Goal: Transaction & Acquisition: Purchase product/service

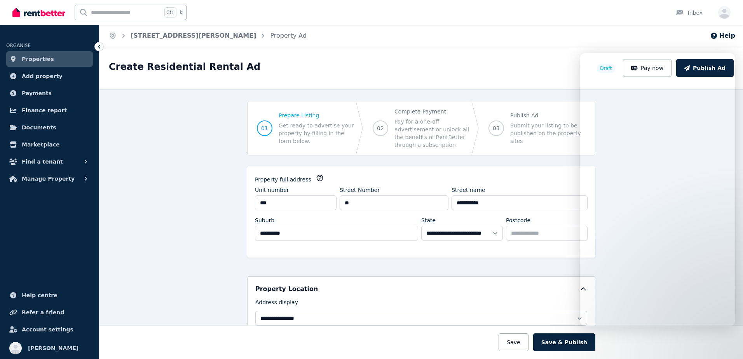
select select "***"
select select "**********"
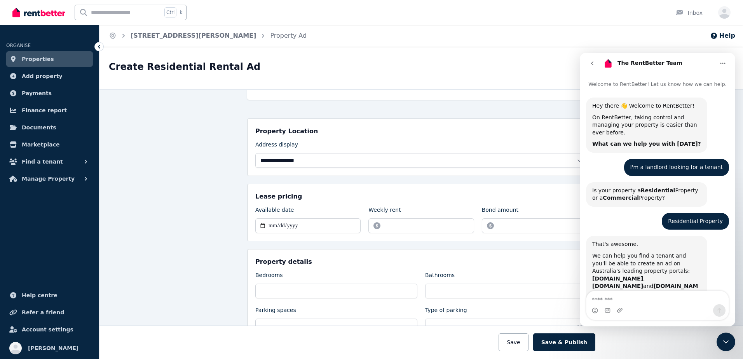
scroll to position [1, 0]
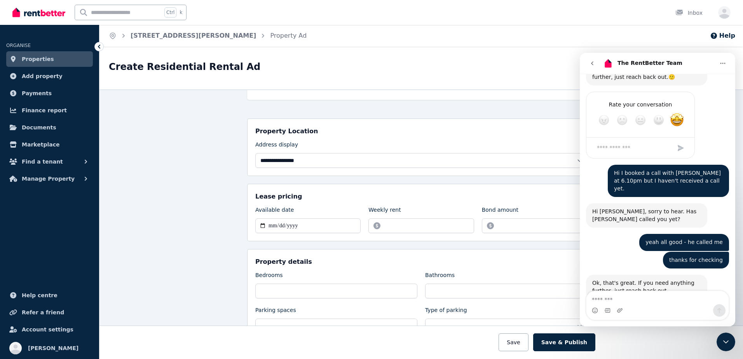
click at [447, 358] on html "**********" at bounding box center [371, 179] width 743 height 359
click at [657, 279] on div "Ok, that's great. If you need anything further, just reach back out." at bounding box center [646, 286] width 109 height 15
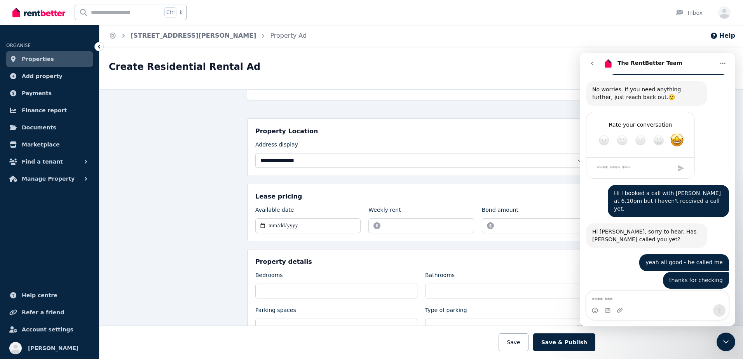
scroll to position [1230, 0]
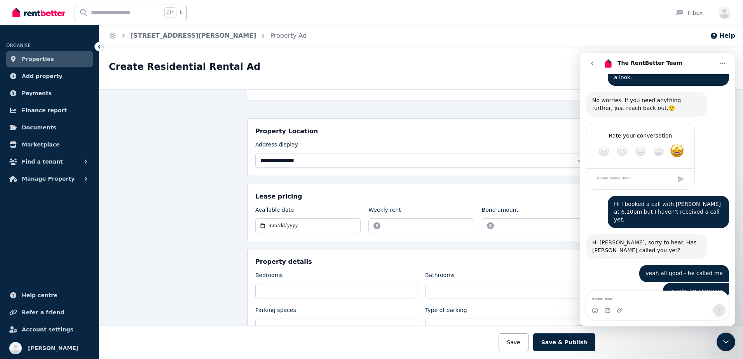
click at [590, 66] on icon "go back" at bounding box center [592, 63] width 6 height 6
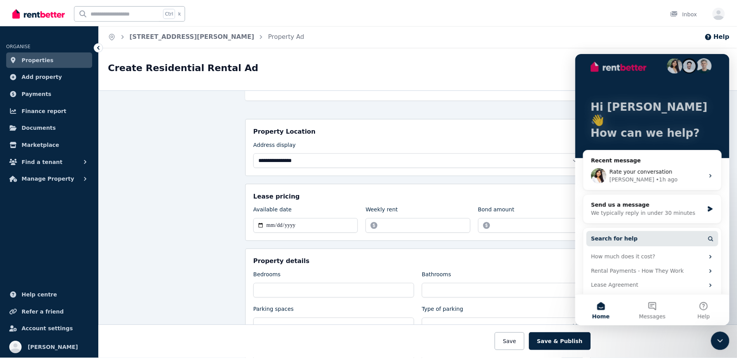
scroll to position [15, 0]
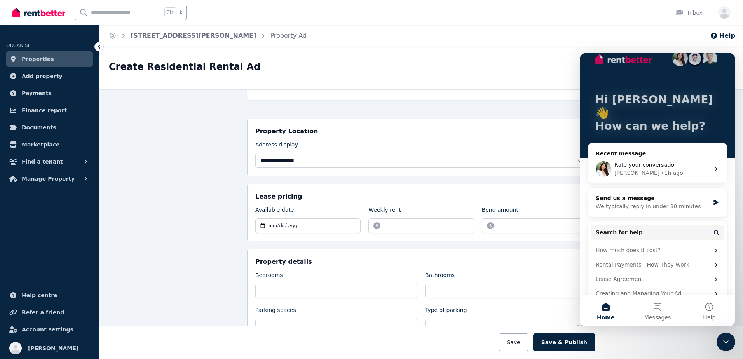
click at [167, 139] on div "**********" at bounding box center [420, 224] width 643 height 270
click at [45, 56] on span "Properties" at bounding box center [38, 58] width 32 height 9
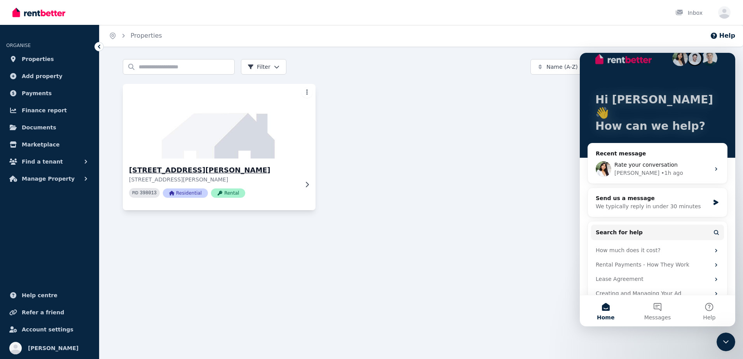
click at [308, 185] on icon at bounding box center [307, 183] width 3 height 5
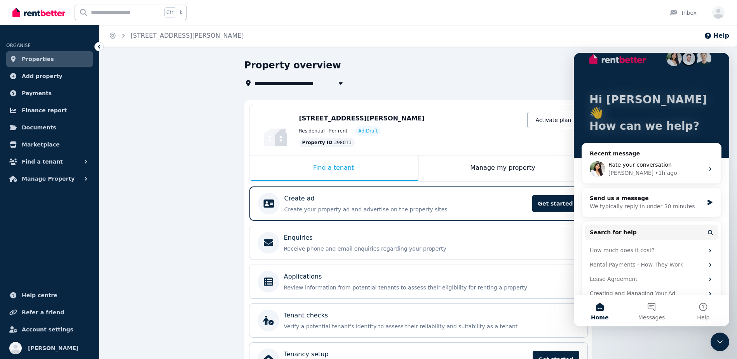
click at [726, 344] on div "Close Intercom Messenger" at bounding box center [719, 341] width 19 height 19
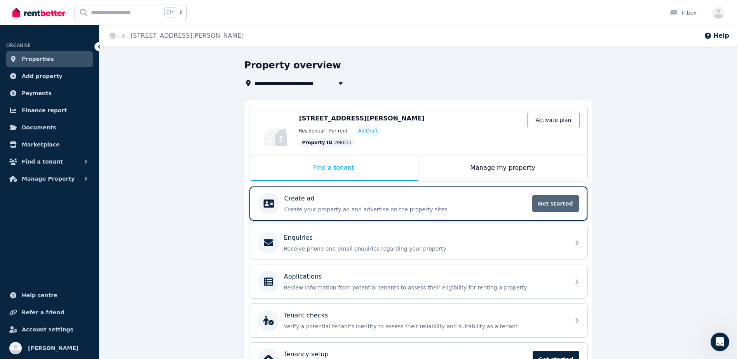
click at [561, 201] on span "Get started" at bounding box center [555, 203] width 47 height 17
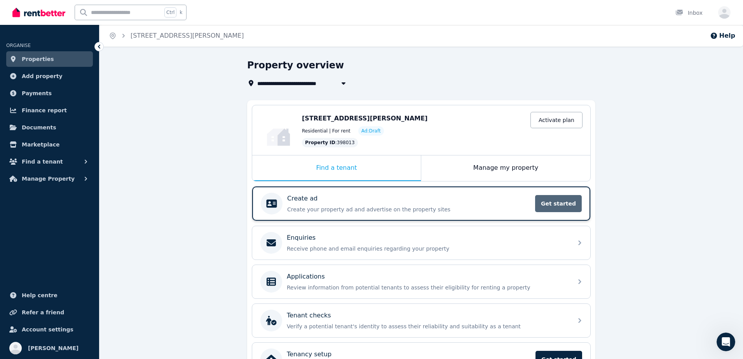
select select "***"
select select "**********"
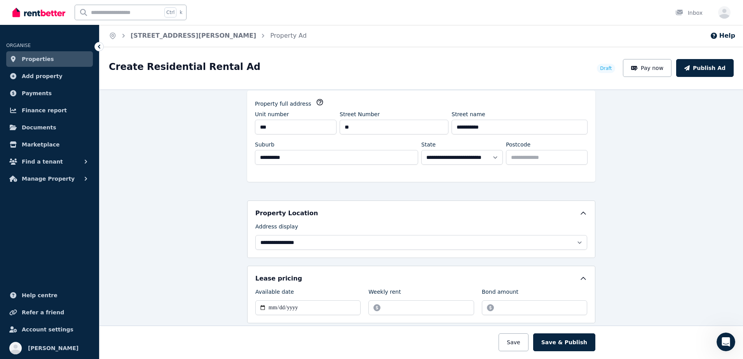
scroll to position [78, 0]
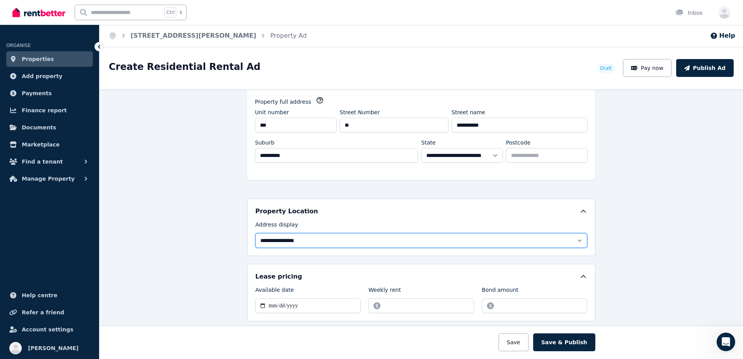
click at [368, 241] on select "**********" at bounding box center [421, 240] width 332 height 15
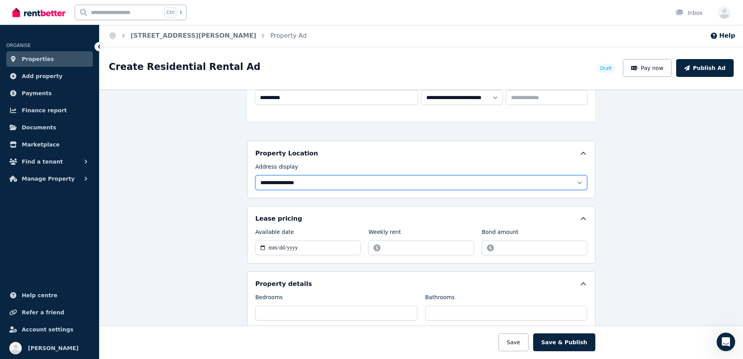
scroll to position [155, 0]
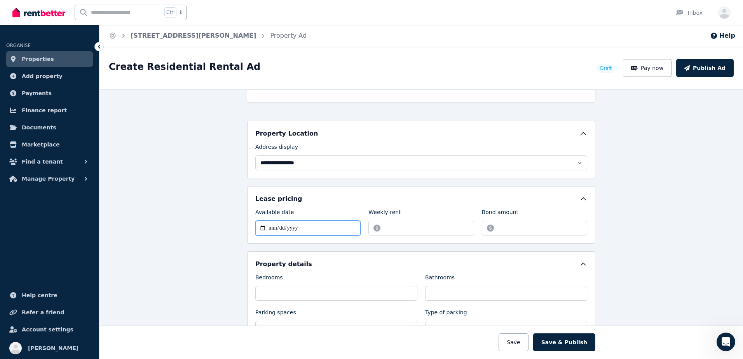
click at [308, 228] on input "Available date" at bounding box center [307, 228] width 105 height 15
type input "**********"
click at [398, 220] on div "Weekly rent" at bounding box center [420, 221] width 105 height 27
click at [409, 230] on input "Weekly rent" at bounding box center [420, 228] width 105 height 15
type input "***"
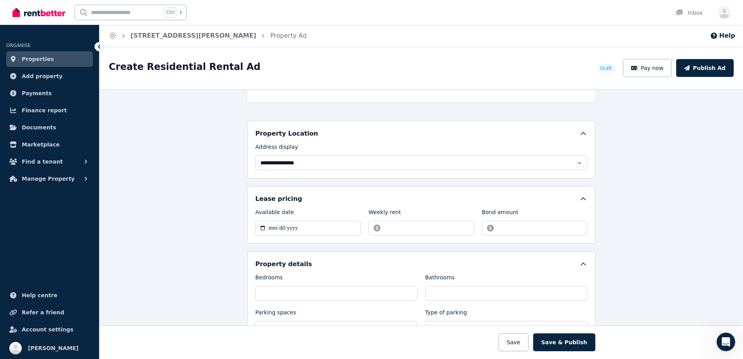
click at [485, 218] on label "Bond amount" at bounding box center [500, 213] width 37 height 11
click at [485, 221] on input "Bond amount" at bounding box center [534, 228] width 105 height 15
click at [491, 226] on input "Bond amount" at bounding box center [534, 228] width 105 height 15
type input "****"
click at [340, 289] on input "Bedrooms" at bounding box center [336, 293] width 162 height 15
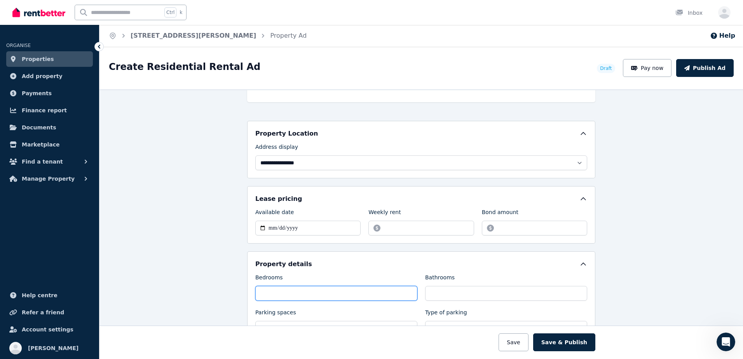
type input "*"
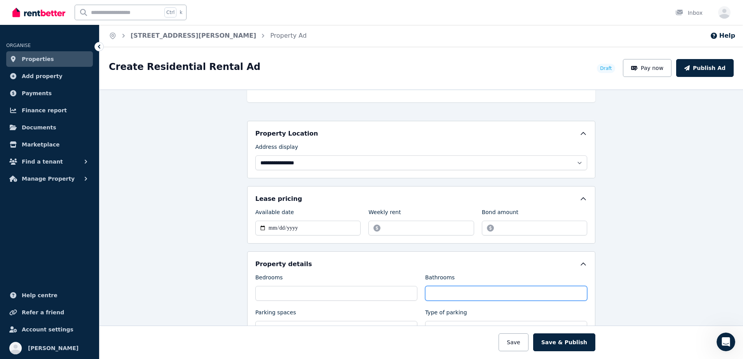
click at [446, 295] on input "Bathrooms" at bounding box center [506, 293] width 162 height 15
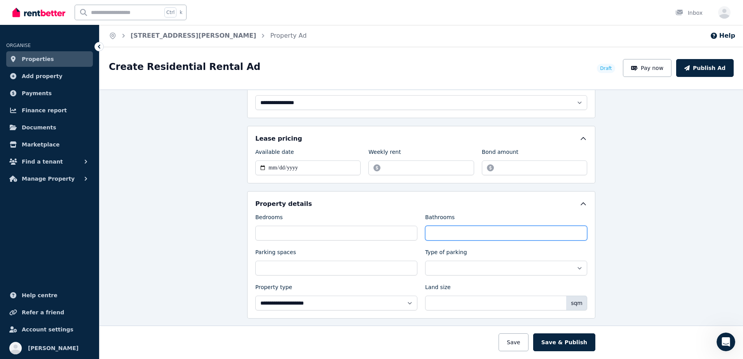
scroll to position [272, 0]
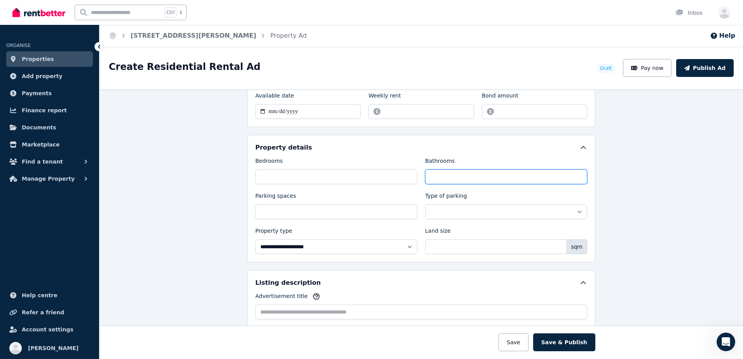
type input "*"
click at [329, 208] on input "Parking spaces" at bounding box center [336, 211] width 162 height 15
type input "*"
click at [419, 210] on div "**********" at bounding box center [421, 205] width 332 height 97
click at [427, 211] on select "**********" at bounding box center [506, 211] width 162 height 15
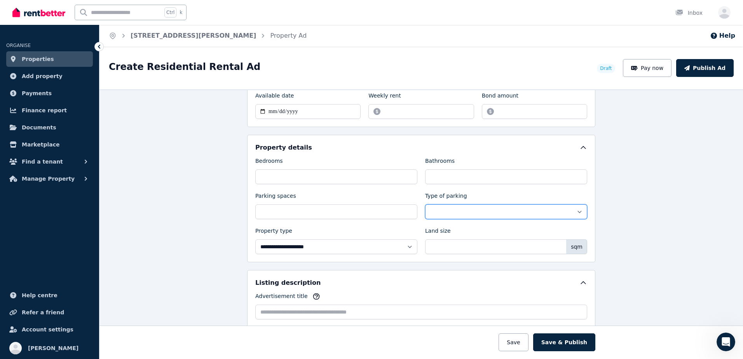
click at [449, 210] on select "**********" at bounding box center [506, 211] width 162 height 15
select select "**********"
click at [425, 204] on select "**********" at bounding box center [506, 211] width 162 height 15
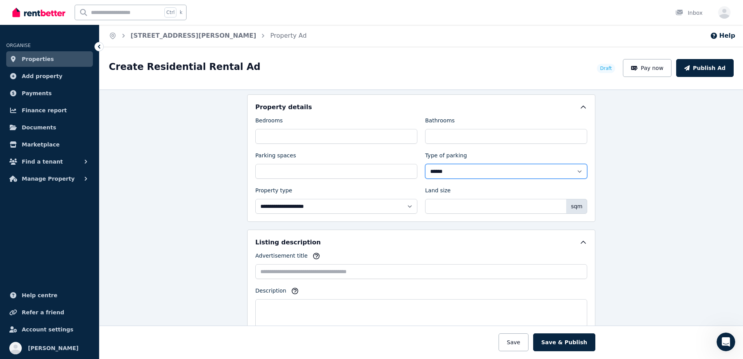
scroll to position [350, 0]
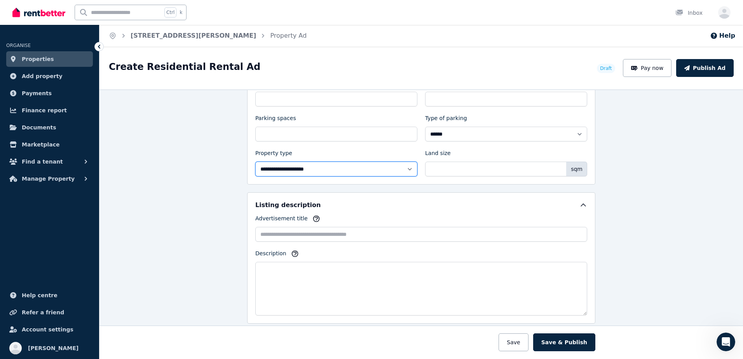
click at [345, 170] on select "**********" at bounding box center [336, 169] width 162 height 15
select select "**********"
click at [255, 162] on select "**********" at bounding box center [336, 169] width 162 height 15
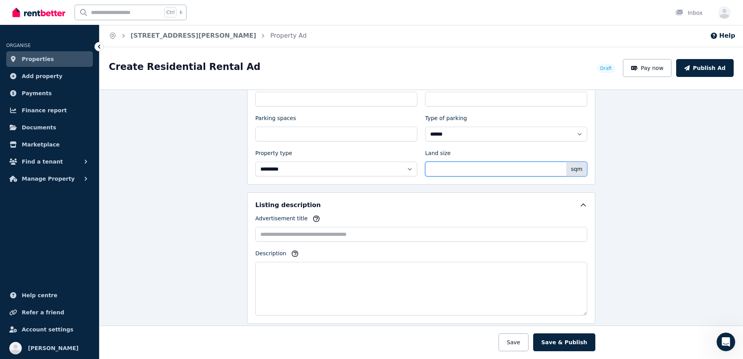
click at [463, 162] on input "Land size" at bounding box center [506, 169] width 162 height 15
type input "**"
click at [294, 233] on input "Advertisement title" at bounding box center [421, 234] width 332 height 15
paste input "**********"
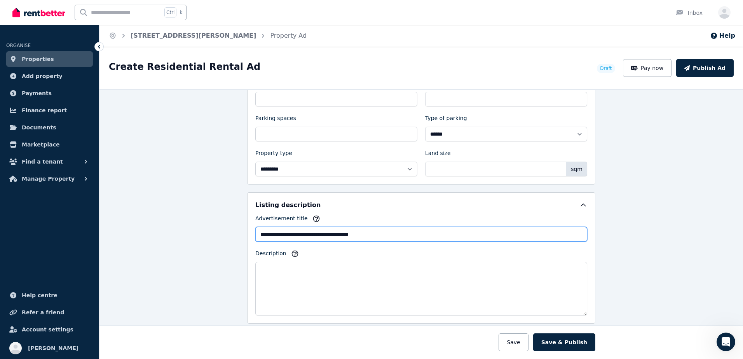
type input "**********"
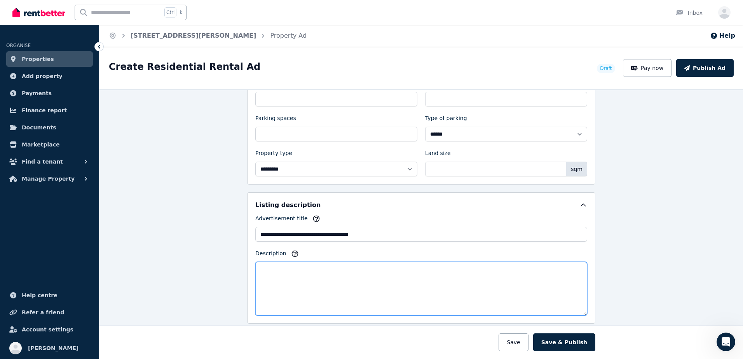
click at [304, 273] on textarea "Description" at bounding box center [421, 289] width 332 height 54
paste textarea "**********"
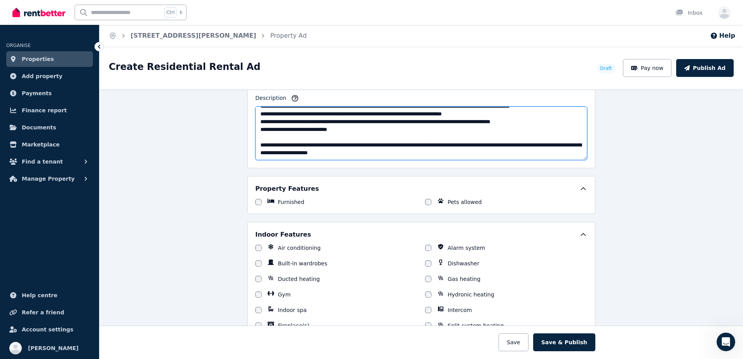
scroll to position [583, 0]
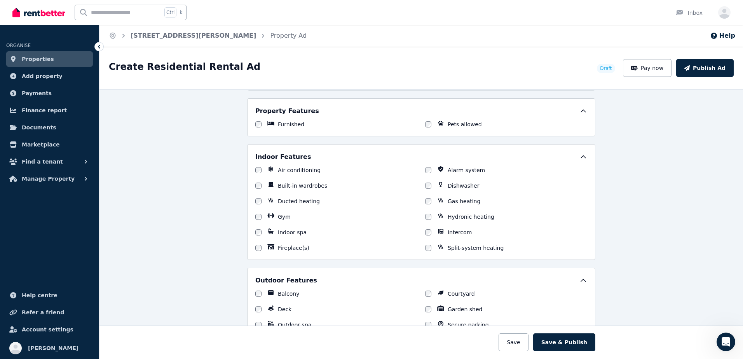
type textarea "**********"
click at [280, 169] on label "Air conditioning" at bounding box center [299, 170] width 43 height 8
click at [286, 185] on label "Built-in wardrobes" at bounding box center [302, 186] width 49 height 8
click at [479, 171] on div "Alarm system" at bounding box center [506, 170] width 162 height 8
click at [458, 187] on label "Dishwasher" at bounding box center [462, 186] width 31 height 8
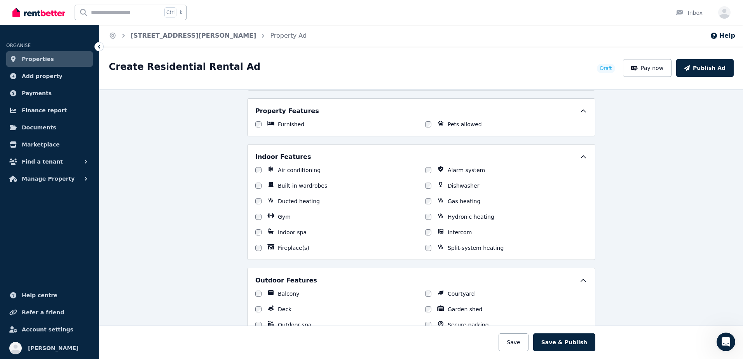
click at [447, 169] on label "Alarm system" at bounding box center [465, 170] width 37 height 8
click at [419, 232] on div "Air conditioning Alarm system Built-in wardrobes Dishwasher Ducted heating Gas …" at bounding box center [421, 208] width 332 height 85
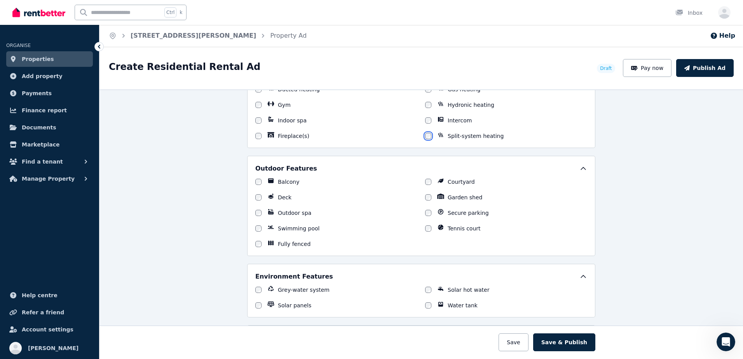
scroll to position [699, 0]
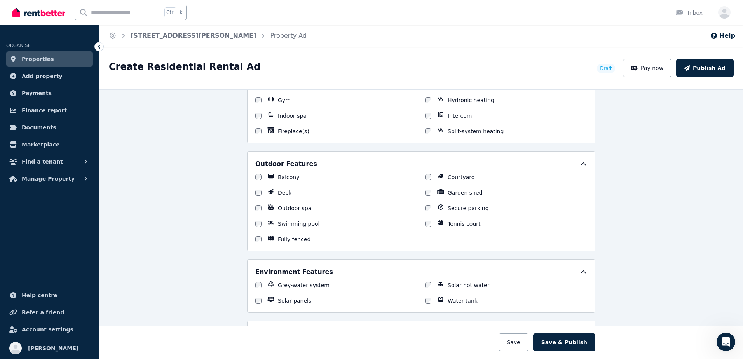
click at [273, 178] on div "Balcony" at bounding box center [282, 177] width 33 height 8
click at [467, 206] on label "Secure parking" at bounding box center [467, 208] width 41 height 8
click at [461, 178] on label "Courtyard" at bounding box center [460, 177] width 27 height 8
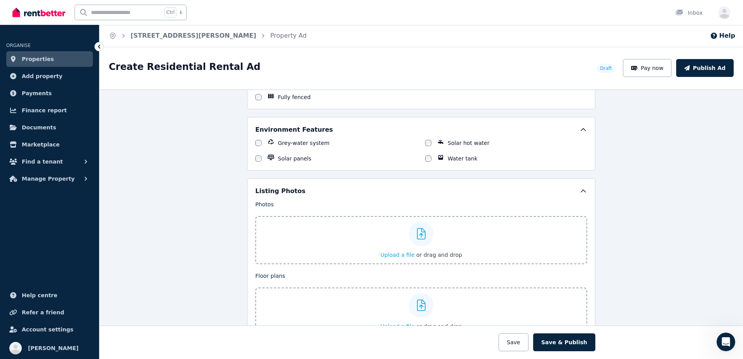
scroll to position [854, 0]
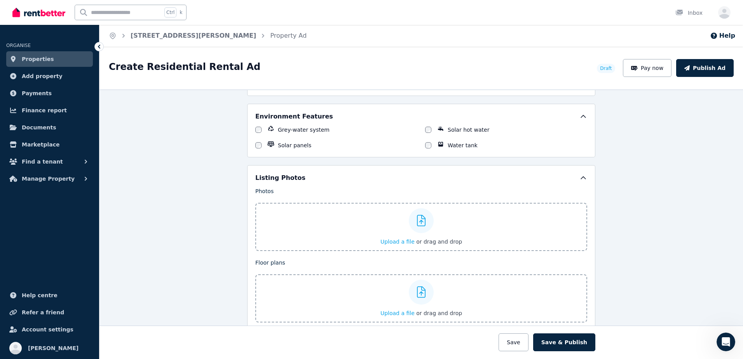
click at [417, 216] on icon at bounding box center [421, 221] width 9 height 12
click at [0, 0] on input "Upload a file or drag and drop" at bounding box center [0, 0] width 0 height 0
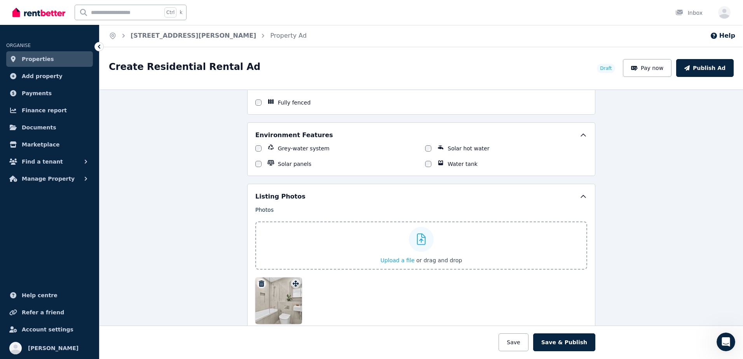
scroll to position [971, 0]
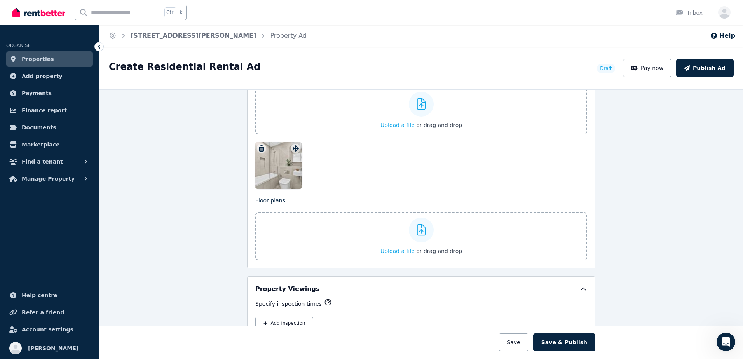
click at [259, 146] on icon "button" at bounding box center [261, 148] width 5 height 6
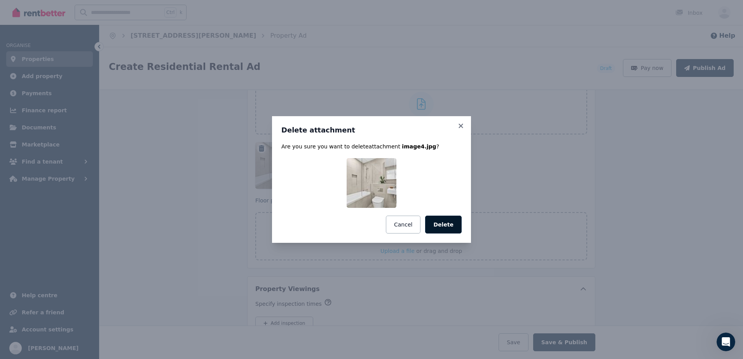
click at [445, 226] on button "Delete" at bounding box center [443, 225] width 37 height 18
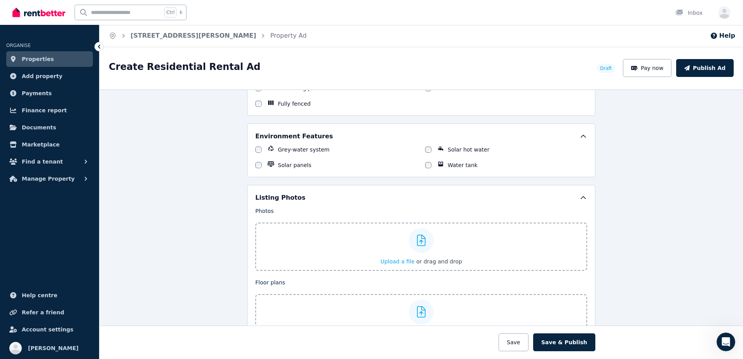
scroll to position [816, 0]
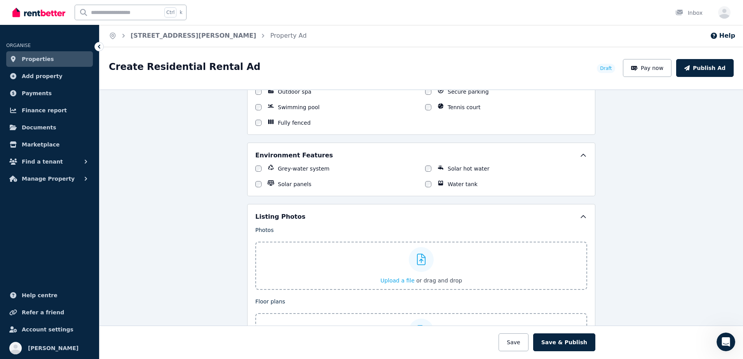
click at [399, 280] on span "Upload a file" at bounding box center [397, 280] width 34 height 6
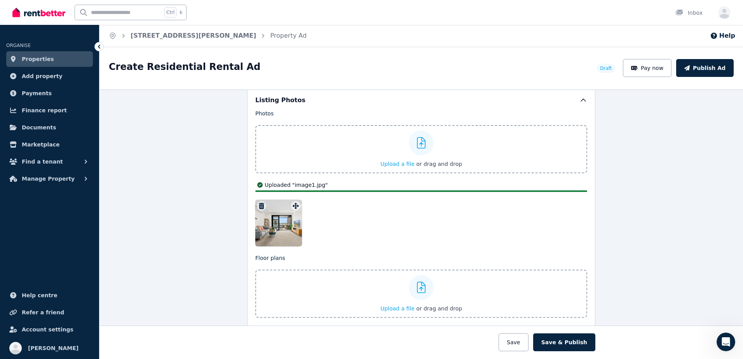
click at [388, 162] on span "Upload a file" at bounding box center [397, 164] width 34 height 6
click at [404, 166] on span "Upload a file" at bounding box center [397, 164] width 34 height 6
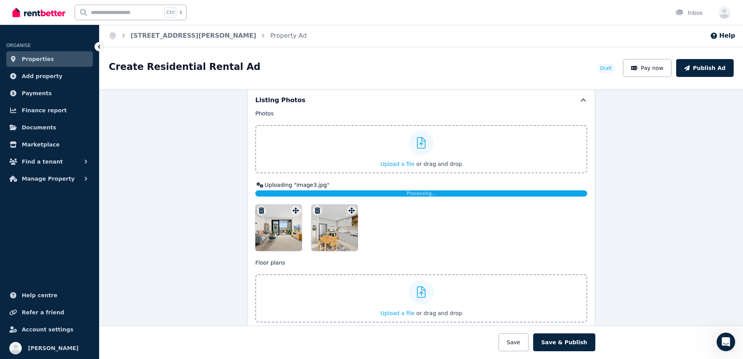
click at [396, 162] on span "Upload a file" at bounding box center [397, 164] width 34 height 6
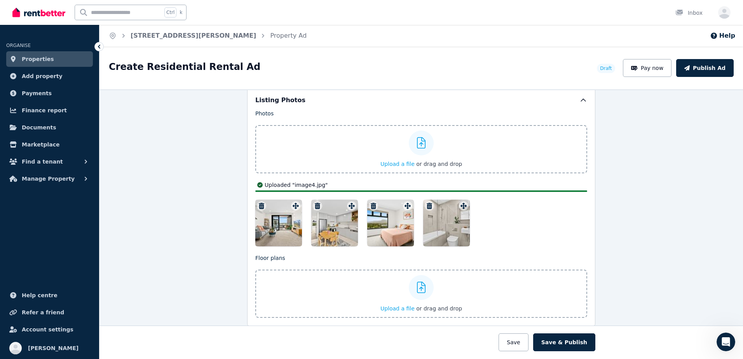
click at [402, 164] on span "Upload a file" at bounding box center [397, 164] width 34 height 6
click at [419, 285] on icon at bounding box center [421, 288] width 9 height 12
click at [0, 0] on input "Upload a file or drag and drop" at bounding box center [0, 0] width 0 height 0
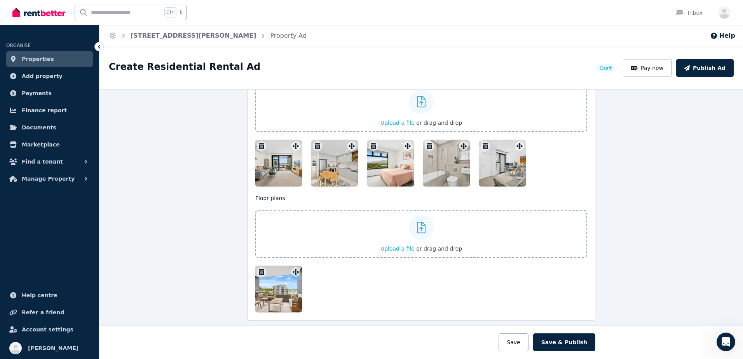
scroll to position [1049, 0]
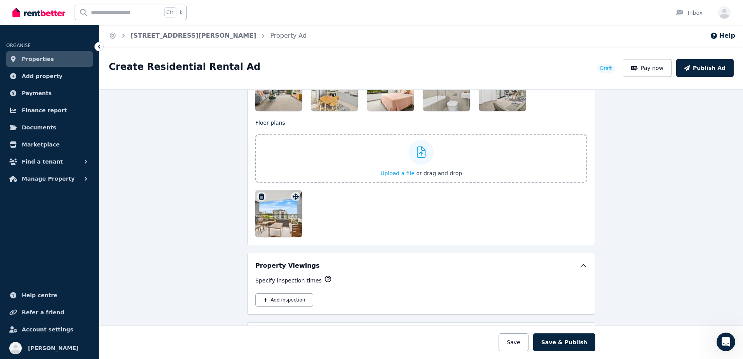
click at [261, 194] on icon "button" at bounding box center [261, 196] width 5 height 6
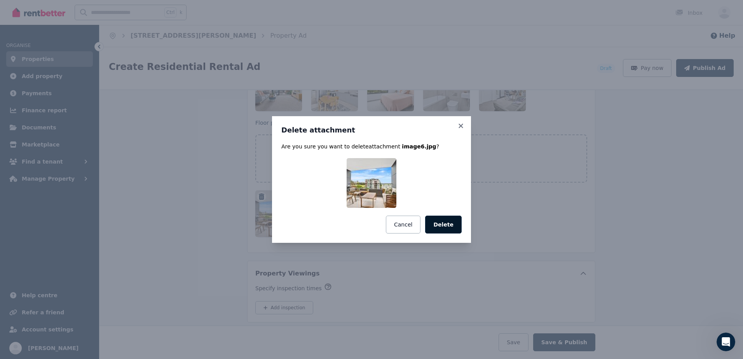
click at [444, 223] on button "Delete" at bounding box center [443, 225] width 37 height 18
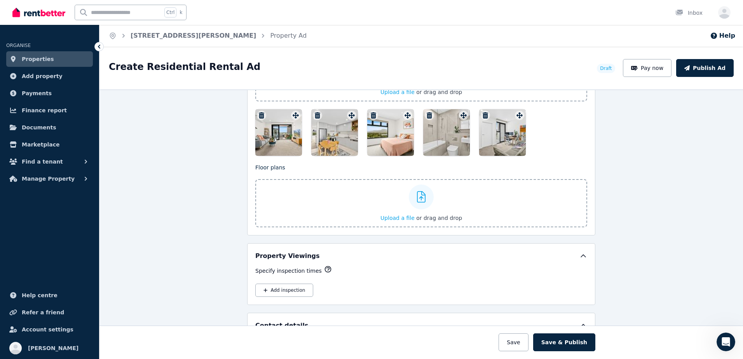
scroll to position [932, 0]
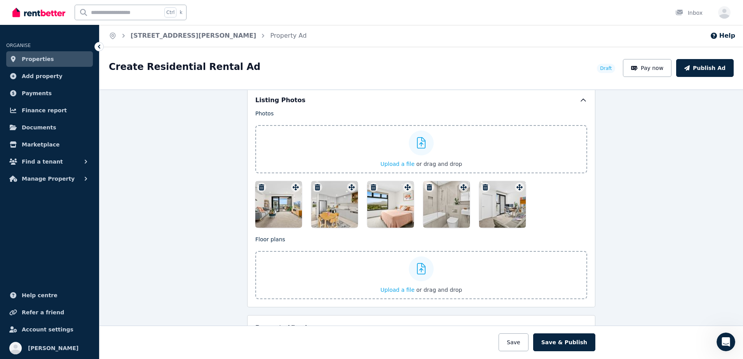
click at [393, 162] on span "Upload a file" at bounding box center [397, 164] width 34 height 6
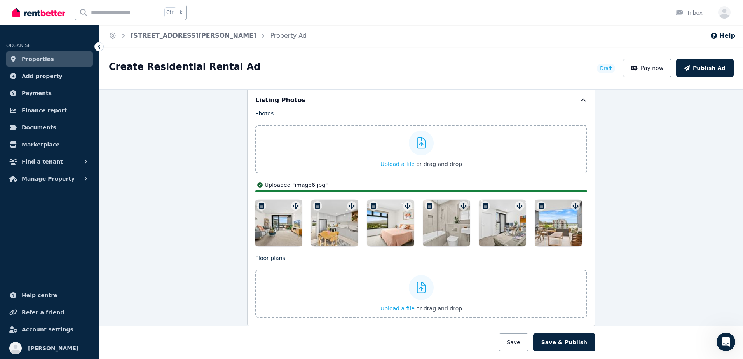
scroll to position [893, 0]
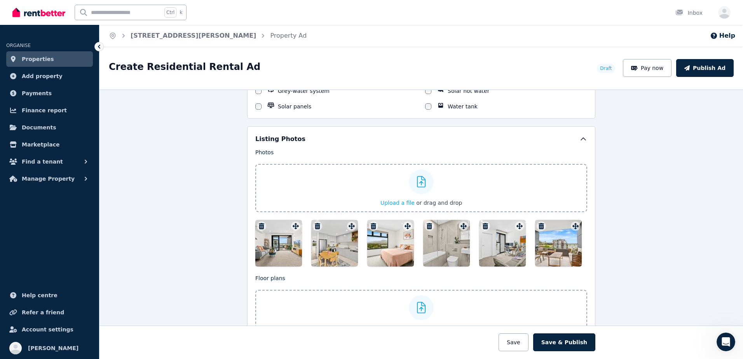
click at [395, 200] on span "Upload a file" at bounding box center [397, 203] width 34 height 6
click at [409, 178] on div at bounding box center [421, 181] width 25 height 25
click at [0, 0] on input "Upload a file or drag and drop" at bounding box center [0, 0] width 0 height 0
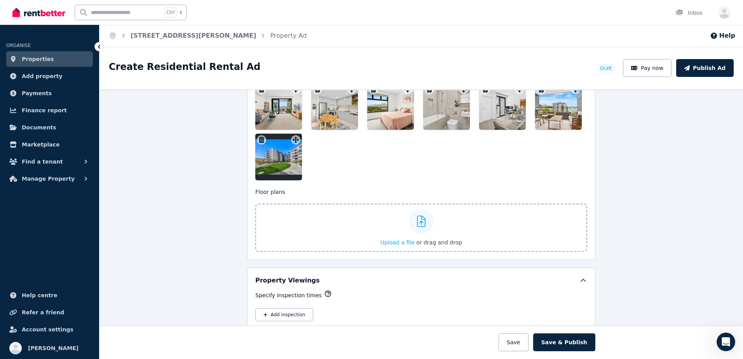
scroll to position [1044, 0]
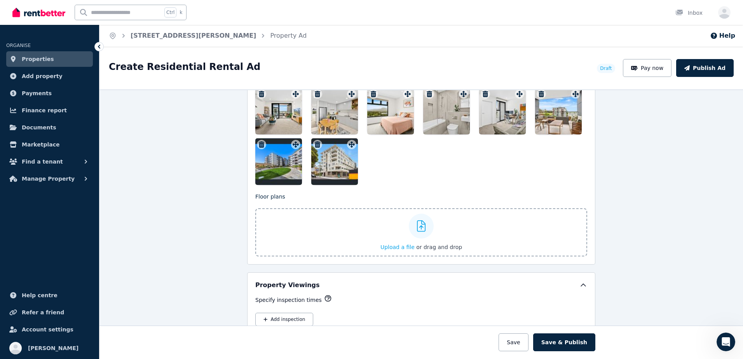
click at [421, 236] on div at bounding box center [421, 226] width 25 height 25
click at [0, 0] on input "Upload a file or drag and drop" at bounding box center [0, 0] width 0 height 0
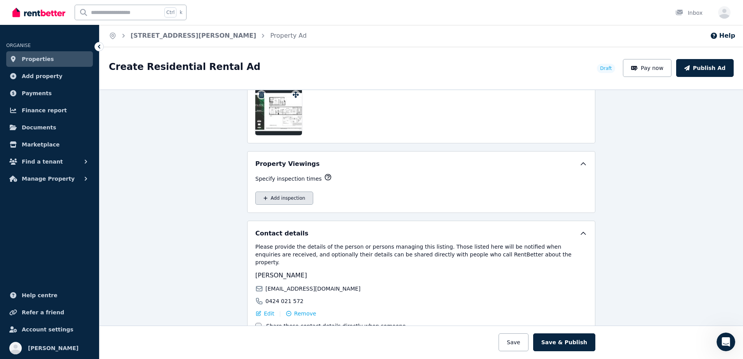
scroll to position [1201, 0]
click at [274, 195] on button "Add inspection" at bounding box center [284, 197] width 58 height 13
select select "**"
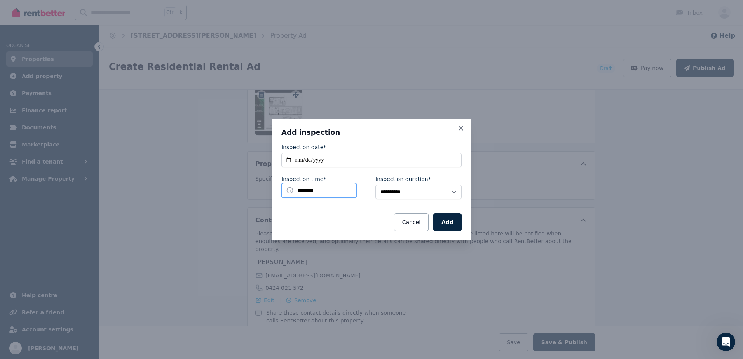
click at [341, 191] on input "********" at bounding box center [318, 190] width 75 height 15
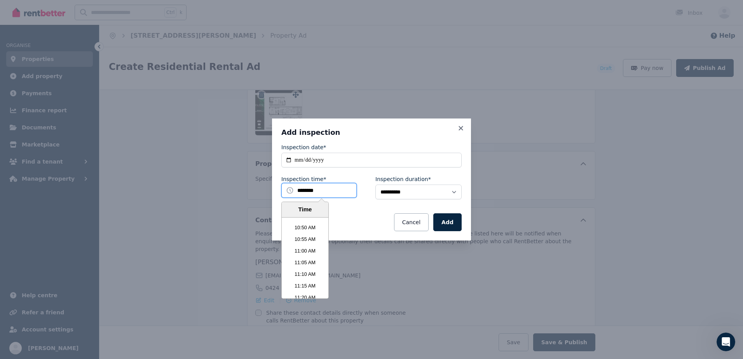
scroll to position [1511, 0]
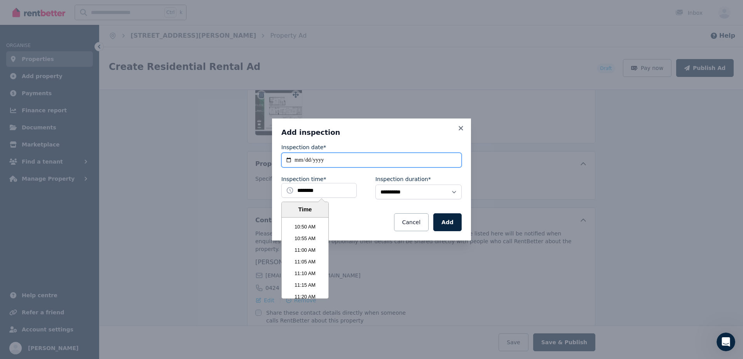
click at [339, 164] on input "**********" at bounding box center [371, 160] width 180 height 15
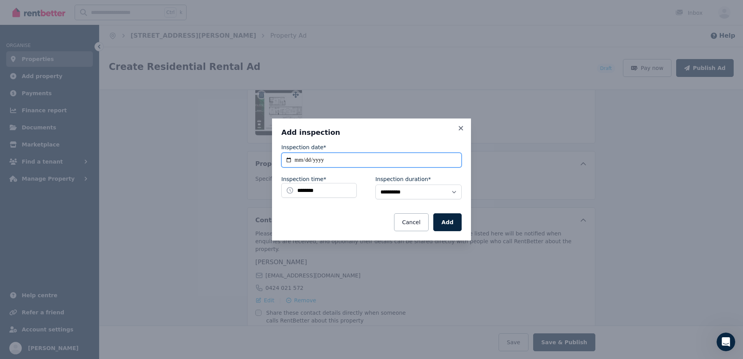
click at [339, 160] on input "**********" at bounding box center [371, 160] width 180 height 15
click at [325, 190] on input "********" at bounding box center [318, 190] width 75 height 15
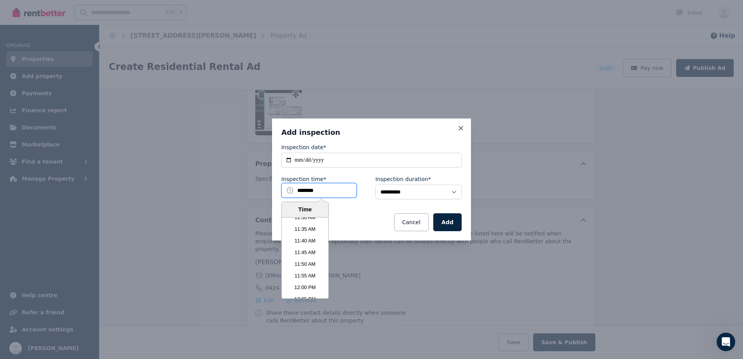
scroll to position [1628, 0]
click at [298, 272] on li "12:00 PM" at bounding box center [305, 274] width 47 height 12
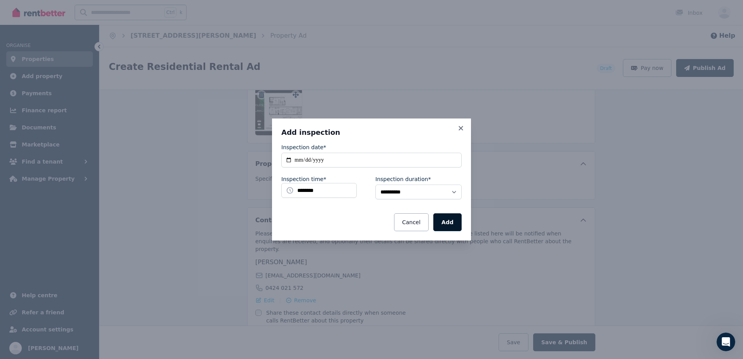
click at [446, 221] on button "Add" at bounding box center [447, 222] width 28 height 18
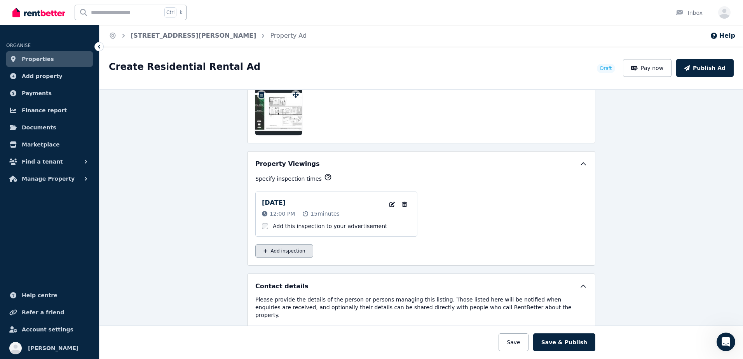
click at [292, 252] on button "Add inspection" at bounding box center [284, 250] width 58 height 13
select select "**"
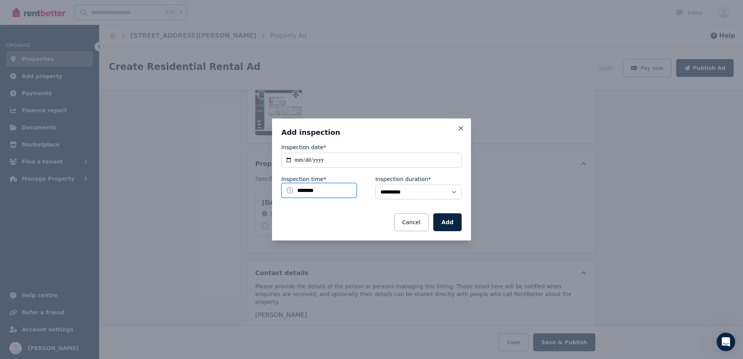
click at [334, 190] on input "********" at bounding box center [318, 190] width 75 height 15
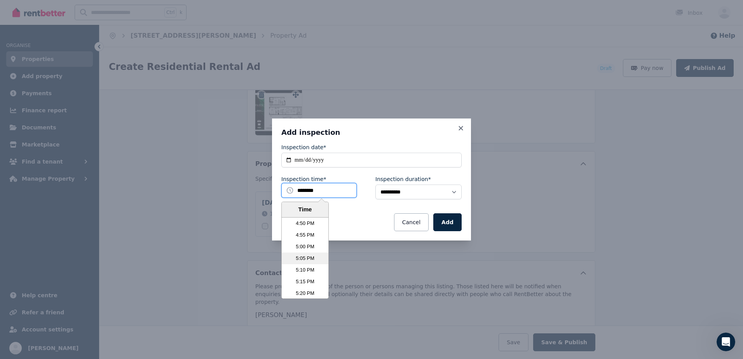
scroll to position [2366, 0]
click at [303, 269] on li "5:15 PM" at bounding box center [305, 270] width 47 height 12
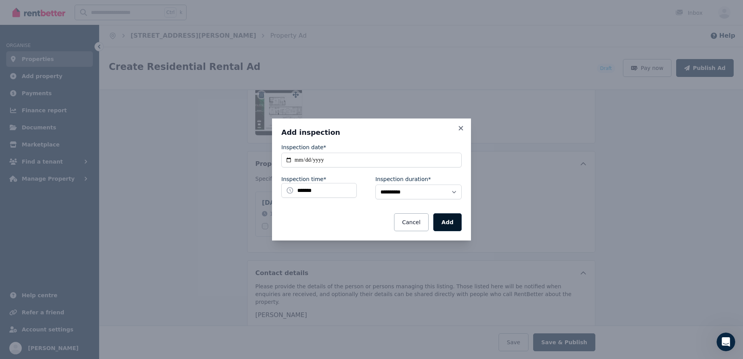
click at [449, 221] on button "Add" at bounding box center [447, 222] width 28 height 18
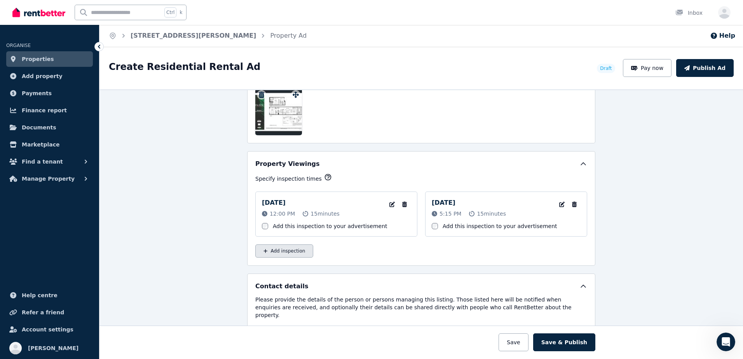
click at [280, 254] on button "Add inspection" at bounding box center [284, 250] width 58 height 13
select select "**"
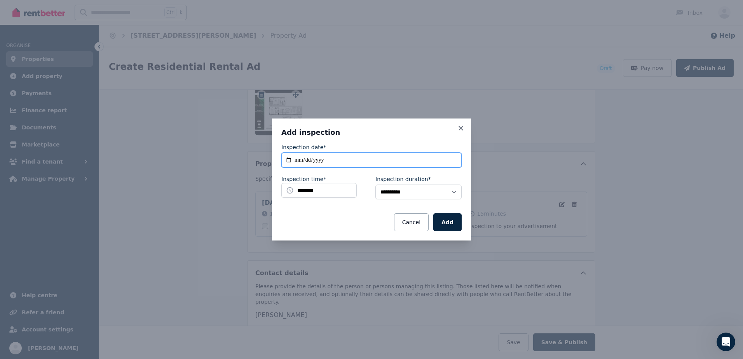
click at [350, 160] on input "**********" at bounding box center [371, 160] width 180 height 15
click at [292, 160] on input "**********" at bounding box center [371, 160] width 180 height 15
click at [290, 158] on input "**********" at bounding box center [371, 160] width 180 height 15
type input "**********"
click at [330, 187] on input "********" at bounding box center [318, 190] width 75 height 15
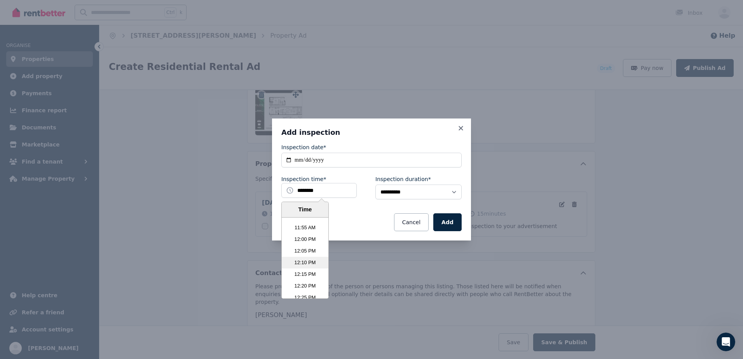
scroll to position [1649, 0]
click at [311, 252] on li "12:00 PM" at bounding box center [305, 252] width 47 height 12
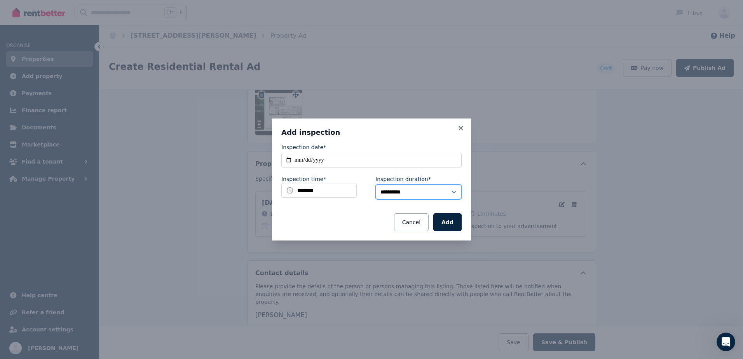
click at [419, 193] on select "**********" at bounding box center [418, 191] width 86 height 15
click at [421, 193] on select "**********" at bounding box center [418, 191] width 86 height 15
click at [357, 213] on div "Cancel Add" at bounding box center [371, 222] width 180 height 18
click at [454, 221] on button "Add" at bounding box center [447, 222] width 28 height 18
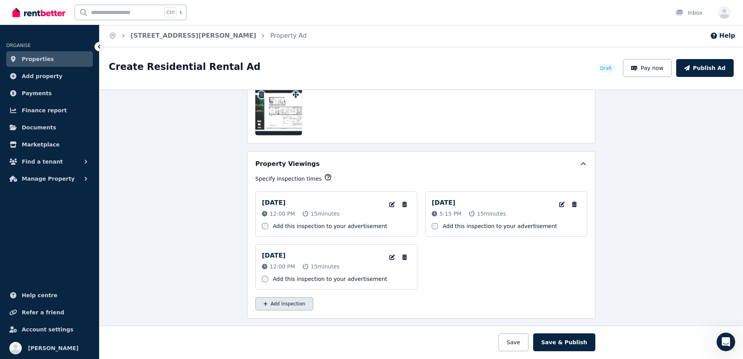
click at [278, 301] on button "Add inspection" at bounding box center [284, 303] width 58 height 13
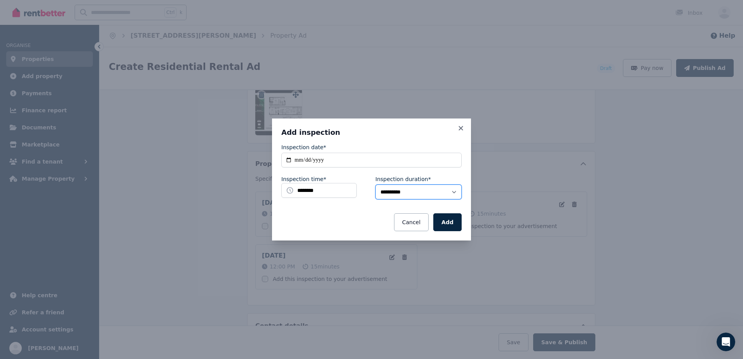
click at [451, 192] on select "**********" at bounding box center [418, 191] width 86 height 15
select select "**"
click at [375, 184] on select "**********" at bounding box center [418, 191] width 86 height 15
click at [347, 221] on div "Cancel Add" at bounding box center [371, 222] width 180 height 18
click at [446, 223] on button "Add" at bounding box center [447, 222] width 28 height 18
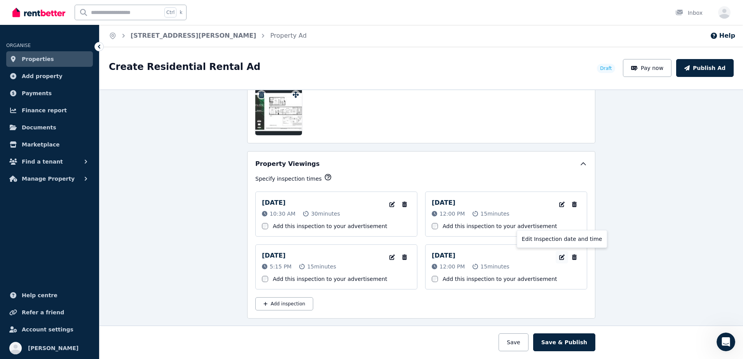
click at [560, 257] on icon "button" at bounding box center [561, 256] width 5 height 5
select select "**"
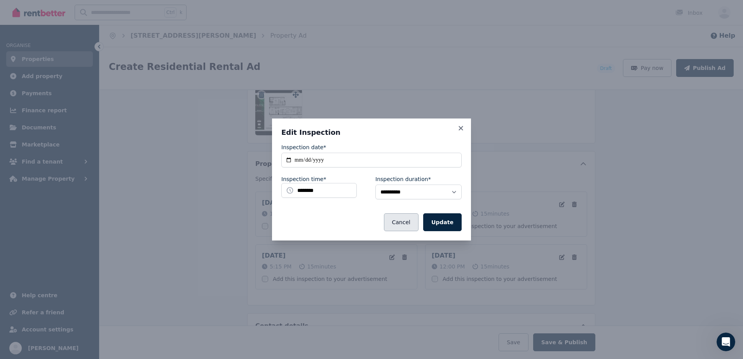
click at [409, 219] on button "Cancel" at bounding box center [401, 222] width 35 height 18
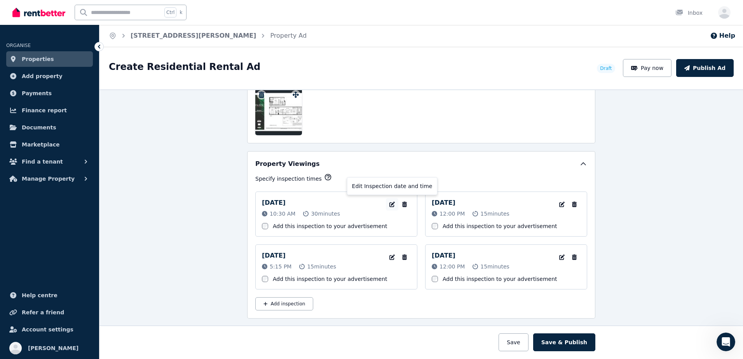
click at [389, 199] on button "button" at bounding box center [392, 204] width 12 height 12
select select "**"
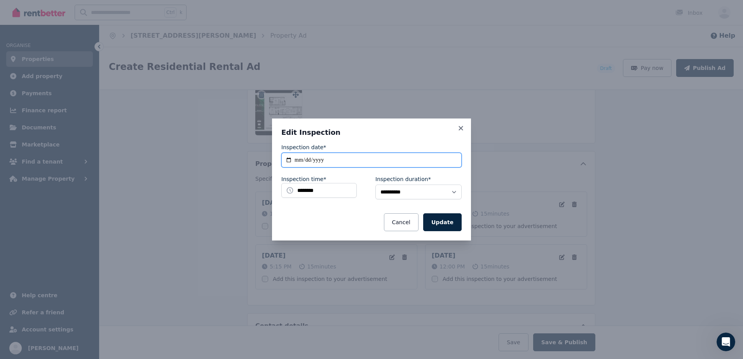
click at [337, 164] on input "**********" at bounding box center [371, 160] width 180 height 15
type input "**********"
click at [304, 191] on input "********" at bounding box center [318, 190] width 75 height 15
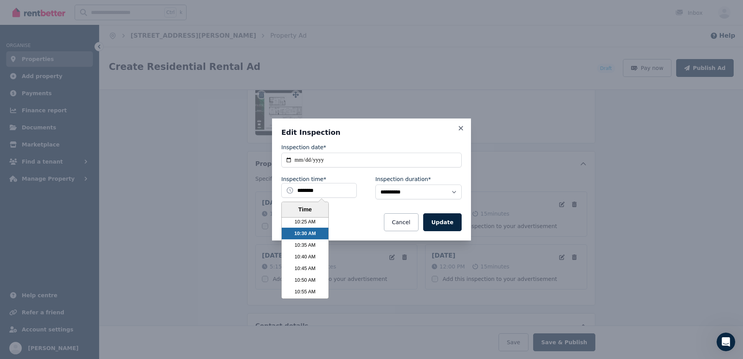
scroll to position [1465, 0]
click at [313, 294] on li "11:00 AM" at bounding box center [305, 297] width 47 height 12
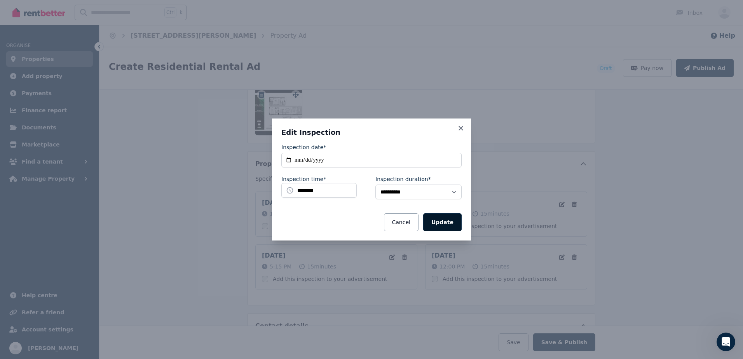
click at [437, 219] on button "Update" at bounding box center [442, 222] width 38 height 18
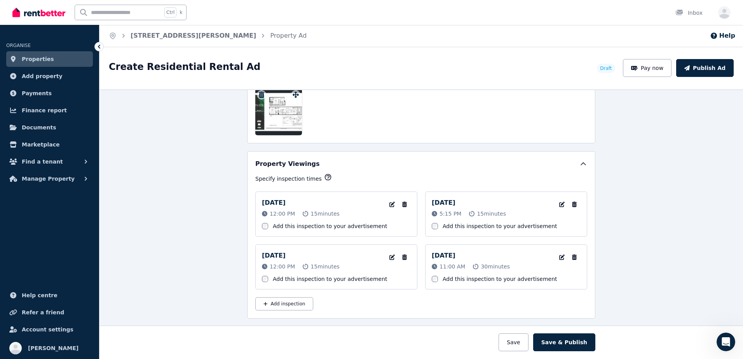
click at [694, 218] on div "**********" at bounding box center [420, 224] width 643 height 270
click at [694, 217] on div "**********" at bounding box center [420, 224] width 643 height 270
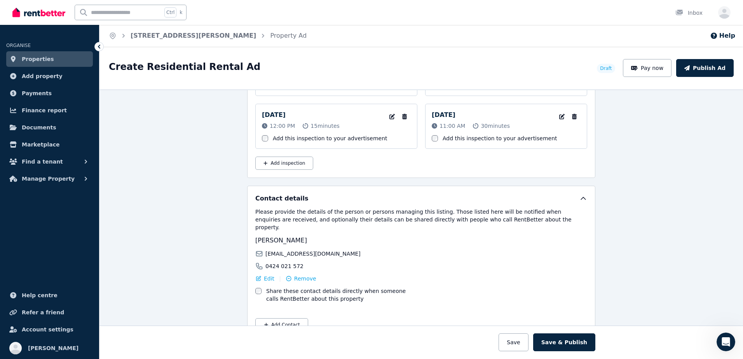
scroll to position [1355, 0]
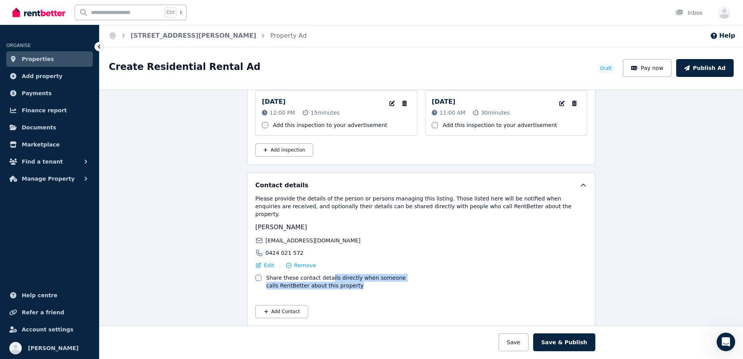
drag, startPoint x: 323, startPoint y: 271, endPoint x: 374, endPoint y: 277, distance: 51.7
click at [374, 277] on label "Share these contact details directly when someone calls RentBetter about this p…" at bounding box center [342, 282] width 153 height 16
drag, startPoint x: 374, startPoint y: 277, endPoint x: 369, endPoint y: 278, distance: 5.5
click at [371, 277] on label "Share these contact details directly when someone calls RentBetter about this p…" at bounding box center [342, 282] width 153 height 16
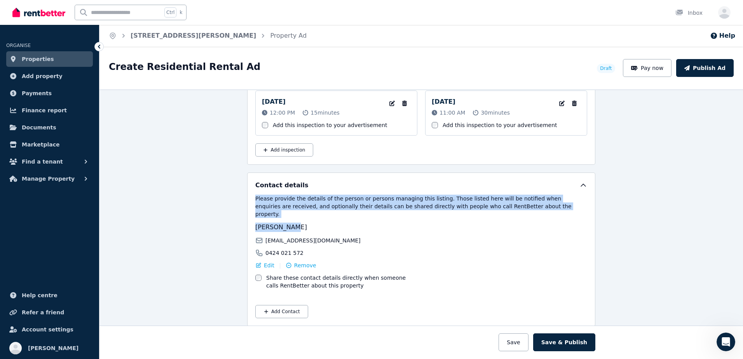
drag, startPoint x: 250, startPoint y: 194, endPoint x: 502, endPoint y: 214, distance: 252.0
click at [502, 214] on div "Contact details Please provide the details of the person or persons managing th…" at bounding box center [421, 249] width 348 height 154
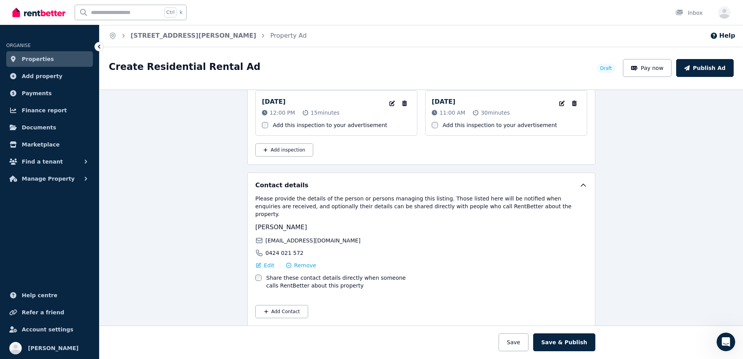
click at [605, 238] on div "**********" at bounding box center [420, 224] width 643 height 270
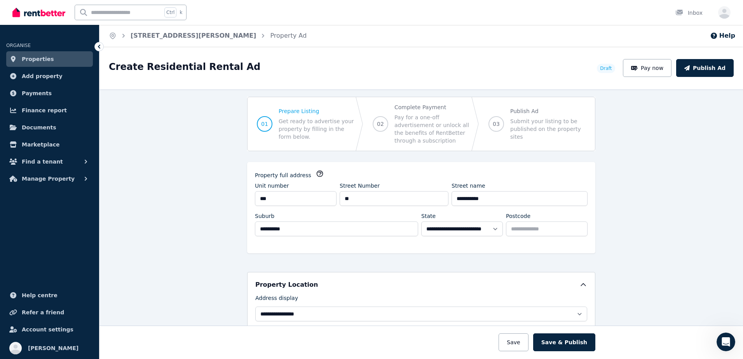
scroll to position [0, 0]
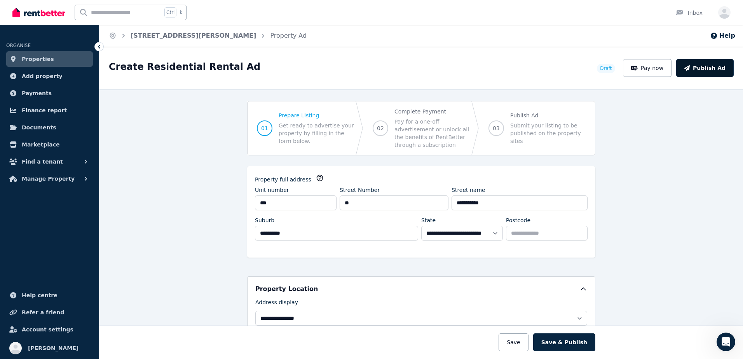
click at [714, 61] on button "Publish Ad" at bounding box center [704, 68] width 57 height 18
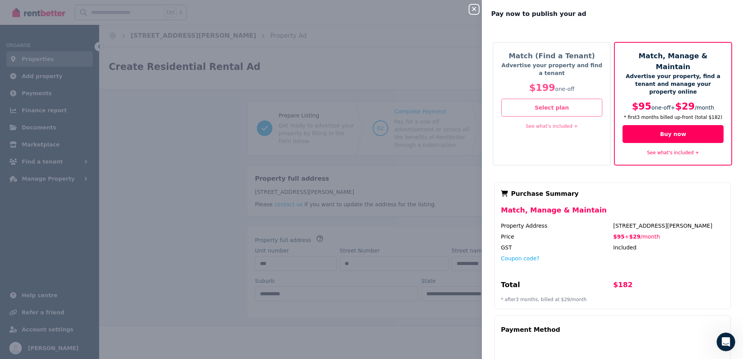
click at [678, 150] on link "See what's included +" at bounding box center [673, 152] width 52 height 5
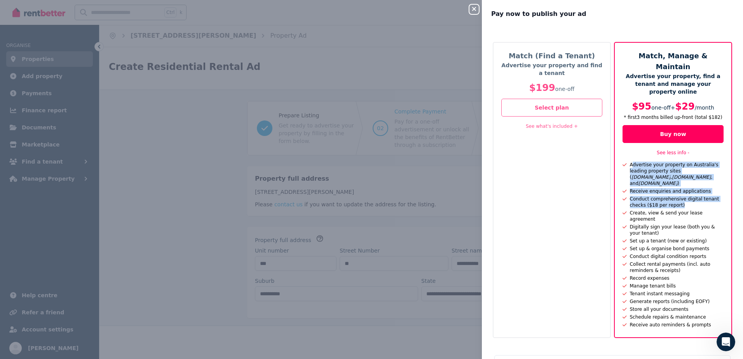
drag, startPoint x: 629, startPoint y: 143, endPoint x: 706, endPoint y: 180, distance: 85.3
click at [706, 180] on ul "Advertise your property on Australia's leading property sites ( Domain.com.au ,…" at bounding box center [672, 245] width 101 height 166
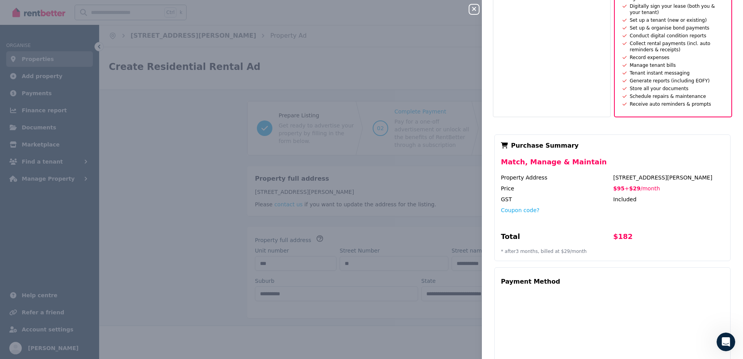
scroll to position [246, 0]
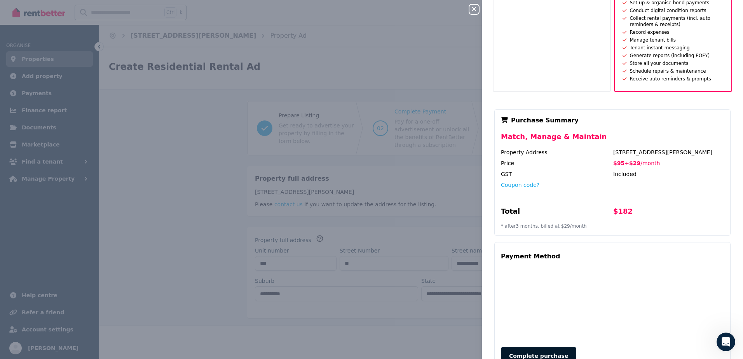
click at [539, 347] on button "Complete purchase" at bounding box center [538, 356] width 75 height 18
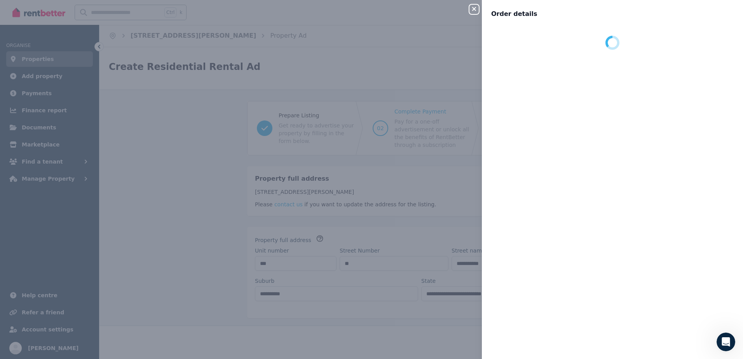
scroll to position [0, 0]
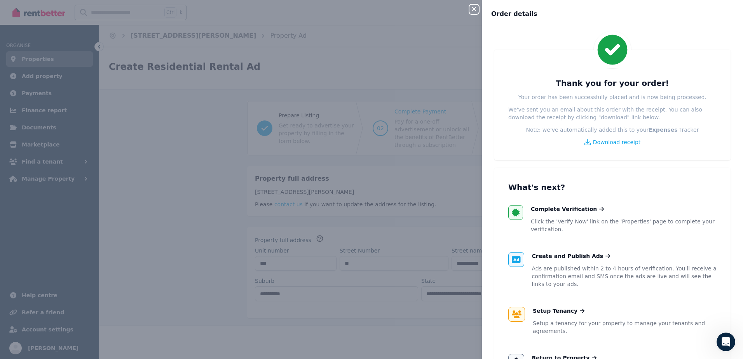
drag, startPoint x: 607, startPoint y: 143, endPoint x: 570, endPoint y: 159, distance: 40.9
click at [570, 159] on div "Thank you for your order! Your order has been successfully placed and is now be…" at bounding box center [612, 105] width 236 height 110
click at [606, 143] on span "Download receipt" at bounding box center [617, 142] width 48 height 8
click at [508, 150] on div "Thank you for your order! Your order has been successfully placed and is now be…" at bounding box center [612, 105] width 236 height 110
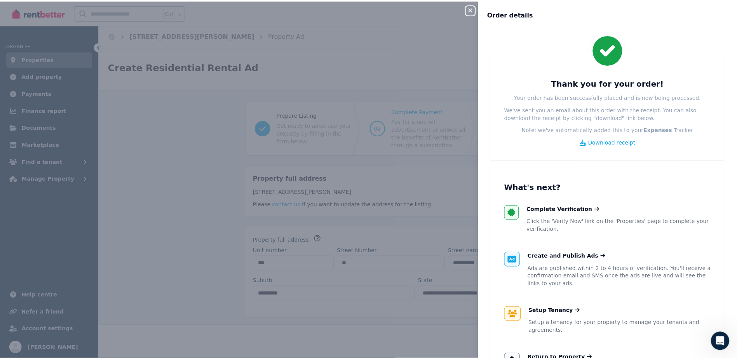
scroll to position [39, 0]
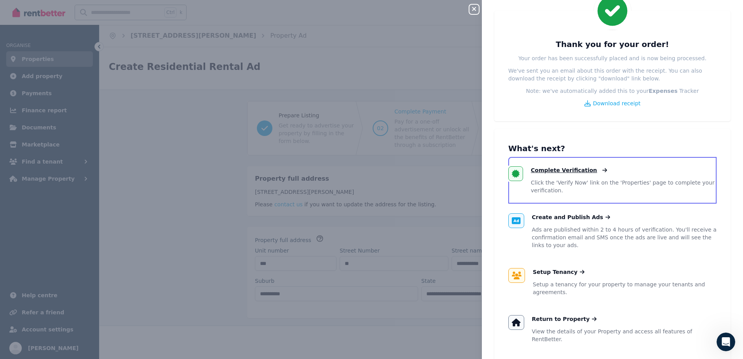
click at [560, 167] on span "Complete Verification" at bounding box center [564, 170] width 66 height 8
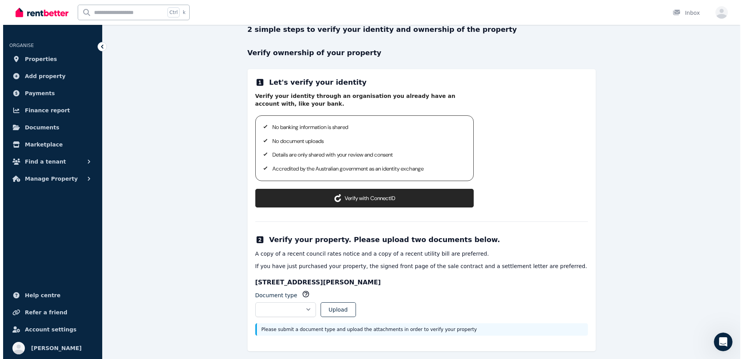
scroll to position [68, 0]
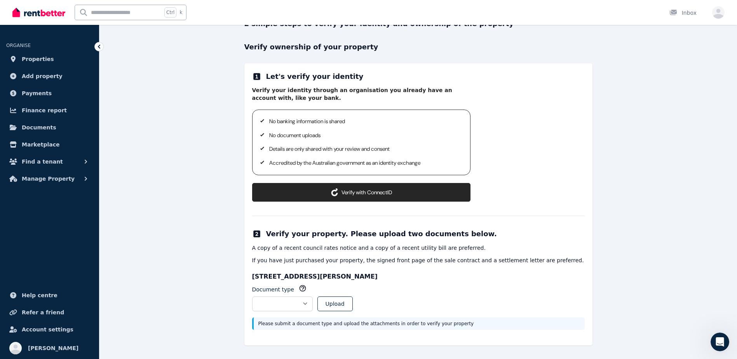
drag, startPoint x: 267, startPoint y: 90, endPoint x: 436, endPoint y: 101, distance: 168.9
click at [436, 101] on p "Verify your identity through an organisation you already have an account with, …" at bounding box center [361, 94] width 218 height 15
drag, startPoint x: 257, startPoint y: 248, endPoint x: 466, endPoint y: 245, distance: 209.0
click at [466, 245] on p "A copy of a recent council rates notice and a copy of a recent utility bill are…" at bounding box center [418, 248] width 332 height 8
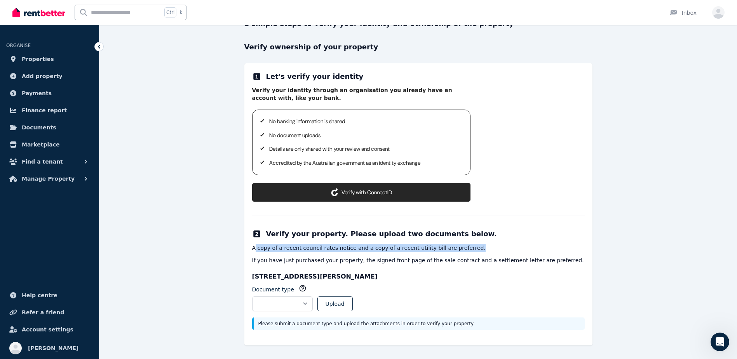
drag, startPoint x: 466, startPoint y: 245, endPoint x: 461, endPoint y: 242, distance: 5.6
click at [466, 245] on p "A copy of a recent council rates notice and a copy of a recent utility bill are…" at bounding box center [418, 248] width 332 height 8
click at [374, 193] on button "Verify with ConnectID" at bounding box center [361, 192] width 218 height 19
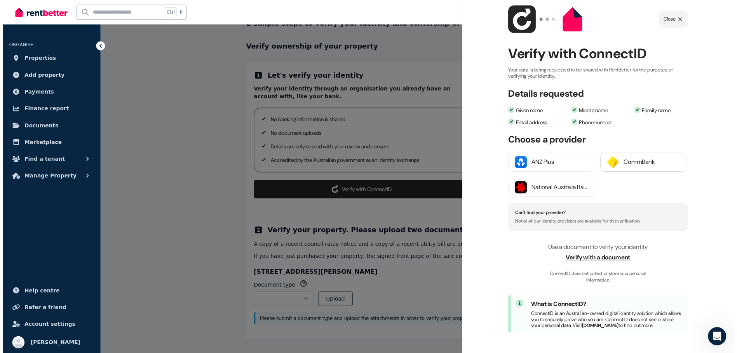
scroll to position [27, 0]
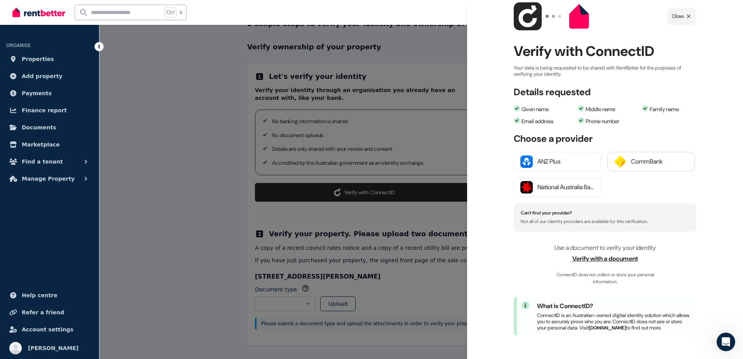
click at [648, 163] on button "CommBank" at bounding box center [650, 161] width 87 height 19
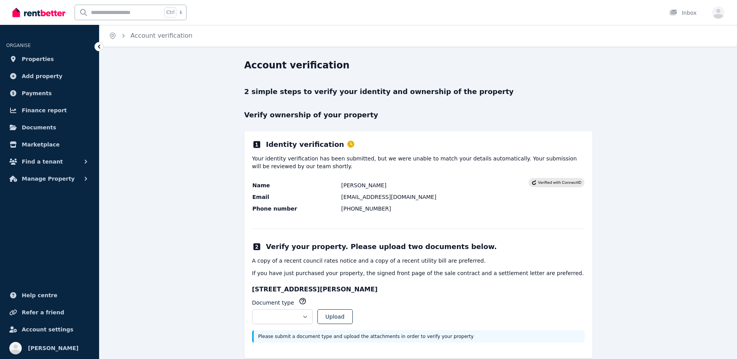
scroll to position [13, 0]
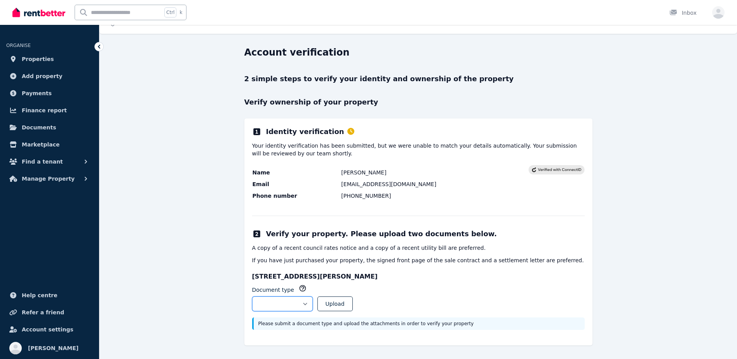
click at [290, 309] on select "**********" at bounding box center [282, 303] width 61 height 15
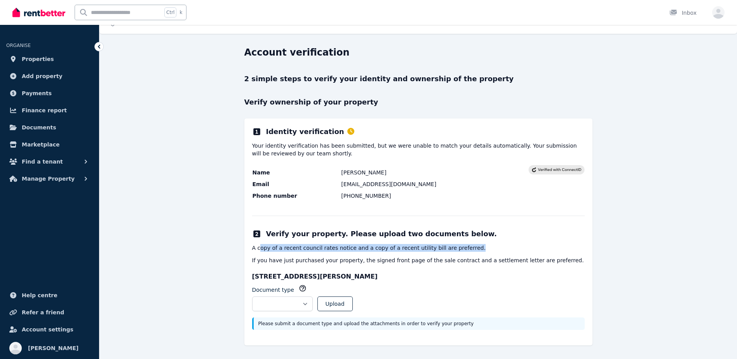
drag, startPoint x: 261, startPoint y: 247, endPoint x: 457, endPoint y: 251, distance: 196.9
click at [457, 251] on p "A copy of a recent council rates notice and a copy of a recent utility bill are…" at bounding box center [418, 248] width 332 height 8
drag, startPoint x: 278, startPoint y: 266, endPoint x: 356, endPoint y: 268, distance: 77.7
click at [356, 268] on div "**********" at bounding box center [418, 231] width 348 height 227
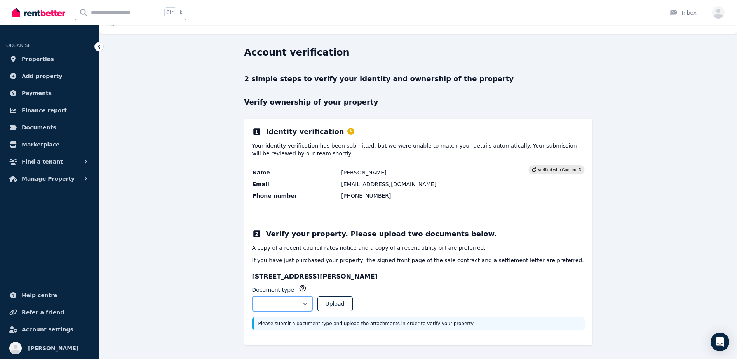
drag, startPoint x: 356, startPoint y: 268, endPoint x: 312, endPoint y: 310, distance: 60.7
click at [312, 310] on select "**********" at bounding box center [282, 303] width 61 height 15
select select "**********"
click at [252, 296] on select "**********" at bounding box center [282, 303] width 61 height 15
click at [671, 284] on div "**********" at bounding box center [417, 202] width 637 height 313
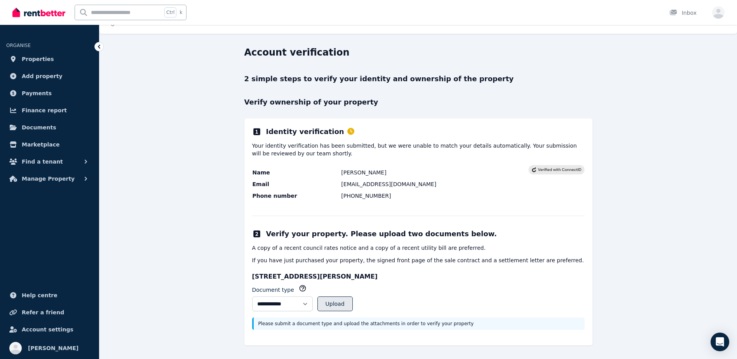
click at [352, 301] on button "Upload" at bounding box center [334, 303] width 35 height 15
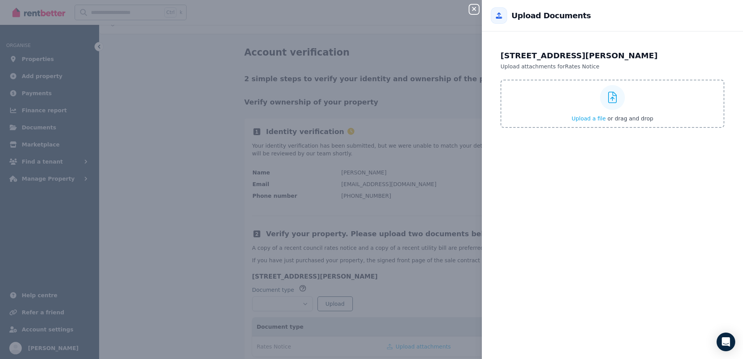
click at [643, 90] on div "Upload a file or drag and drop" at bounding box center [612, 103] width 82 height 47
click at [0, 0] on input "Upload a file or drag and drop" at bounding box center [0, 0] width 0 height 0
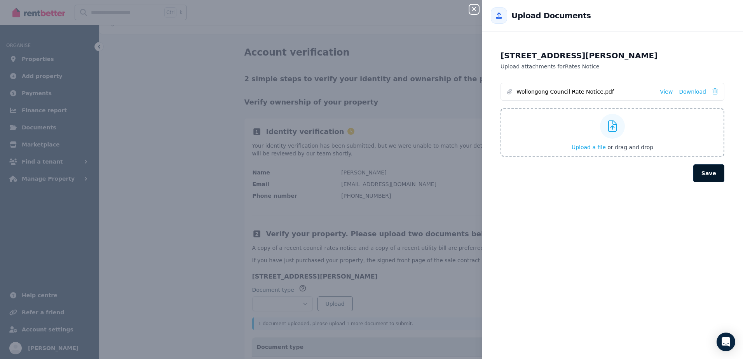
click at [712, 170] on button "Save" at bounding box center [708, 173] width 31 height 18
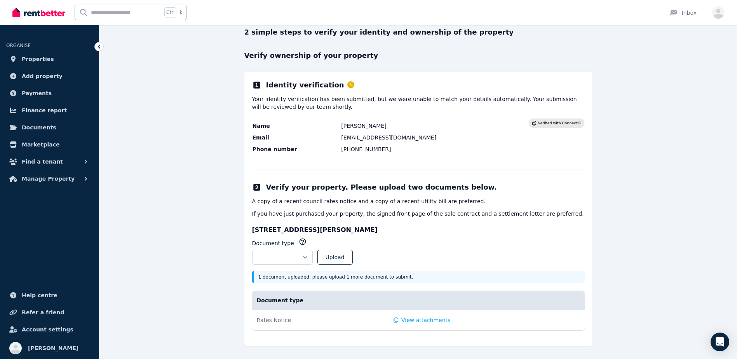
scroll to position [60, 0]
click at [350, 260] on button "Upload" at bounding box center [334, 256] width 35 height 15
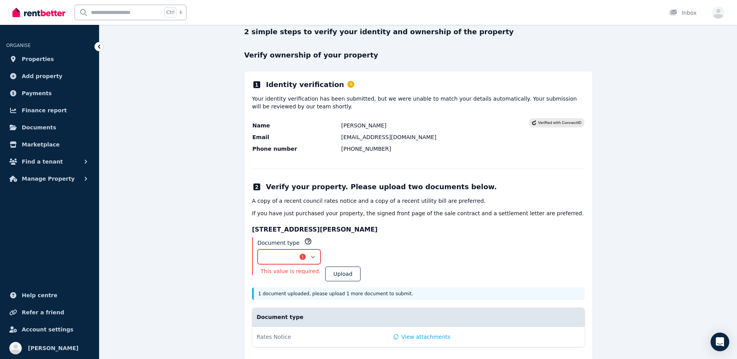
click at [320, 258] on select "**********" at bounding box center [288, 256] width 63 height 15
select select "**********"
click at [257, 249] on select "**********" at bounding box center [288, 256] width 63 height 15
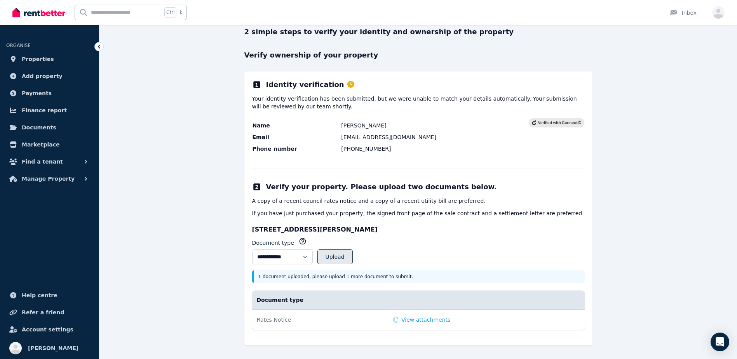
click at [353, 256] on button "Upload" at bounding box center [334, 256] width 35 height 15
select select
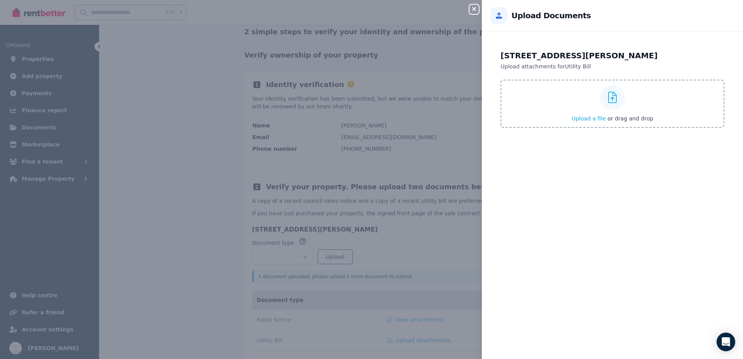
click at [608, 102] on icon at bounding box center [612, 98] width 9 height 12
click at [0, 0] on input "Upload a file or drag and drop" at bounding box center [0, 0] width 0 height 0
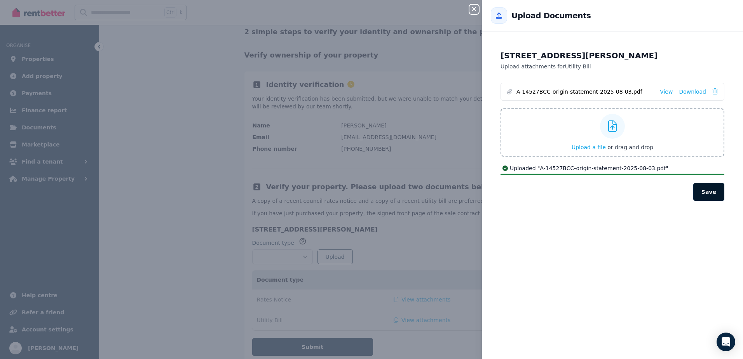
click at [703, 195] on button "Save" at bounding box center [708, 192] width 31 height 18
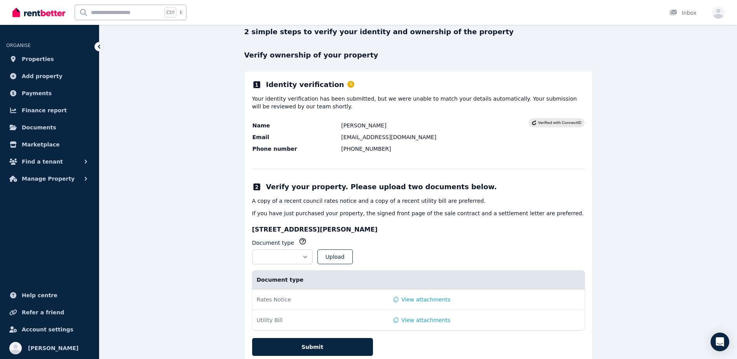
scroll to position [86, 0]
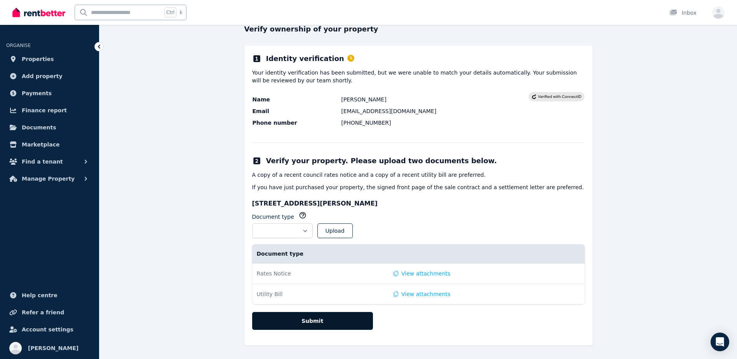
click at [332, 324] on button "Submit" at bounding box center [312, 321] width 121 height 18
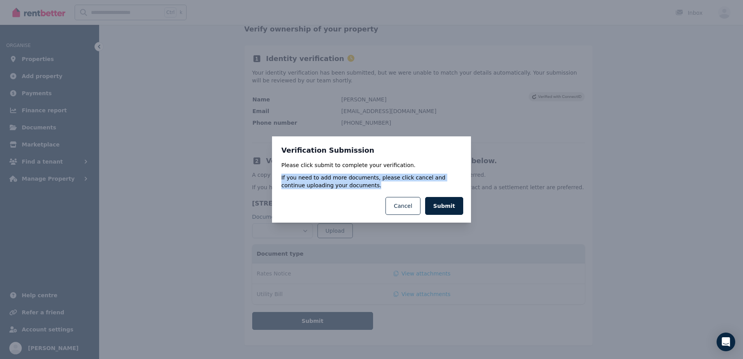
drag, startPoint x: 278, startPoint y: 178, endPoint x: 391, endPoint y: 184, distance: 112.4
click at [391, 184] on div "Verification Submission Please click submit to complete your verification. If y…" at bounding box center [371, 162] width 199 height 53
drag, startPoint x: 391, startPoint y: 184, endPoint x: 405, endPoint y: 199, distance: 20.6
click at [405, 199] on button "Cancel" at bounding box center [402, 206] width 35 height 18
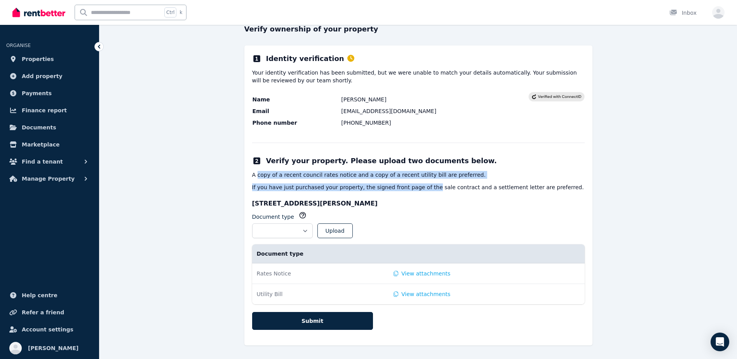
drag, startPoint x: 258, startPoint y: 174, endPoint x: 420, endPoint y: 179, distance: 162.0
click at [420, 179] on div "A copy of a recent council rates notice and a copy of a recent utility bill are…" at bounding box center [418, 181] width 332 height 20
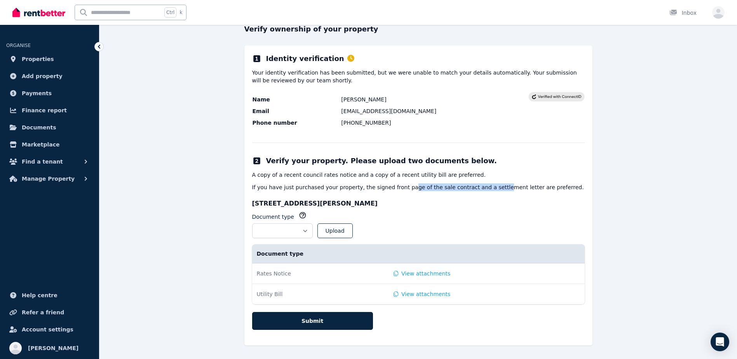
drag, startPoint x: 397, startPoint y: 189, endPoint x: 485, endPoint y: 191, distance: 88.9
click at [485, 191] on p "If you have just purchased your property, the signed front page of the sale con…" at bounding box center [418, 187] width 332 height 8
drag, startPoint x: 485, startPoint y: 191, endPoint x: 490, endPoint y: 191, distance: 4.7
click at [490, 191] on p "If you have just purchased your property, the signed front page of the sale con…" at bounding box center [418, 187] width 332 height 8
click at [354, 317] on button "Submit" at bounding box center [312, 321] width 121 height 18
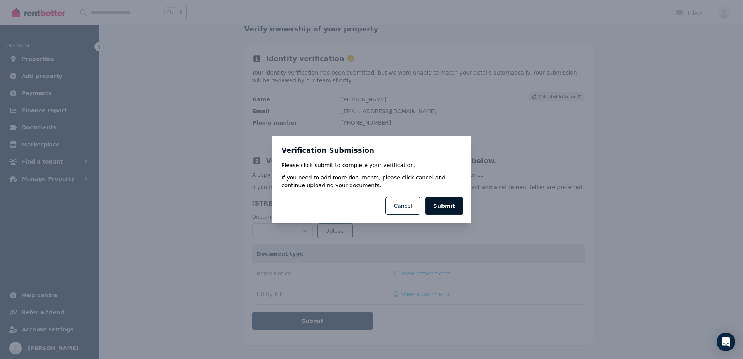
click at [442, 207] on button "Submit" at bounding box center [444, 206] width 38 height 18
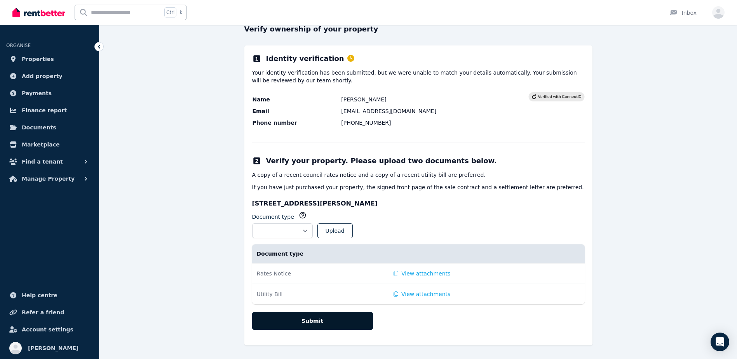
click at [320, 322] on button "Submit" at bounding box center [312, 321] width 121 height 18
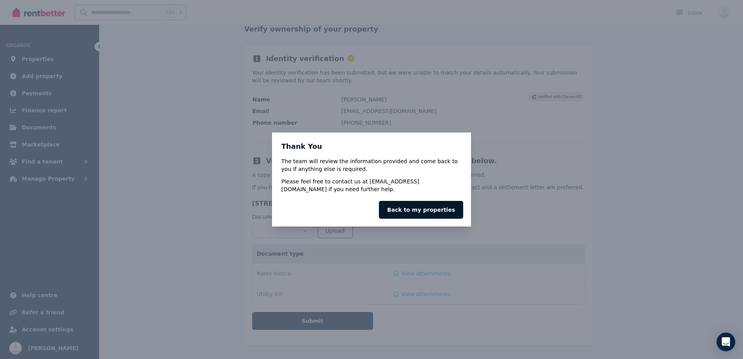
click at [414, 207] on link "Back to my properties" at bounding box center [421, 210] width 84 height 18
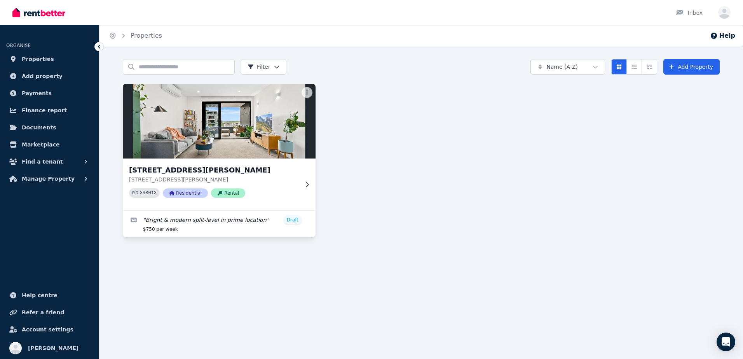
click at [217, 107] on img at bounding box center [219, 121] width 202 height 78
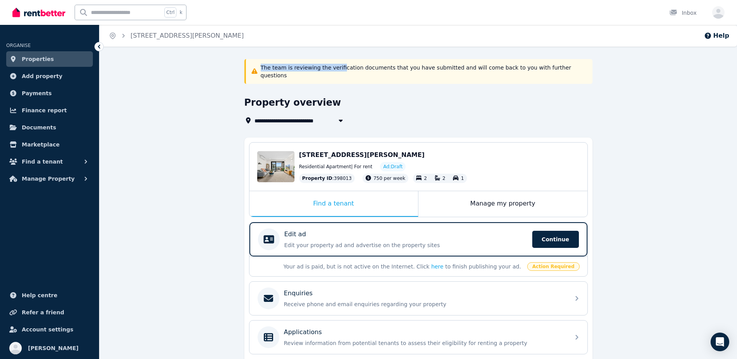
drag, startPoint x: 257, startPoint y: 72, endPoint x: 335, endPoint y: 74, distance: 77.7
click at [335, 74] on div "The team is reviewing the verification documents that you have submitted and wi…" at bounding box center [418, 71] width 348 height 25
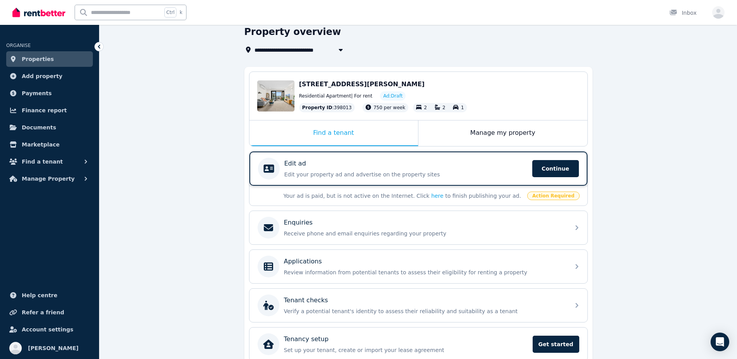
scroll to position [78, 0]
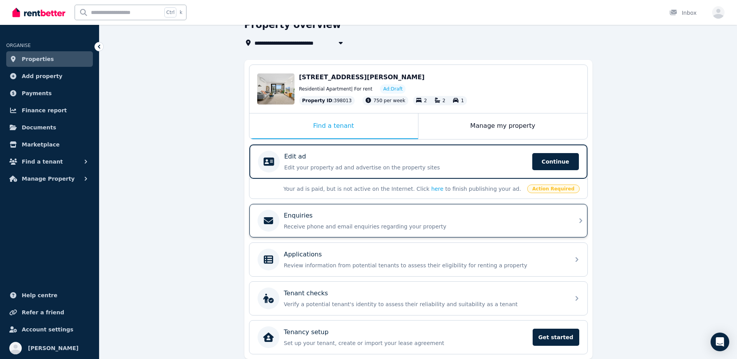
click at [561, 211] on div "Enquiries" at bounding box center [424, 215] width 281 height 9
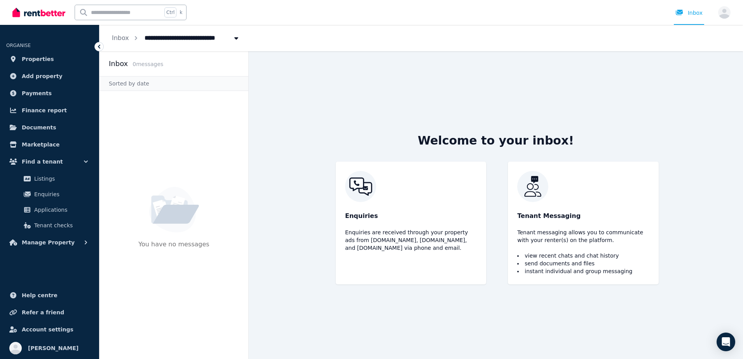
click at [99, 47] on icon at bounding box center [99, 47] width 2 height 4
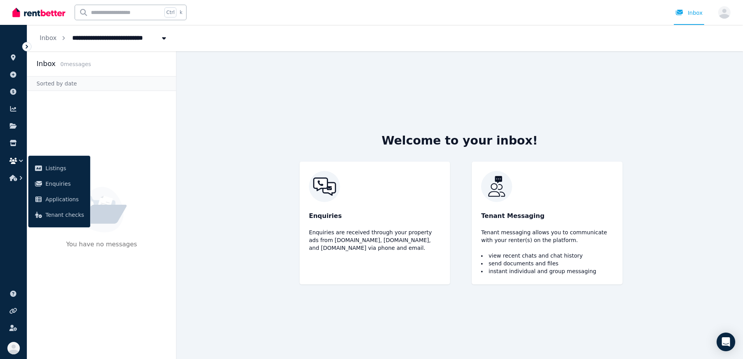
drag, startPoint x: 240, startPoint y: 141, endPoint x: 206, endPoint y: 111, distance: 45.7
click at [241, 141] on main "Welcome to your inbox! Enquiries Enquiries are received through your property a…" at bounding box center [459, 205] width 566 height 308
click at [23, 46] on icon at bounding box center [27, 47] width 8 height 8
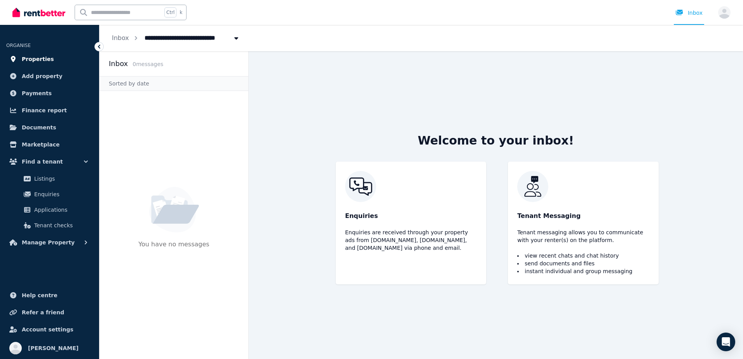
click at [48, 58] on link "Properties" at bounding box center [49, 59] width 87 height 16
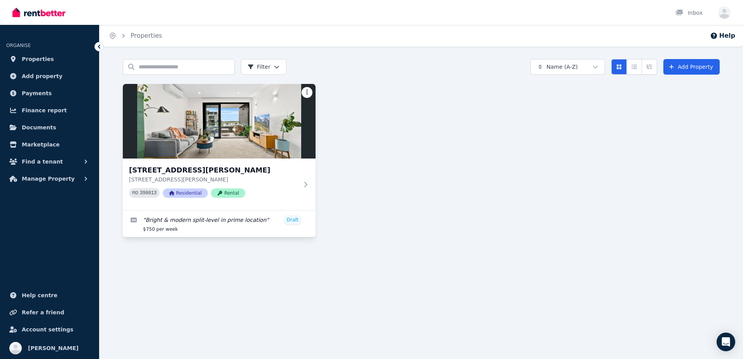
click at [304, 91] on html "Open main menu Inbox Open user menu ORGANISE Properties Add property Payments F…" at bounding box center [371, 179] width 743 height 359
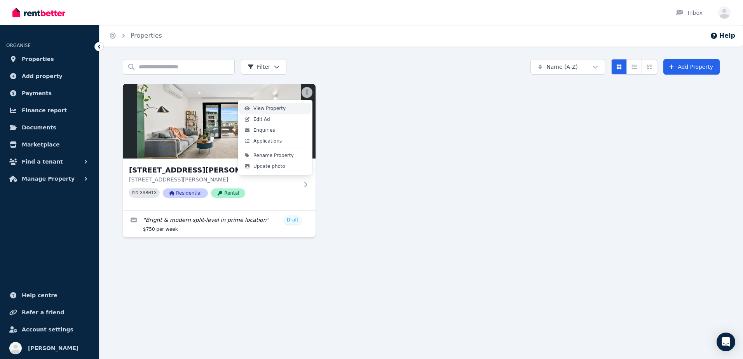
click at [279, 107] on span "View Property" at bounding box center [269, 108] width 32 height 6
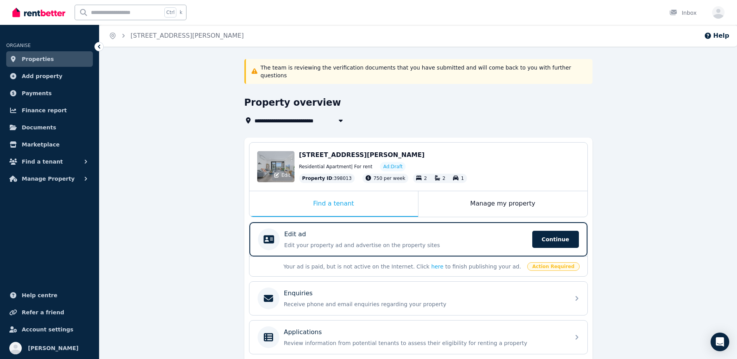
click at [282, 155] on div "Edit" at bounding box center [275, 166] width 37 height 31
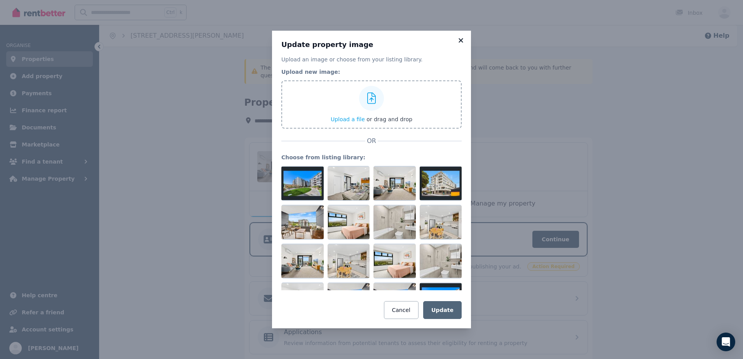
click at [460, 42] on icon at bounding box center [460, 40] width 4 height 4
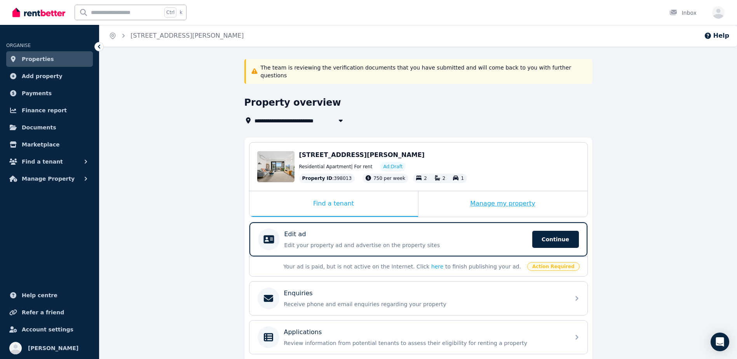
scroll to position [39, 0]
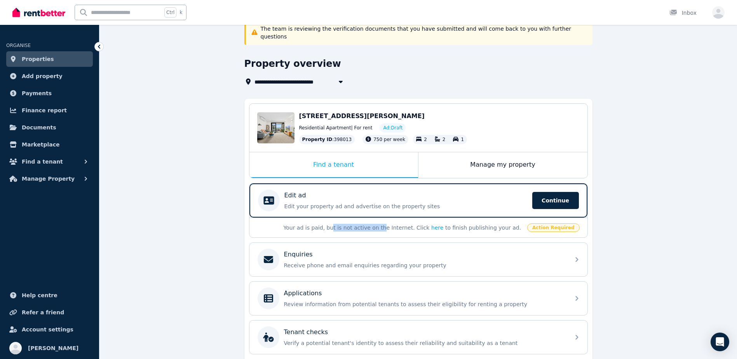
drag, startPoint x: 327, startPoint y: 220, endPoint x: 374, endPoint y: 220, distance: 46.6
click at [374, 224] on p "Your ad is paid, but is not active on the Internet. Click here to finish publis…" at bounding box center [403, 228] width 239 height 8
drag, startPoint x: 374, startPoint y: 220, endPoint x: 414, endPoint y: 219, distance: 40.4
click at [431, 224] on link "here" at bounding box center [437, 227] width 12 height 6
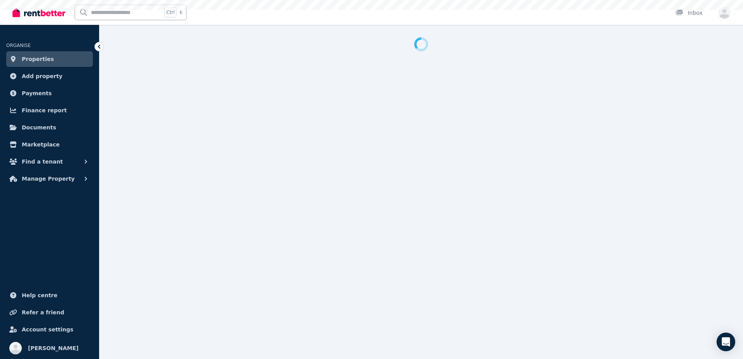
select select "***"
select select "**********"
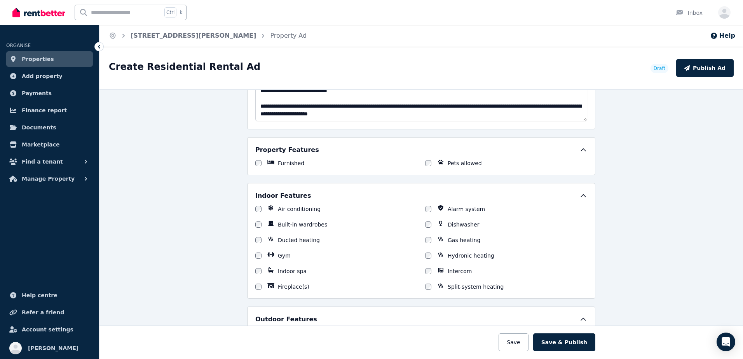
scroll to position [505, 0]
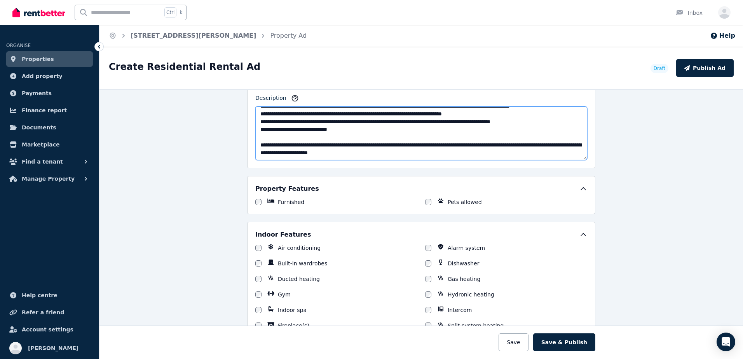
drag, startPoint x: 388, startPoint y: 144, endPoint x: 489, endPoint y: 143, distance: 100.2
click at [489, 143] on textarea "Description" at bounding box center [421, 133] width 332 height 54
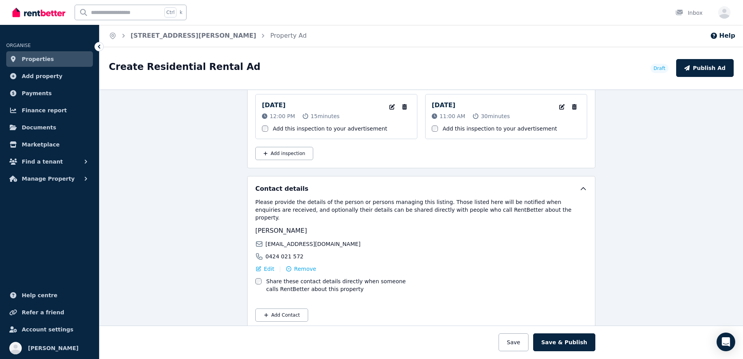
scroll to position [1355, 0]
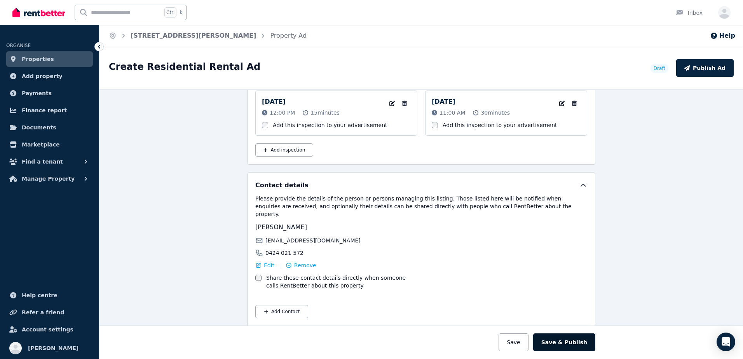
type textarea "**********"
click at [571, 346] on button "Save & Publish" at bounding box center [564, 342] width 62 height 18
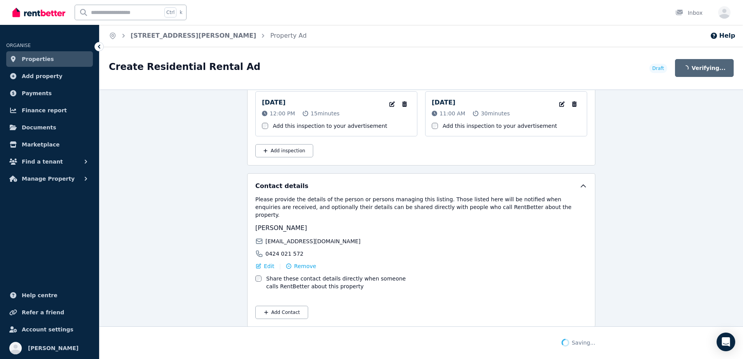
scroll to position [1415, 0]
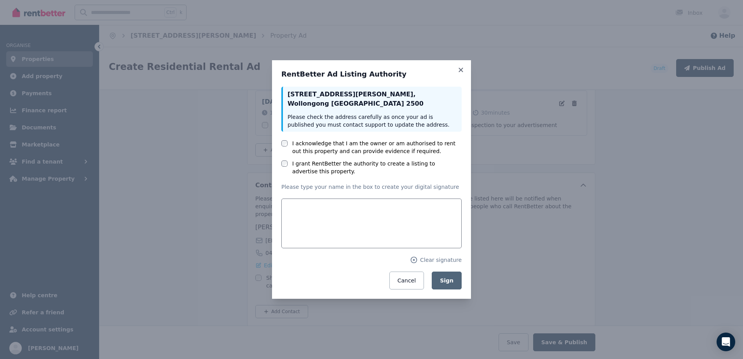
click at [351, 143] on label "I acknowledge that I am the owner or am authorised to rent out this property an…" at bounding box center [376, 147] width 169 height 16
click at [390, 165] on label "I grant RentBetter the authority to create a listing to advertise this property." at bounding box center [376, 168] width 169 height 16
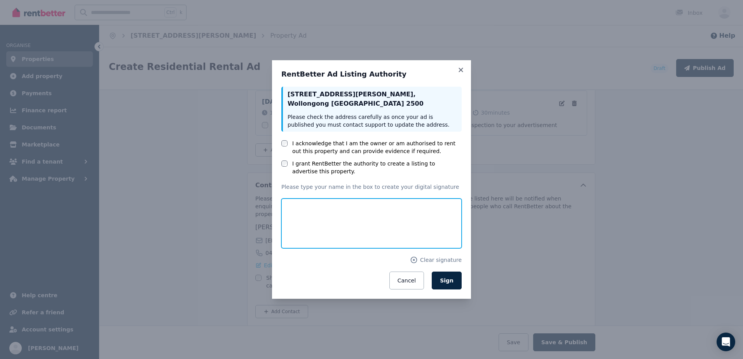
click at [385, 206] on input "text" at bounding box center [371, 223] width 180 height 50
type input "*"
drag, startPoint x: 386, startPoint y: 229, endPoint x: 412, endPoint y: 219, distance: 28.3
click at [412, 219] on input "**********" at bounding box center [371, 223] width 180 height 50
type input "**********"
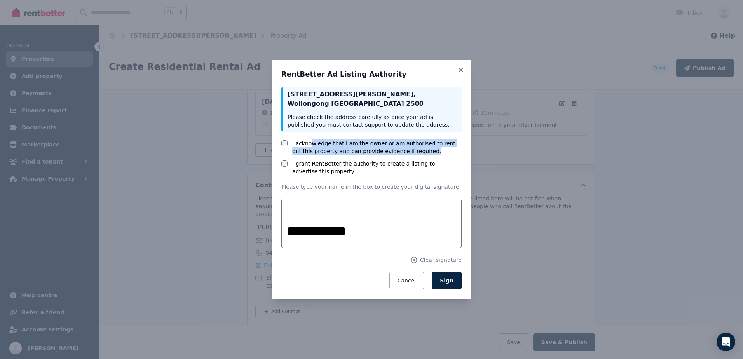
drag, startPoint x: 312, startPoint y: 141, endPoint x: 411, endPoint y: 150, distance: 99.5
click at [411, 150] on label "I acknowledge that I am the owner or am authorised to rent out this property an…" at bounding box center [376, 147] width 169 height 16
drag, startPoint x: 411, startPoint y: 150, endPoint x: 435, endPoint y: 151, distance: 24.1
click at [435, 151] on label "I acknowledge that I am the owner or am authorised to rent out this property an…" at bounding box center [376, 147] width 169 height 16
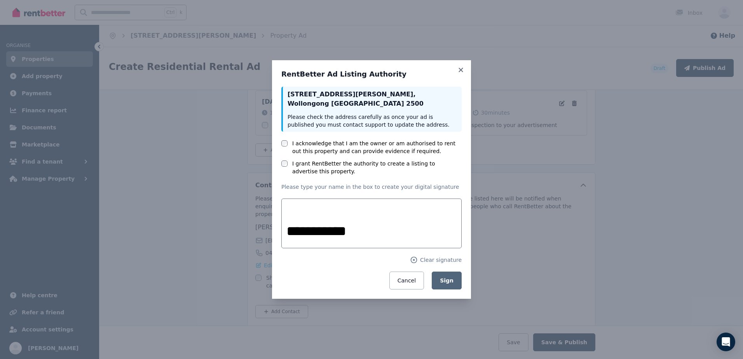
click at [435, 151] on label "I acknowledge that I am the owner or am authorised to rent out this property an…" at bounding box center [376, 147] width 169 height 16
click at [443, 278] on span "Sign" at bounding box center [447, 280] width 14 height 6
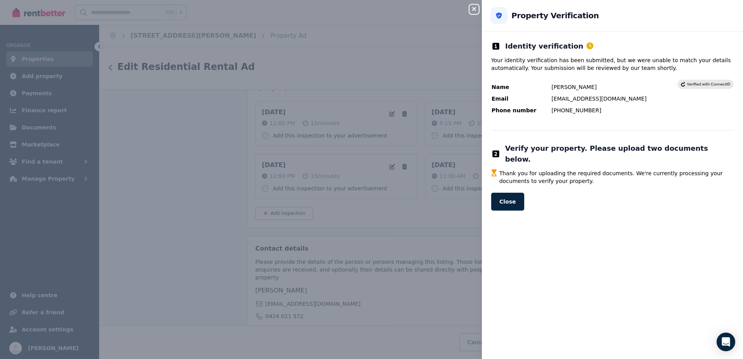
scroll to position [1471, 0]
click at [509, 193] on button "Close" at bounding box center [507, 202] width 33 height 18
click at [513, 193] on button "Close" at bounding box center [507, 202] width 33 height 18
click at [471, 7] on icon "button" at bounding box center [473, 9] width 9 height 6
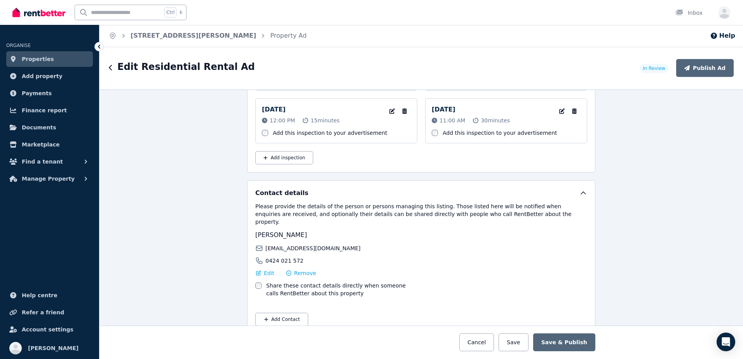
click at [102, 64] on div "Edit Residential Rental Ad In Review Publish Ad" at bounding box center [420, 68] width 643 height 43
click at [108, 66] on div "Edit Residential Rental Ad In Review Publish Ad" at bounding box center [420, 68] width 643 height 43
click at [110, 67] on icon "button" at bounding box center [110, 67] width 3 height 5
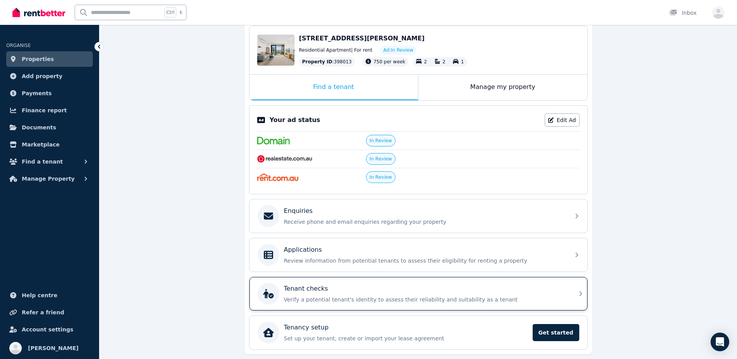
scroll to position [134, 0]
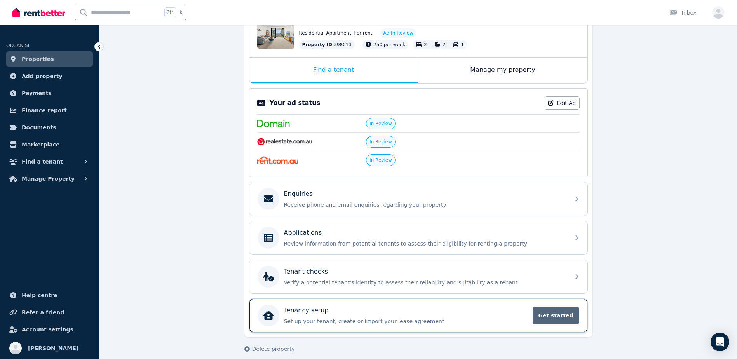
click at [544, 307] on span "Get started" at bounding box center [555, 315] width 47 height 17
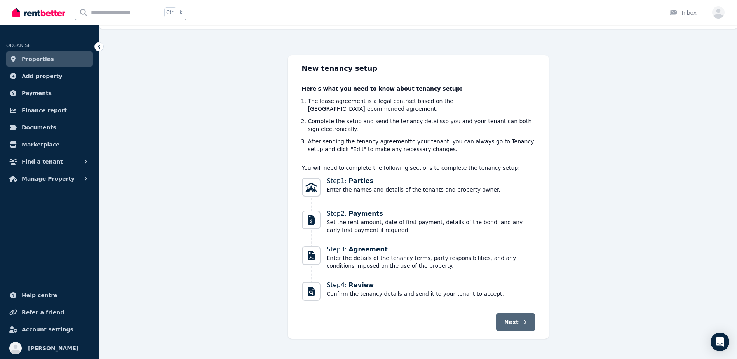
click at [517, 313] on button "Next" at bounding box center [515, 322] width 39 height 18
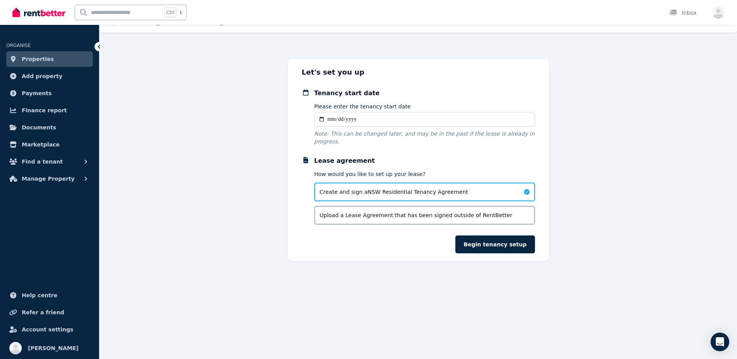
click at [60, 56] on link "Properties" at bounding box center [49, 59] width 87 height 16
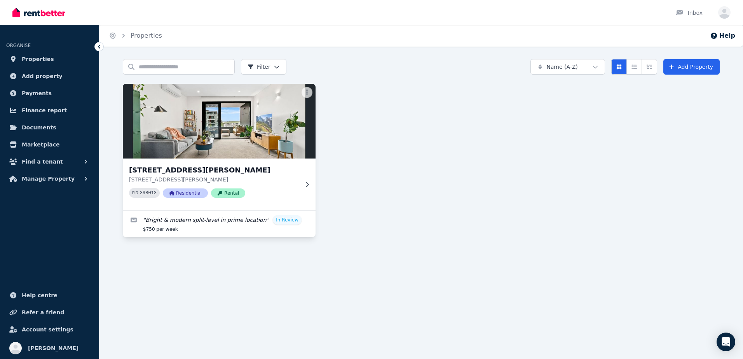
click at [304, 180] on div "[STREET_ADDRESS][PERSON_NAME] [STREET_ADDRESS][PERSON_NAME] PID 398013 Resident…" at bounding box center [219, 184] width 193 height 52
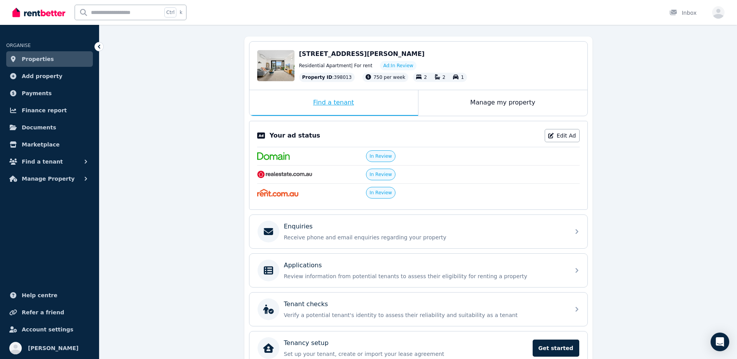
scroll to position [134, 0]
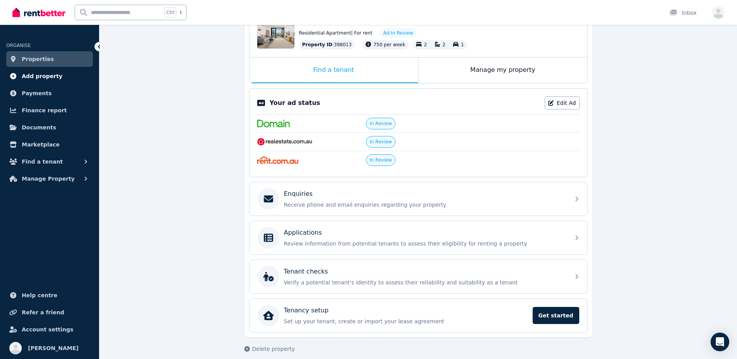
click at [52, 80] on span "Add property" at bounding box center [42, 75] width 41 height 9
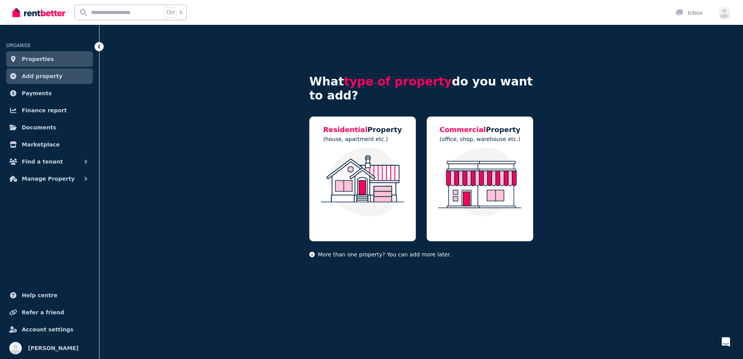
click at [52, 80] on span "Add property" at bounding box center [42, 75] width 41 height 9
click at [42, 89] on span "Payments" at bounding box center [37, 93] width 30 height 9
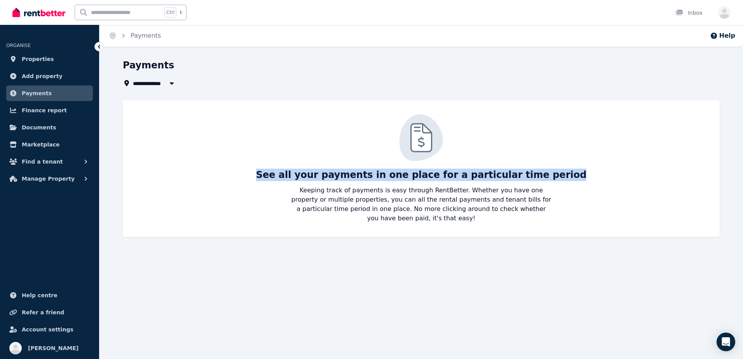
drag, startPoint x: 290, startPoint y: 177, endPoint x: 567, endPoint y: 186, distance: 276.6
click at [567, 186] on div "See all your payments in one place for a particular time period Keeping track o…" at bounding box center [420, 168] width 581 height 109
click at [28, 104] on link "Finance report" at bounding box center [49, 111] width 87 height 16
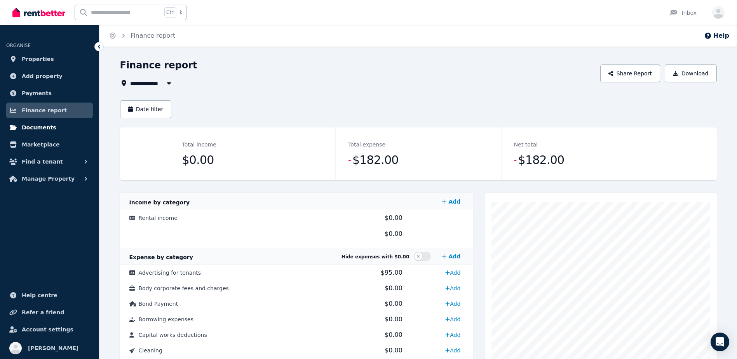
click at [54, 131] on link "Documents" at bounding box center [49, 128] width 87 height 16
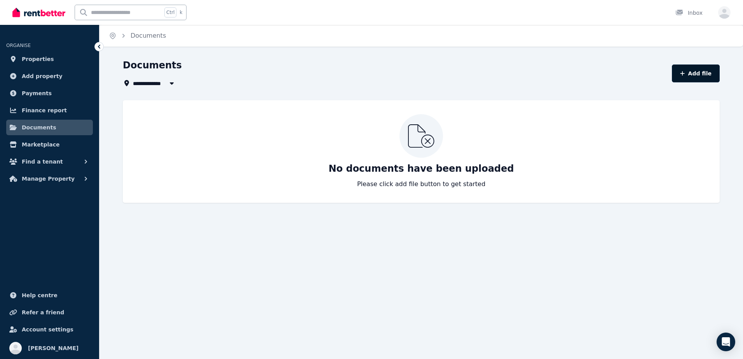
click at [688, 78] on button "Add file" at bounding box center [695, 73] width 48 height 18
select select "*****"
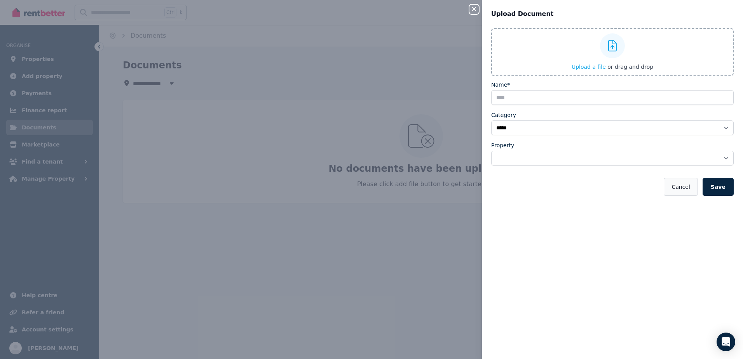
click at [686, 191] on button "Cancel" at bounding box center [680, 187] width 34 height 18
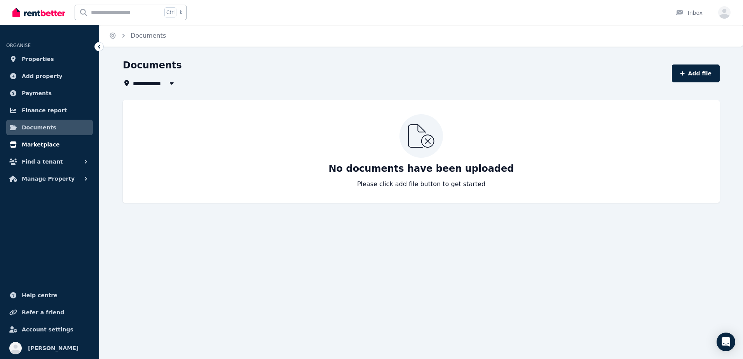
click at [56, 144] on link "Marketplace" at bounding box center [49, 145] width 87 height 16
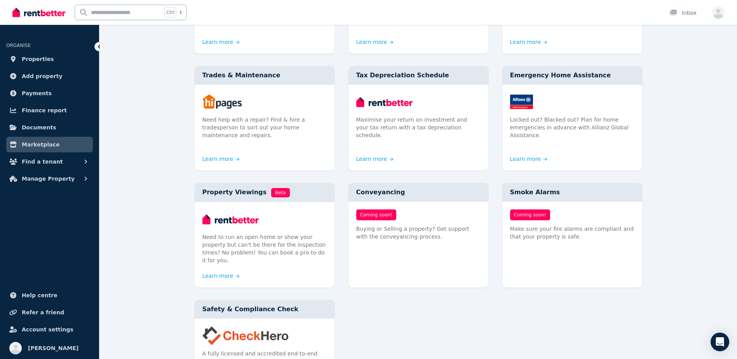
scroll to position [311, 0]
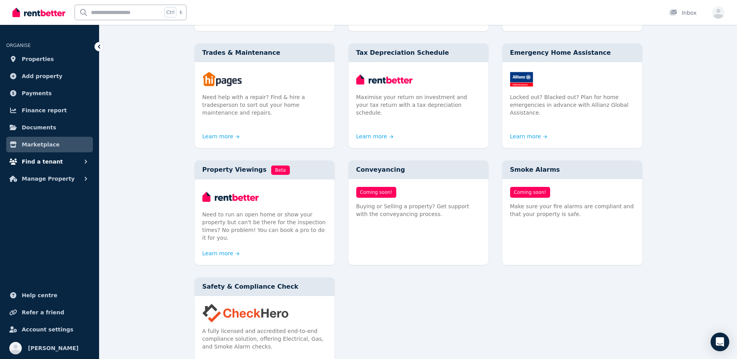
click at [61, 160] on button "Find a tenant" at bounding box center [49, 162] width 87 height 16
click at [54, 159] on span "Find a tenant" at bounding box center [42, 161] width 41 height 9
click at [74, 246] on button "Manage Property" at bounding box center [49, 243] width 87 height 16
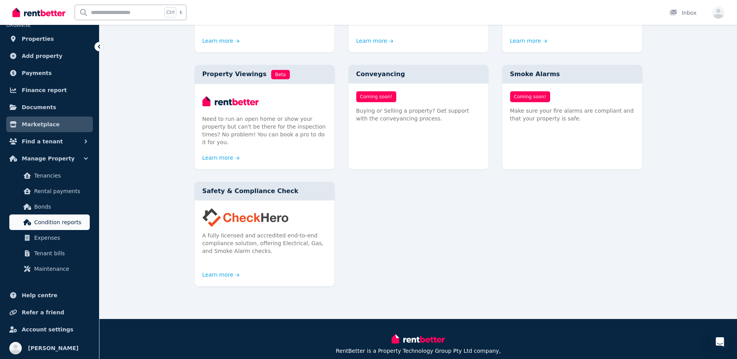
scroll to position [407, 0]
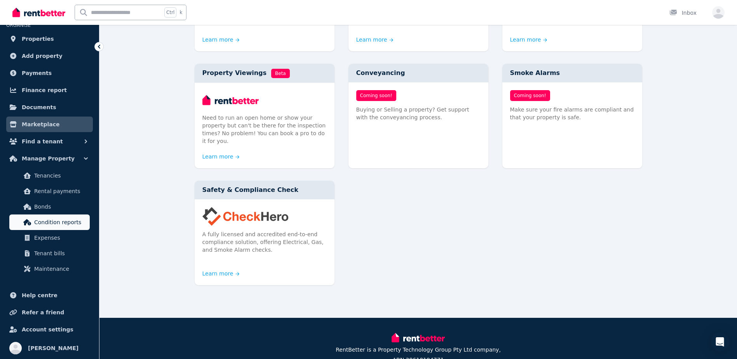
click at [71, 224] on span "Condition reports" at bounding box center [60, 221] width 52 height 9
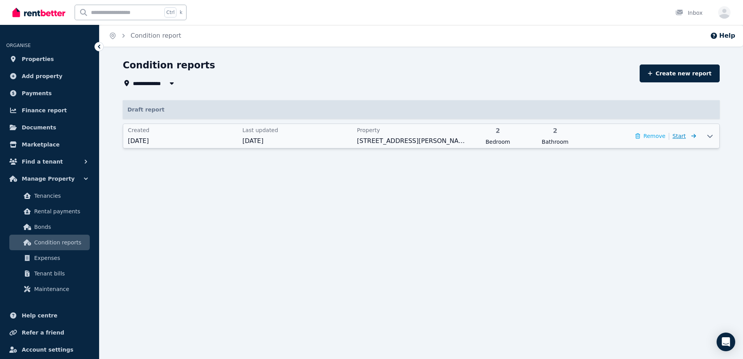
click at [694, 136] on icon at bounding box center [693, 136] width 5 height 4
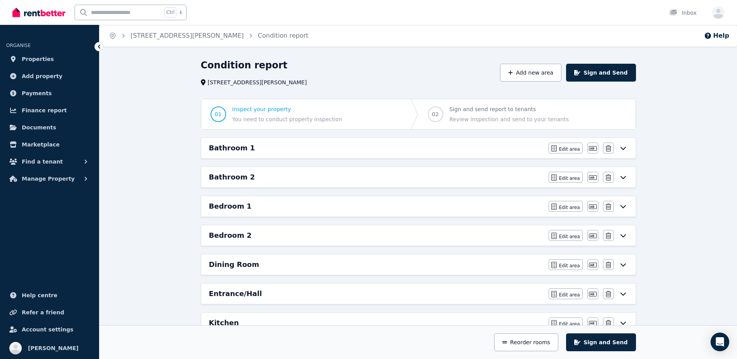
click at [255, 107] on span "Inspect your property" at bounding box center [287, 109] width 110 height 8
click at [565, 144] on button "Edit area" at bounding box center [565, 148] width 34 height 11
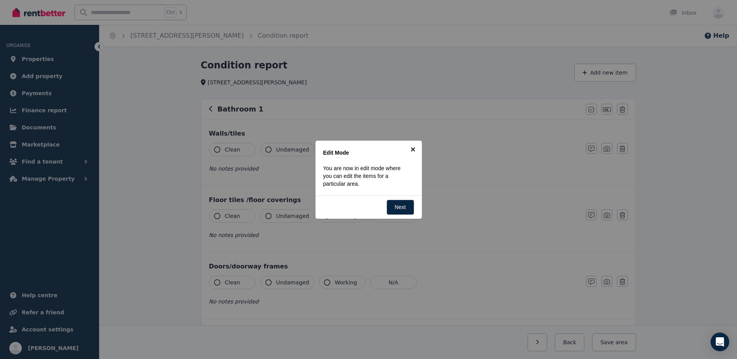
click at [415, 145] on link "×" at bounding box center [412, 149] width 17 height 17
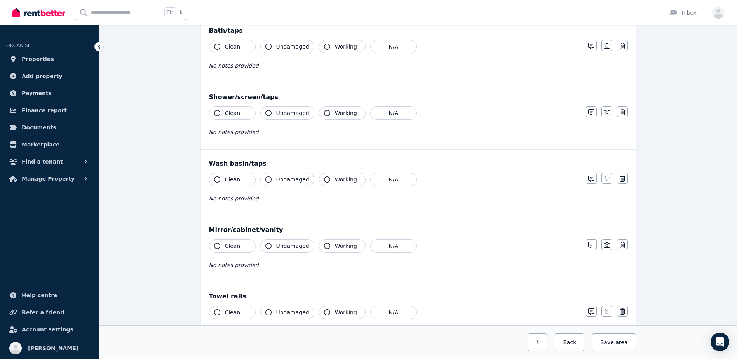
scroll to position [699, 0]
click at [579, 343] on button "Back" at bounding box center [570, 342] width 30 height 18
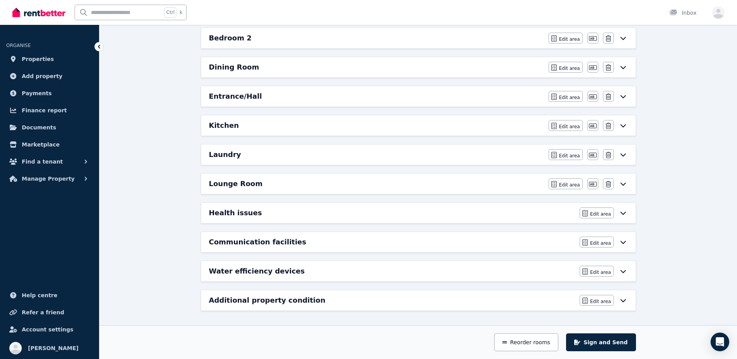
scroll to position [197, 0]
click at [573, 156] on span "Edit area" at bounding box center [569, 156] width 21 height 6
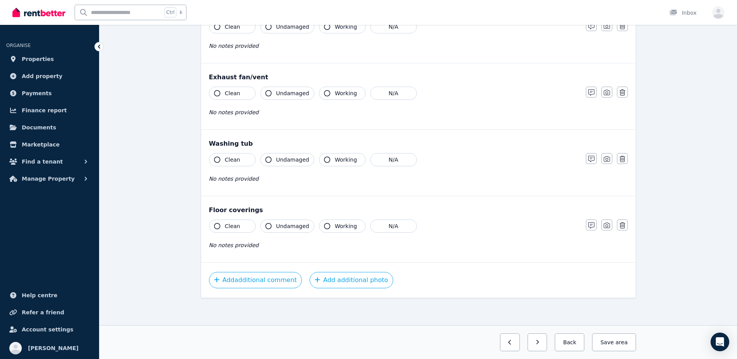
scroll to position [522, 0]
click at [44, 159] on span "Find a tenant" at bounding box center [42, 161] width 41 height 9
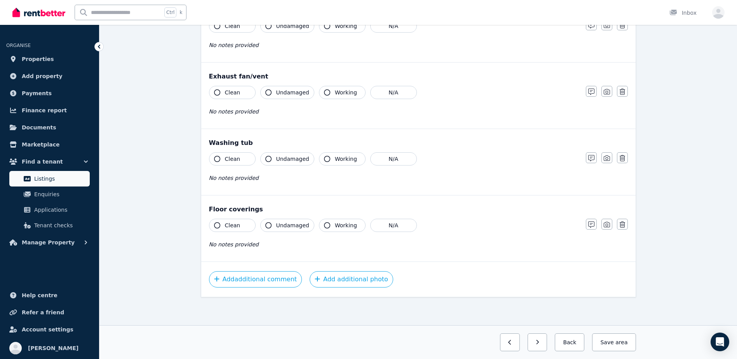
click at [51, 178] on span "Listings" at bounding box center [60, 178] width 52 height 9
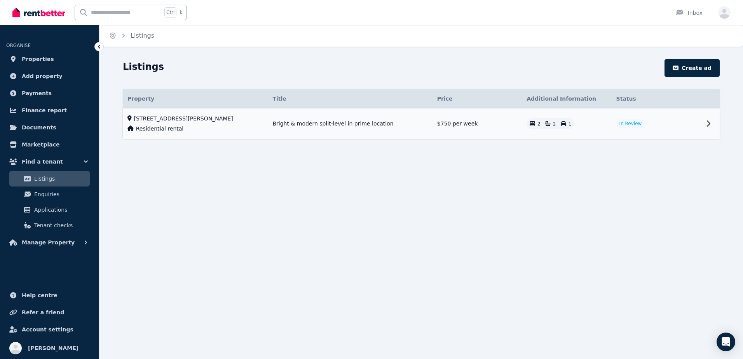
click at [711, 122] on icon at bounding box center [707, 123] width 9 height 9
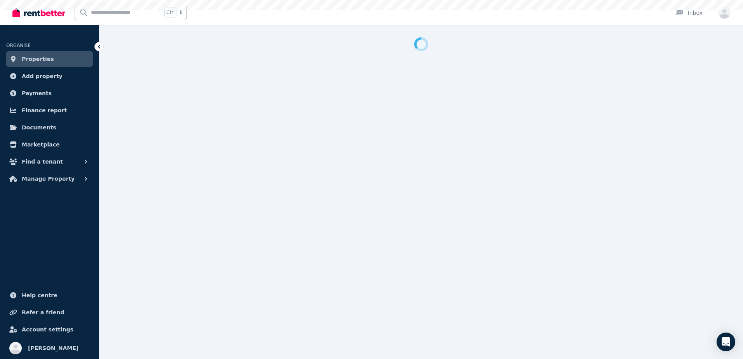
select select "***"
select select "**********"
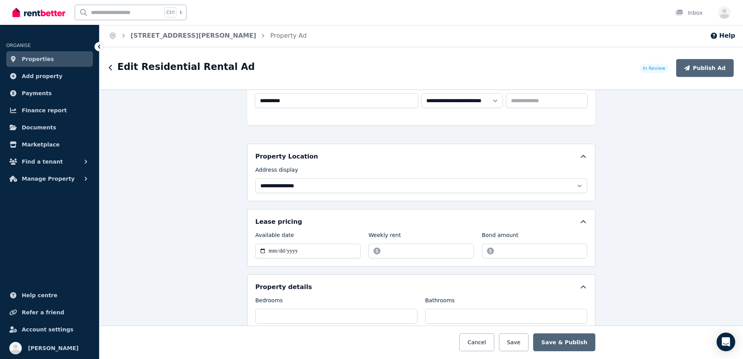
scroll to position [233, 0]
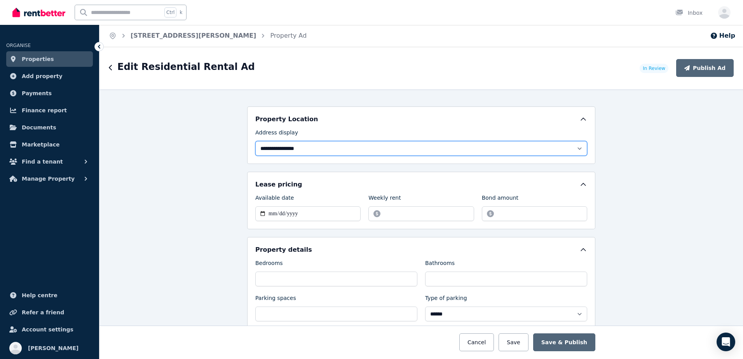
click at [532, 146] on select "**********" at bounding box center [421, 148] width 332 height 15
click at [649, 217] on div "**********" at bounding box center [420, 224] width 643 height 270
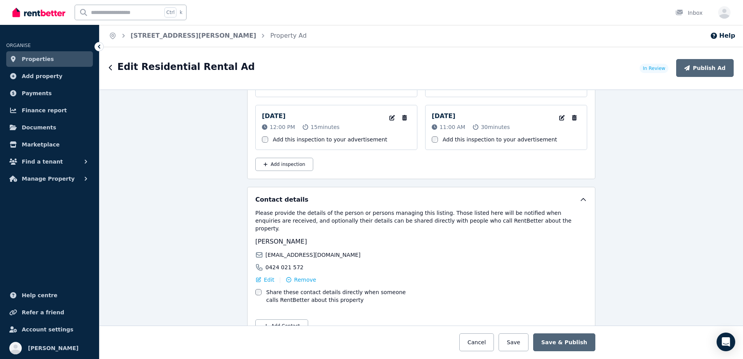
scroll to position [1410, 0]
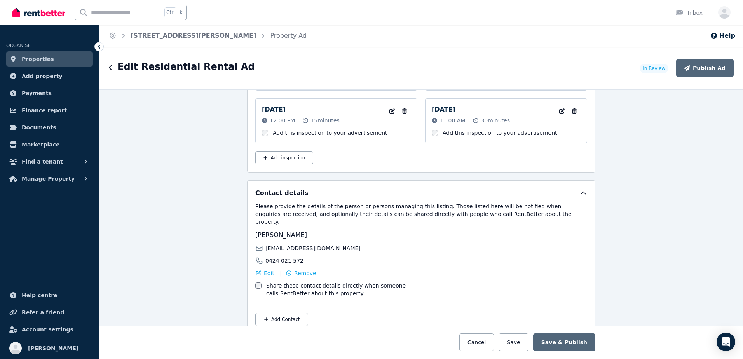
click at [590, 330] on div at bounding box center [421, 341] width 1049 height 33
click at [515, 344] on button "Save" at bounding box center [513, 342] width 30 height 18
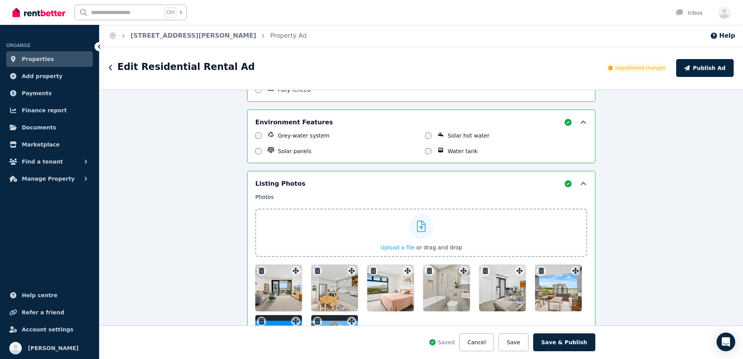
scroll to position [966, 0]
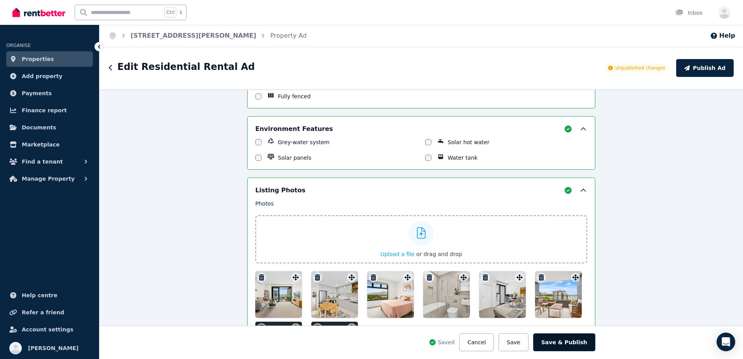
click at [553, 346] on button "Save & Publish" at bounding box center [564, 342] width 62 height 18
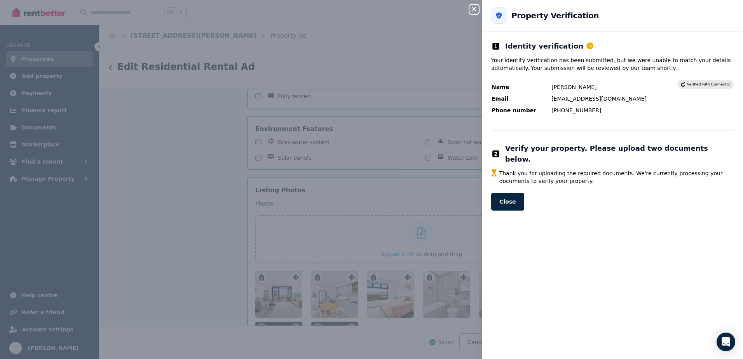
click at [473, 7] on icon "button" at bounding box center [473, 9] width 9 height 6
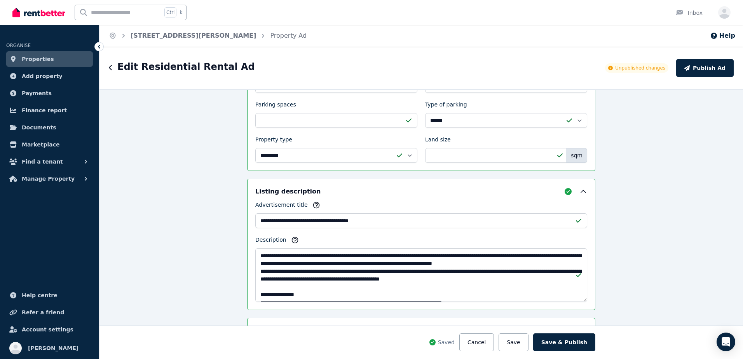
scroll to position [0, 0]
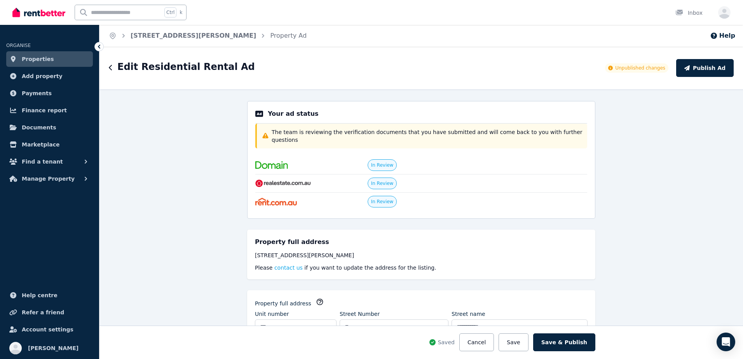
drag, startPoint x: 650, startPoint y: 261, endPoint x: 647, endPoint y: 122, distance: 139.8
click at [565, 348] on button "Save & Publish" at bounding box center [564, 342] width 62 height 18
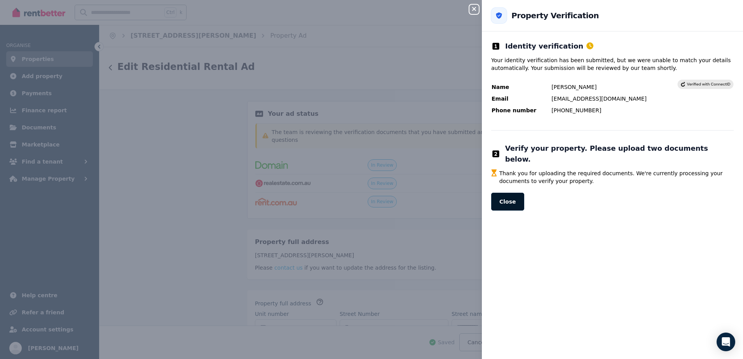
click at [506, 193] on button "Close" at bounding box center [507, 202] width 33 height 18
click at [473, 5] on button "Close panel" at bounding box center [473, 9] width 9 height 9
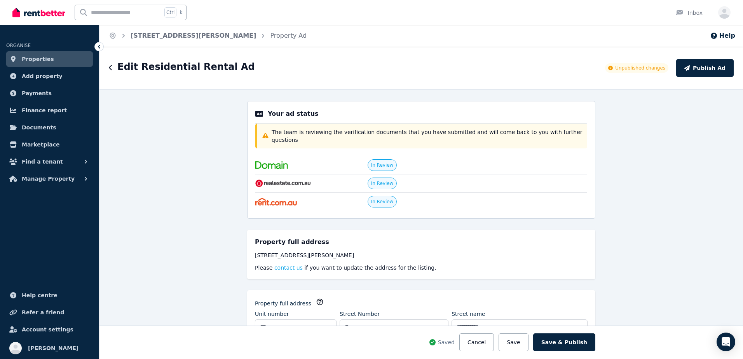
click at [34, 61] on span "Properties" at bounding box center [38, 58] width 32 height 9
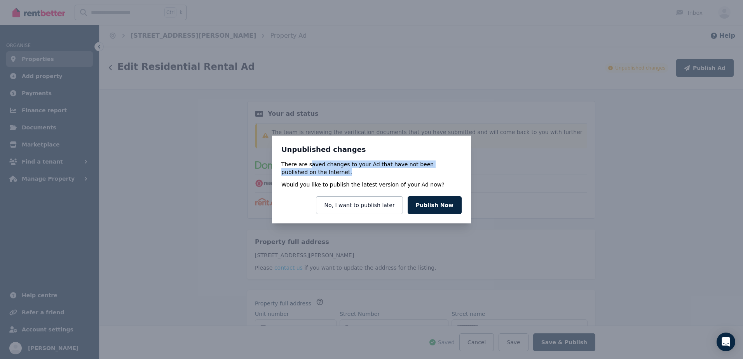
drag, startPoint x: 308, startPoint y: 163, endPoint x: 341, endPoint y: 170, distance: 34.2
click at [341, 170] on p "There are saved changes to your Ad that have not been published on the Internet." at bounding box center [371, 168] width 180 height 16
click at [342, 170] on p "There are saved changes to your Ad that have not been published on the Internet." at bounding box center [371, 168] width 180 height 16
click at [423, 205] on button "Publish Now" at bounding box center [434, 205] width 54 height 18
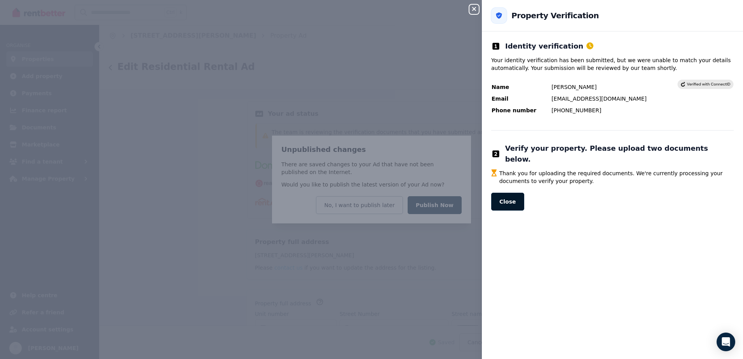
click at [508, 193] on button "Close" at bounding box center [507, 202] width 33 height 18
click at [478, 9] on icon "button" at bounding box center [473, 9] width 9 height 6
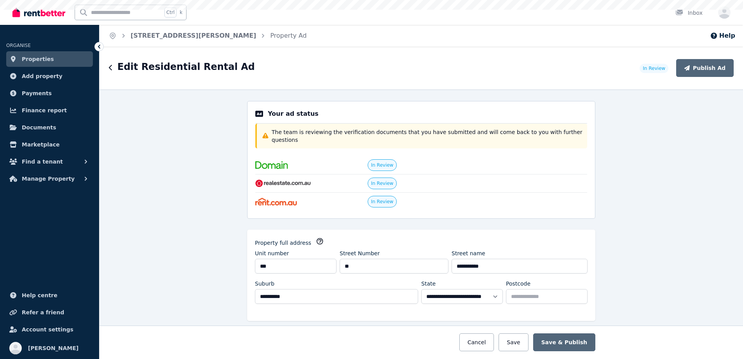
select select "***"
select select "**********"
drag, startPoint x: 198, startPoint y: 232, endPoint x: 217, endPoint y: 80, distance: 153.4
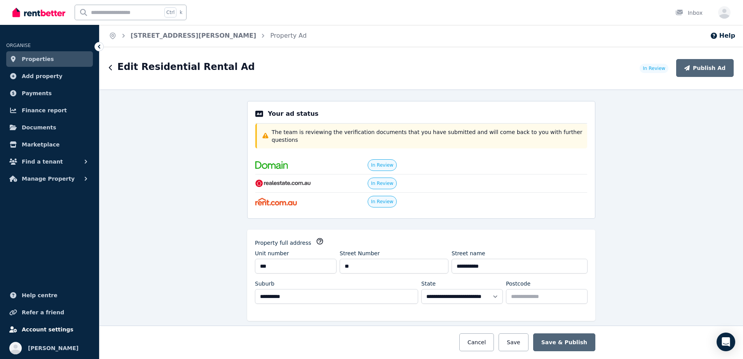
click at [47, 334] on span "Account settings" at bounding box center [48, 329] width 52 height 9
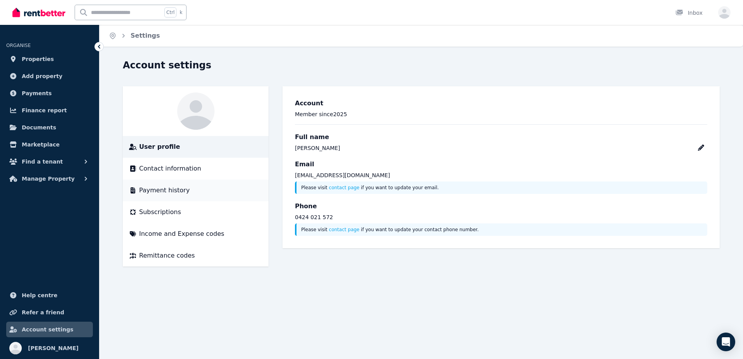
click at [181, 187] on span "Payment history" at bounding box center [164, 190] width 50 height 9
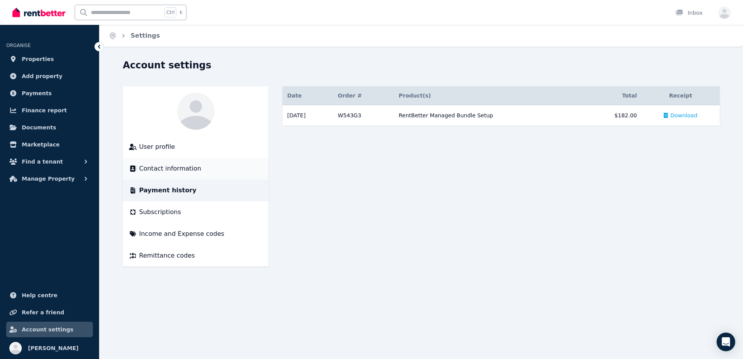
click at [188, 166] on span "Contact information" at bounding box center [170, 168] width 62 height 9
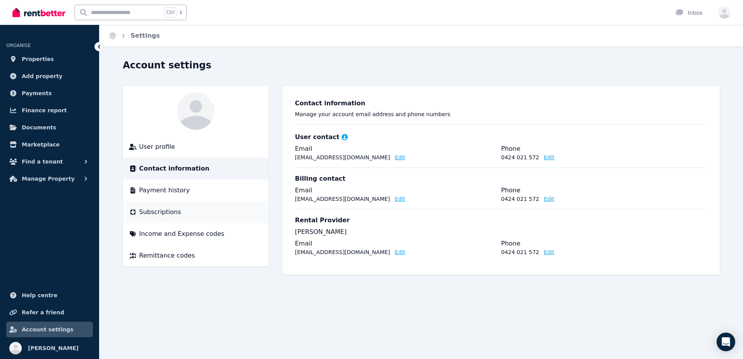
click at [186, 216] on div "Subscriptions" at bounding box center [195, 211] width 133 height 9
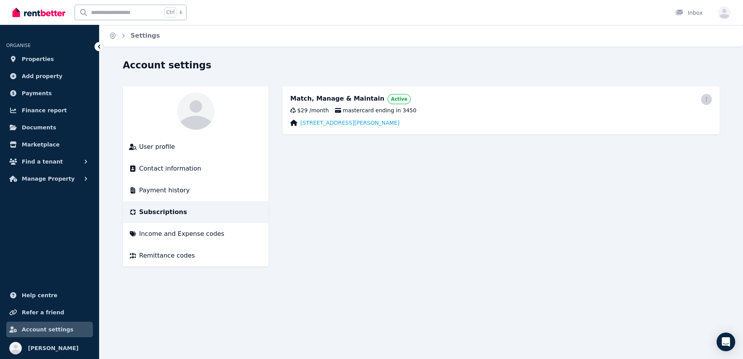
click at [703, 97] on span "button" at bounding box center [706, 99] width 11 height 11
click at [497, 186] on main "Match, Manage & Maintain Active Update payment method Cancel plan $29 / month m…" at bounding box center [500, 176] width 437 height 180
click at [191, 233] on span "Income and Expense codes" at bounding box center [181, 233] width 85 height 9
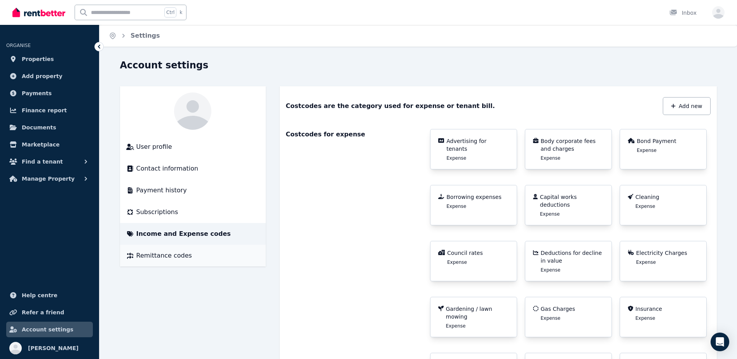
click at [159, 261] on li "Remittance codes" at bounding box center [193, 256] width 146 height 22
click at [164, 145] on span "User profile" at bounding box center [154, 146] width 36 height 9
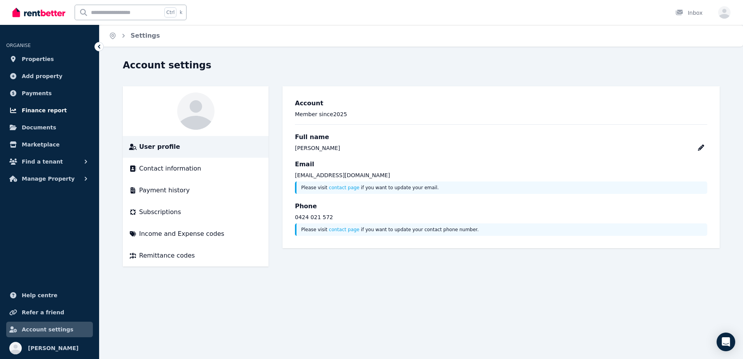
click at [47, 113] on span "Finance report" at bounding box center [44, 110] width 45 height 9
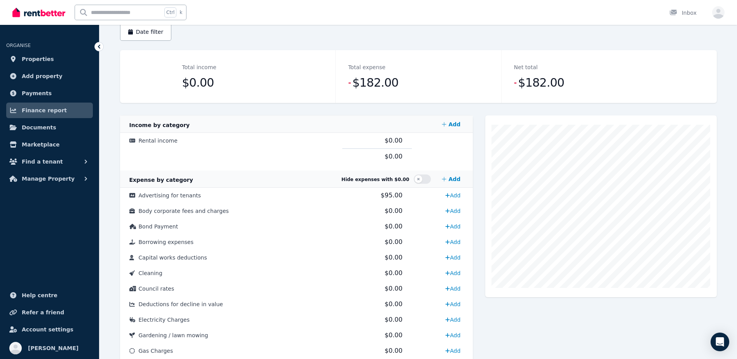
scroll to position [78, 0]
click at [45, 125] on span "Documents" at bounding box center [39, 127] width 35 height 9
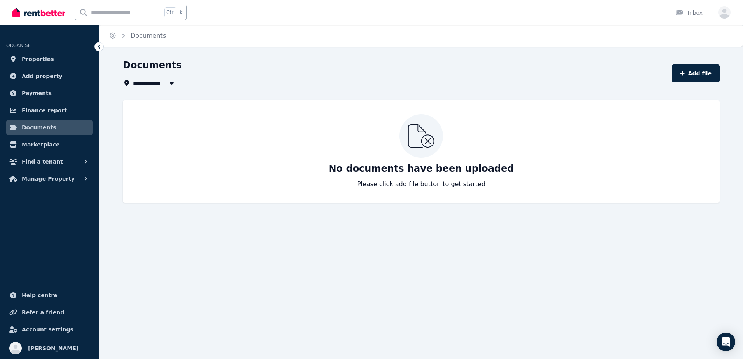
click at [158, 82] on span "All Properties" at bounding box center [158, 82] width 50 height 9
click at [157, 109] on span "[STREET_ADDRESS][PERSON_NAME]" at bounding box center [176, 112] width 78 height 8
type input "**********"
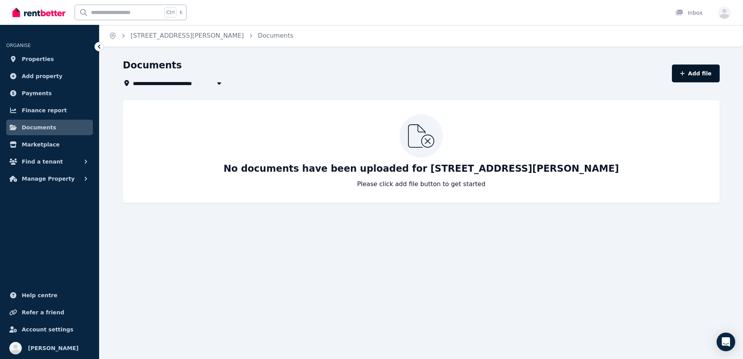
click at [699, 81] on button "Add file" at bounding box center [695, 73] width 48 height 18
select select "*****"
select select "**********"
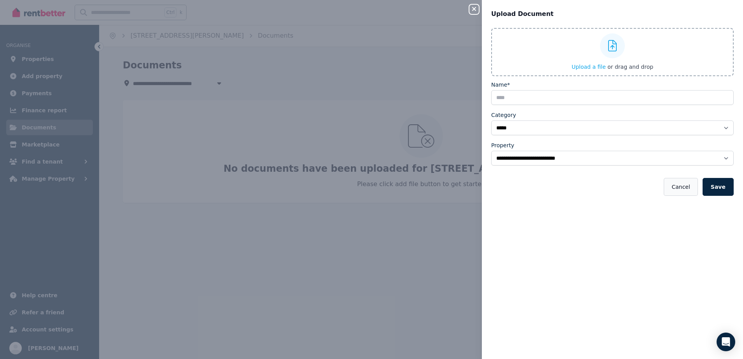
click at [681, 186] on button "Cancel" at bounding box center [680, 187] width 34 height 18
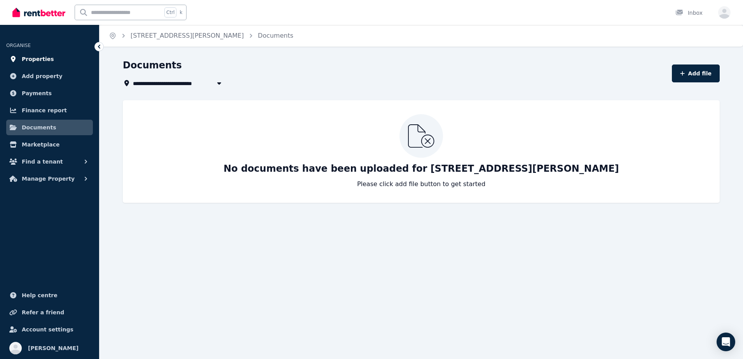
click at [48, 61] on link "Properties" at bounding box center [49, 59] width 87 height 16
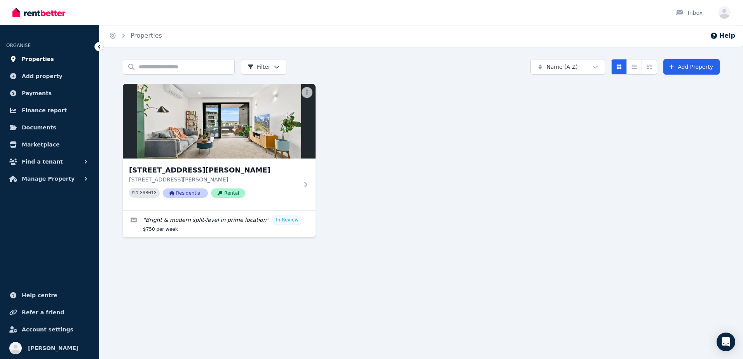
click at [26, 56] on span "Properties" at bounding box center [38, 58] width 32 height 9
click at [84, 164] on icon "button" at bounding box center [86, 162] width 8 height 8
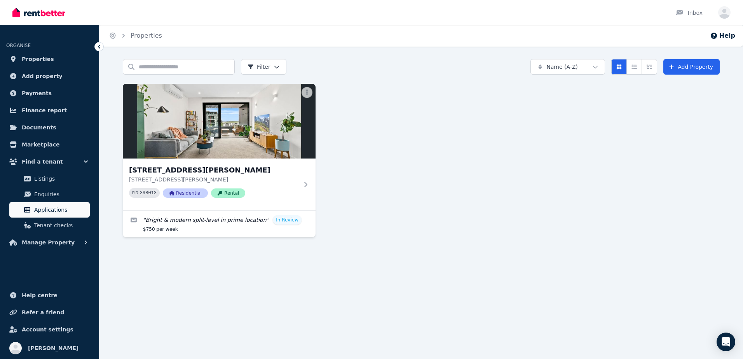
click at [77, 207] on span "Applications" at bounding box center [60, 209] width 52 height 9
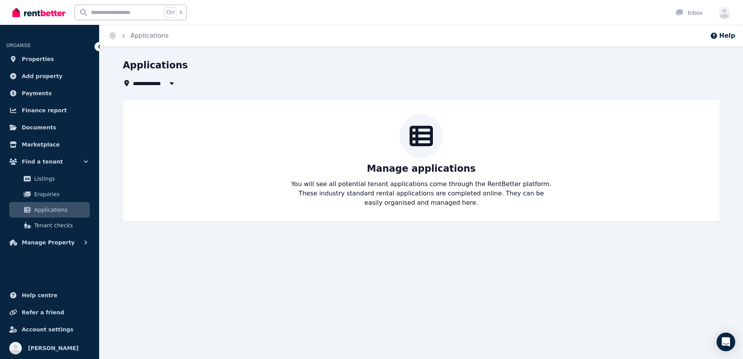
click at [459, 177] on div "Manage applications You will see all potential tenant applications come through…" at bounding box center [420, 160] width 581 height 93
click at [160, 84] on span "All Properties" at bounding box center [158, 82] width 50 height 9
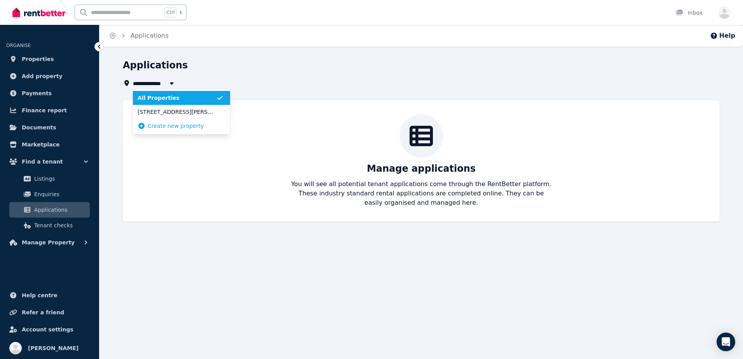
click at [160, 84] on span "All Properties" at bounding box center [158, 82] width 50 height 9
type input "**********"
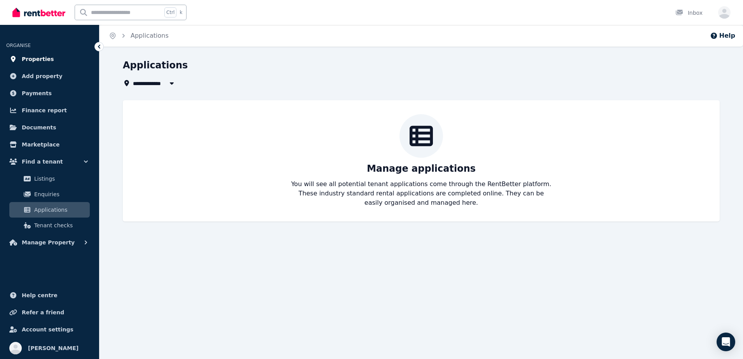
click at [60, 61] on link "Properties" at bounding box center [49, 59] width 87 height 16
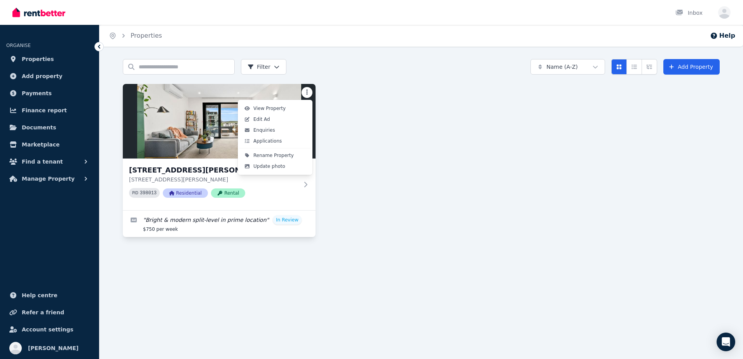
click at [305, 90] on html "Open main menu Inbox Open user menu ORGANISE Properties Add property Payments F…" at bounding box center [371, 179] width 743 height 359
click at [363, 247] on html "Open main menu Inbox Open user menu ORGANISE Properties Add property Payments F…" at bounding box center [371, 179] width 743 height 359
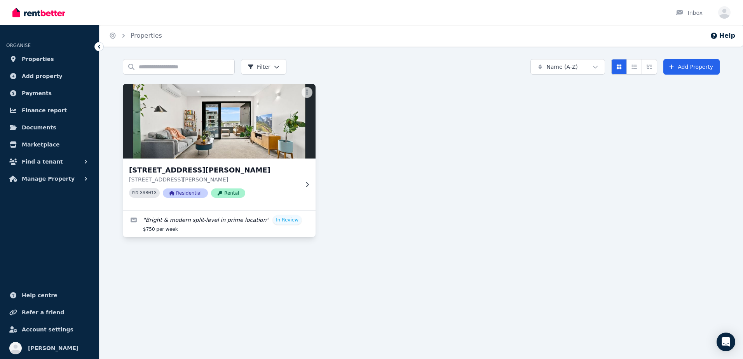
click at [306, 161] on div "[STREET_ADDRESS][PERSON_NAME] [STREET_ADDRESS][PERSON_NAME] PID 398013 Resident…" at bounding box center [219, 184] width 193 height 52
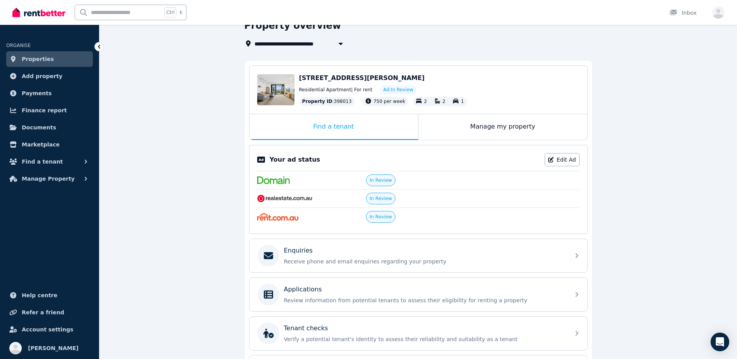
scroll to position [78, 0]
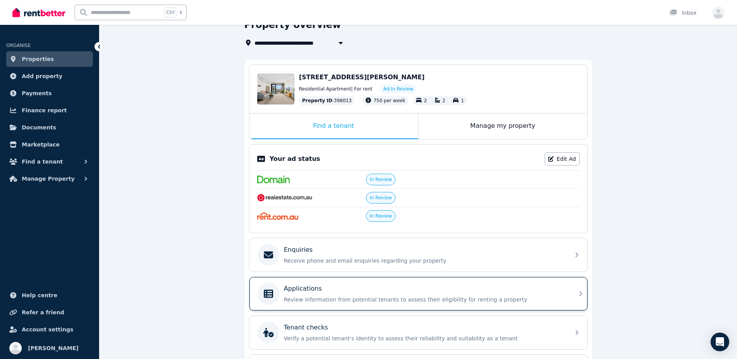
click at [356, 284] on div "Applications" at bounding box center [424, 288] width 281 height 9
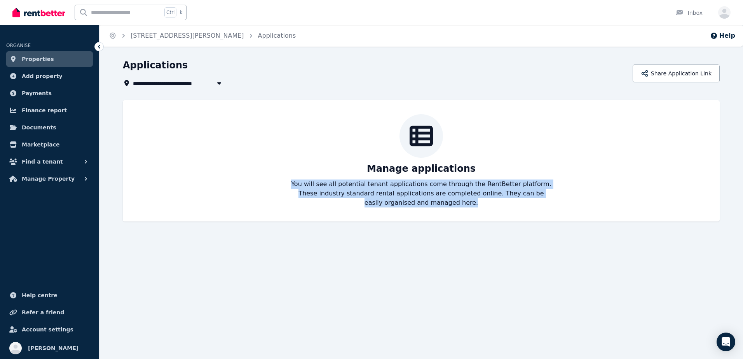
drag, startPoint x: 291, startPoint y: 181, endPoint x: 459, endPoint y: 201, distance: 169.4
click at [459, 201] on p "You will see all potential tenant applications come through the RentBetter plat…" at bounding box center [420, 193] width 261 height 28
drag, startPoint x: 459, startPoint y: 201, endPoint x: 459, endPoint y: 210, distance: 8.6
click at [459, 210] on div "Manage applications You will see all potential tenant applications come through…" at bounding box center [421, 160] width 597 height 121
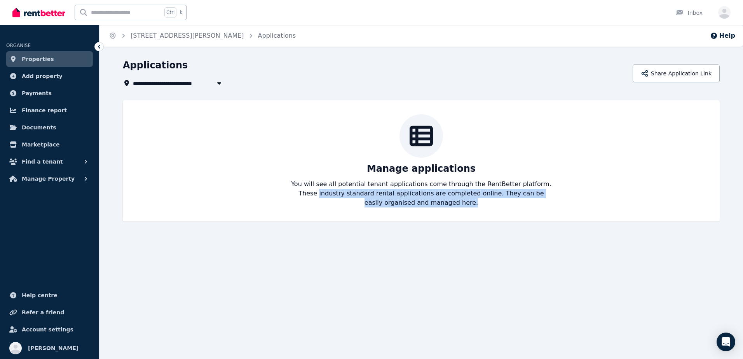
drag, startPoint x: 289, startPoint y: 194, endPoint x: 447, endPoint y: 204, distance: 158.3
click at [446, 204] on div "Manage applications You will see all potential tenant applications come through…" at bounding box center [420, 160] width 581 height 93
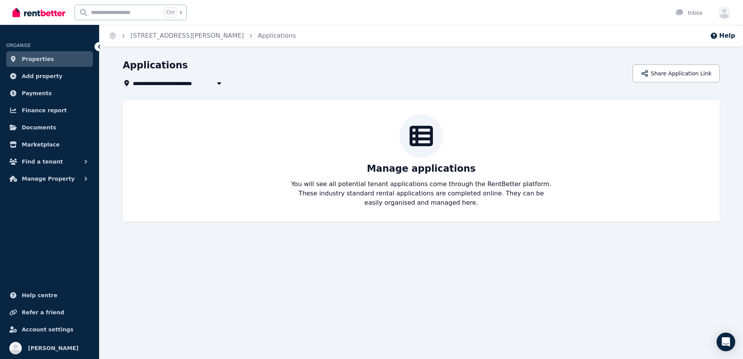
click at [717, 342] on body "**********" at bounding box center [371, 179] width 743 height 359
click at [730, 343] on div "Open Intercom Messenger" at bounding box center [725, 342] width 21 height 21
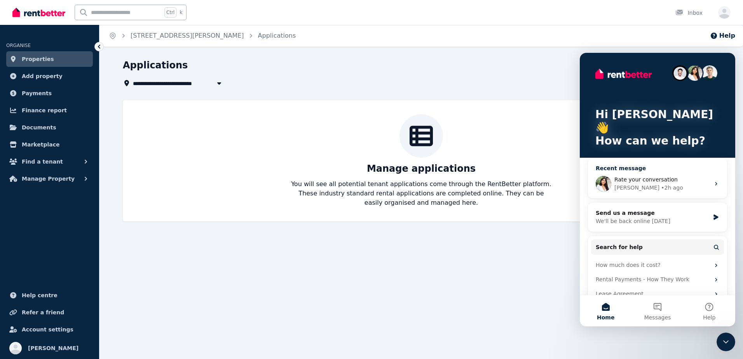
click at [670, 184] on div "Rochelle • 2h ago" at bounding box center [662, 188] width 96 height 8
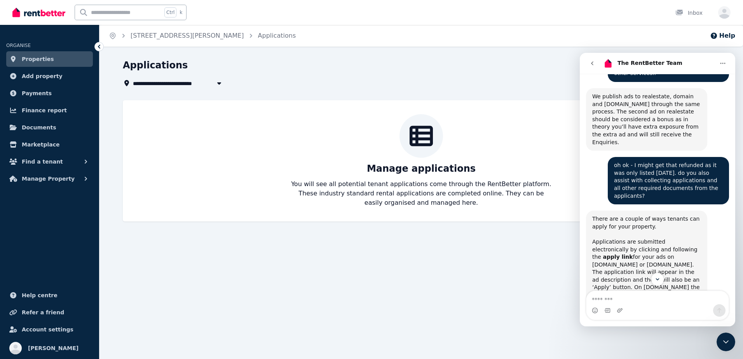
scroll to position [834, 0]
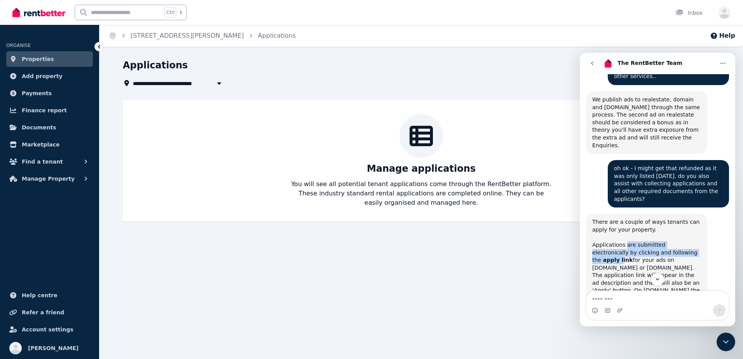
drag, startPoint x: 624, startPoint y: 176, endPoint x: 672, endPoint y: 189, distance: 49.5
click at [672, 218] on div "There are a couple of ways tenants can apply for your property. ﻿ ﻿Applications…" at bounding box center [646, 332] width 109 height 228
drag, startPoint x: 672, startPoint y: 189, endPoint x: 664, endPoint y: 195, distance: 9.6
click at [664, 218] on div "There are a couple of ways tenants can apply for your property. ﻿ ﻿Applications…" at bounding box center [646, 332] width 109 height 228
drag, startPoint x: 605, startPoint y: 209, endPoint x: 685, endPoint y: 207, distance: 79.6
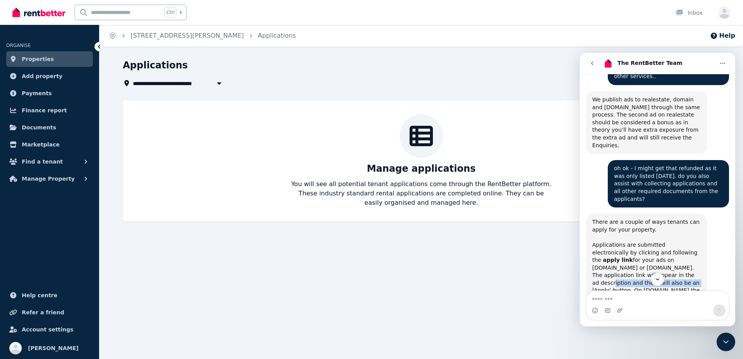
click at [685, 218] on div "There are a couple of ways tenants can apply for your property. ﻿ ﻿Applications…" at bounding box center [646, 332] width 109 height 228
drag, startPoint x: 685, startPoint y: 207, endPoint x: 612, endPoint y: 213, distance: 73.2
click at [612, 218] on div "There are a couple of ways tenants can apply for your property. ﻿ ﻿Applications…" at bounding box center [646, 332] width 109 height 228
drag, startPoint x: 612, startPoint y: 213, endPoint x: 624, endPoint y: 224, distance: 16.5
click at [628, 224] on div "There are a couple of ways tenants can apply for your property. ﻿ ﻿Applications…" at bounding box center [646, 332] width 109 height 228
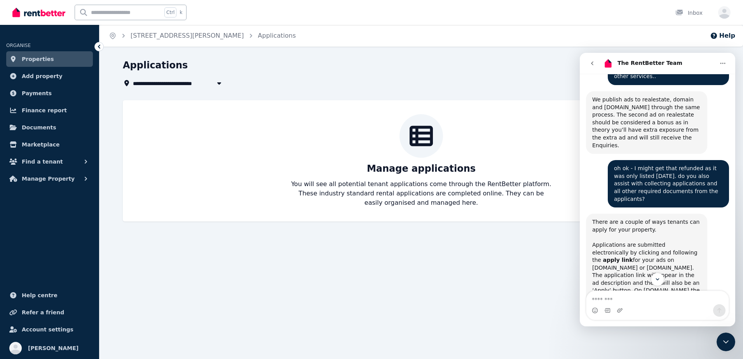
drag, startPoint x: 619, startPoint y: 223, endPoint x: 697, endPoint y: 244, distance: 80.5
click at [697, 244] on div "There are a couple of ways tenants can apply for your property. ﻿ ﻿Applications…" at bounding box center [646, 332] width 109 height 228
drag, startPoint x: 645, startPoint y: 244, endPoint x: 645, endPoint y: 218, distance: 25.2
click at [645, 218] on div "There are a couple of ways tenants can apply for your property. ﻿ ﻿Applications…" at bounding box center [646, 332] width 109 height 228
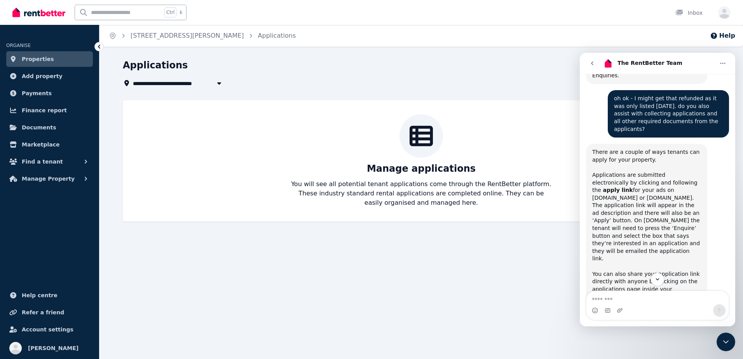
scroll to position [912, 0]
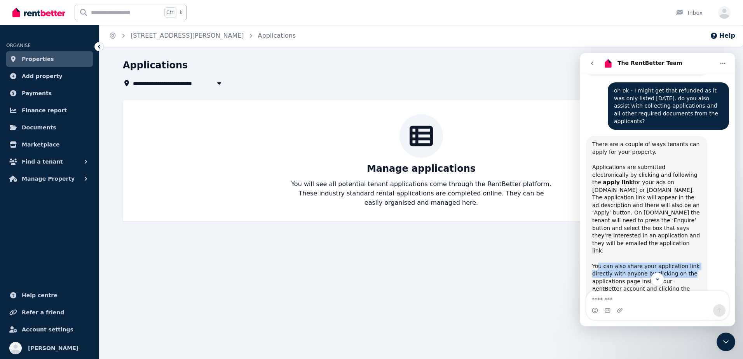
drag, startPoint x: 597, startPoint y: 183, endPoint x: 692, endPoint y: 187, distance: 95.2
click at [692, 187] on div "There are a couple of ways tenants can apply for your property. ﻿ ﻿Applications…" at bounding box center [646, 255] width 109 height 228
drag, startPoint x: 592, startPoint y: 198, endPoint x: 699, endPoint y: 227, distance: 111.0
click at [699, 227] on div "There are a couple of ways tenants can apply for your property. ﻿ ﻿Applications…" at bounding box center [646, 255] width 109 height 228
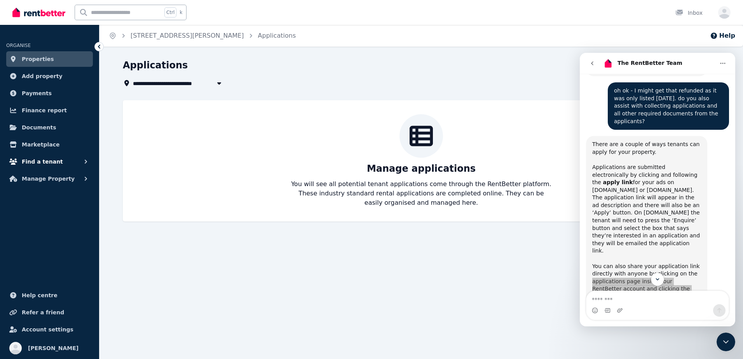
click at [83, 160] on icon "button" at bounding box center [86, 162] width 8 height 8
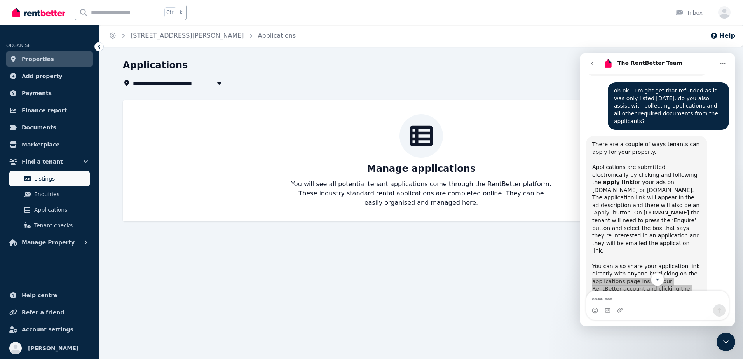
click at [62, 180] on span "Listings" at bounding box center [60, 178] width 52 height 9
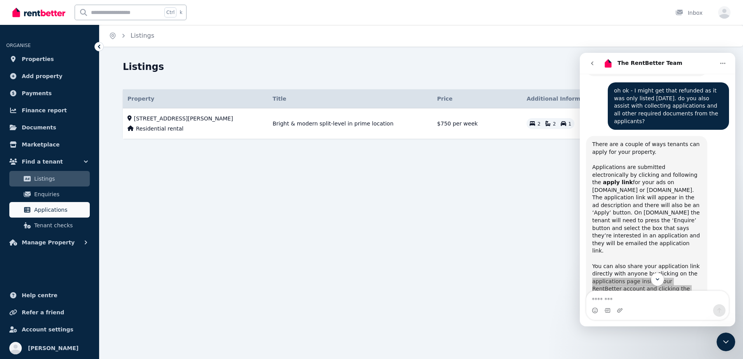
click at [64, 208] on span "Applications" at bounding box center [60, 209] width 52 height 9
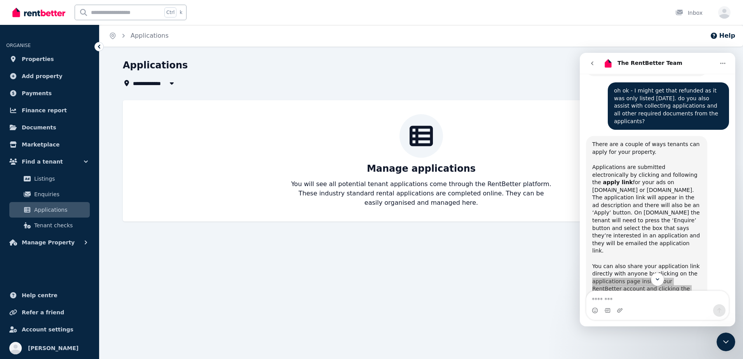
click at [431, 136] on icon at bounding box center [420, 136] width 23 height 21
click at [686, 232] on div "There are a couple of ways tenants can apply for your property. ﻿ ﻿Applications…" at bounding box center [646, 255] width 109 height 228
drag, startPoint x: 632, startPoint y: 212, endPoint x: 681, endPoint y: 226, distance: 50.7
click at [681, 226] on div "There are a couple of ways tenants can apply for your property. ﻿ ﻿Applications…" at bounding box center [646, 255] width 109 height 228
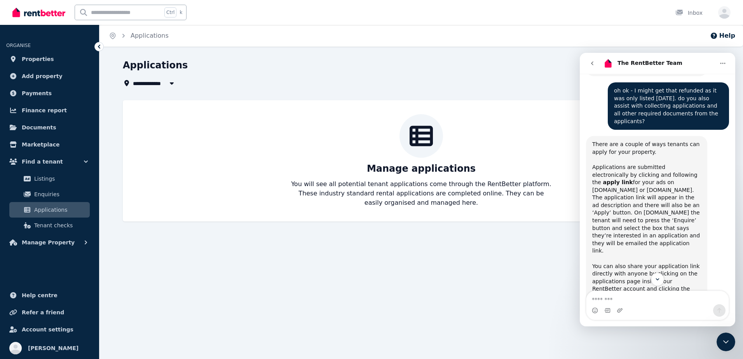
drag, startPoint x: 680, startPoint y: 227, endPoint x: 680, endPoint y: 215, distance: 12.5
click at [680, 215] on div "There are a couple of ways tenants can apply for your property. ﻿ ﻿Applications…" at bounding box center [646, 255] width 109 height 228
drag, startPoint x: 608, startPoint y: 242, endPoint x: 669, endPoint y: 242, distance: 61.4
click at [669, 242] on div "There are a couple of ways tenants can apply for your property. ﻿ ﻿Applications…" at bounding box center [646, 255] width 109 height 228
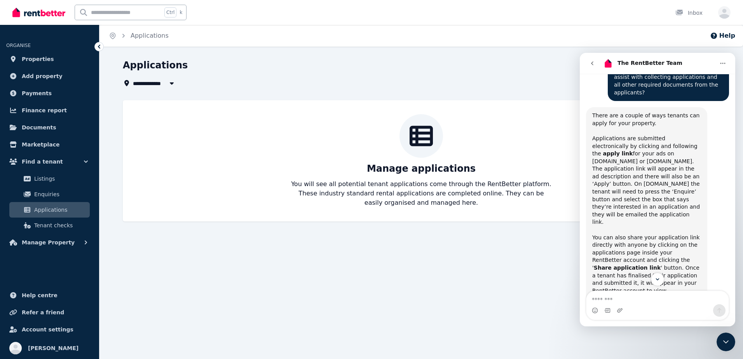
scroll to position [951, 0]
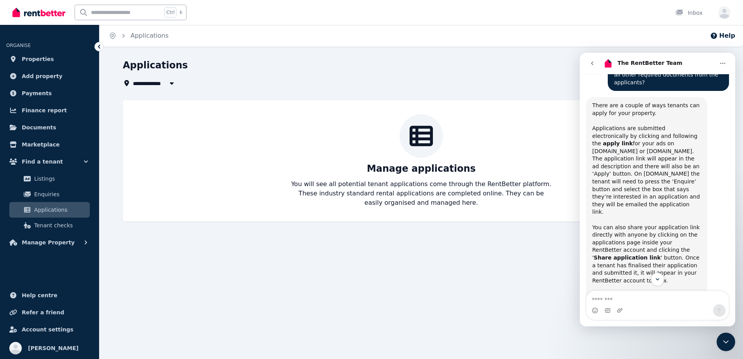
click at [592, 65] on icon "go back" at bounding box center [592, 63] width 6 height 6
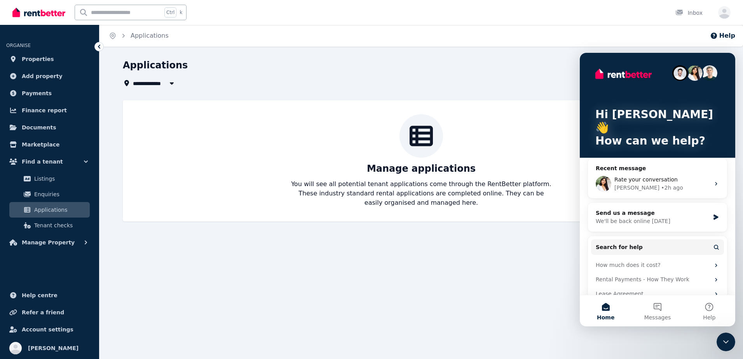
scroll to position [0, 0]
click at [727, 341] on icon "Close Intercom Messenger" at bounding box center [725, 341] width 9 height 9
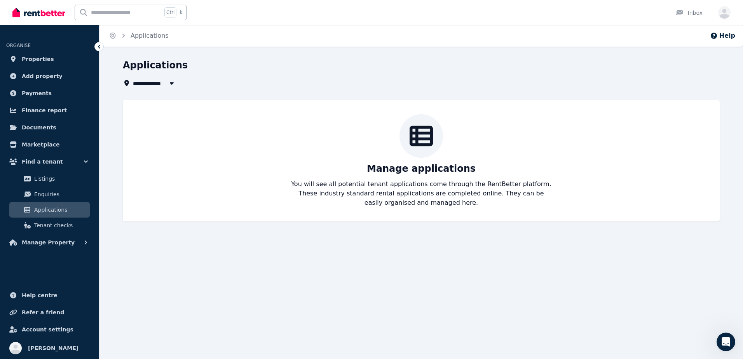
click at [37, 48] on li "ORGANISE" at bounding box center [49, 41] width 87 height 17
click at [43, 63] on span "Properties" at bounding box center [38, 58] width 32 height 9
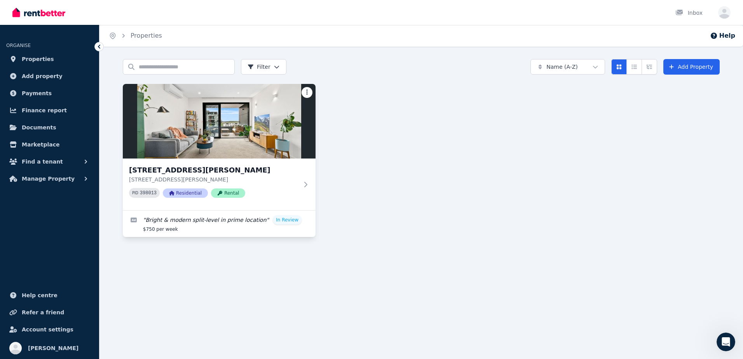
click at [311, 94] on html "Open main menu Inbox Open user menu ORGANISE Properties Add property Payments F…" at bounding box center [371, 179] width 743 height 359
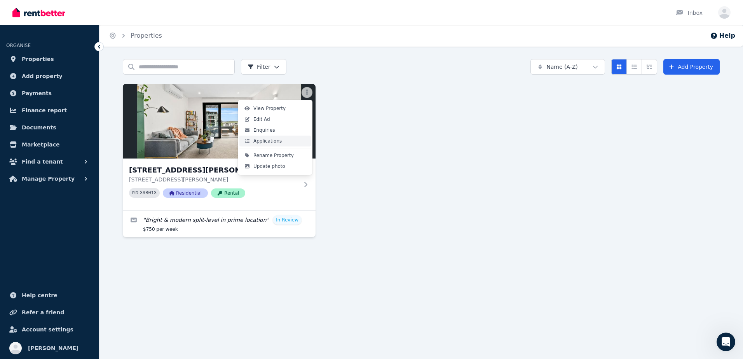
click at [277, 140] on span "Applications" at bounding box center [267, 141] width 28 height 6
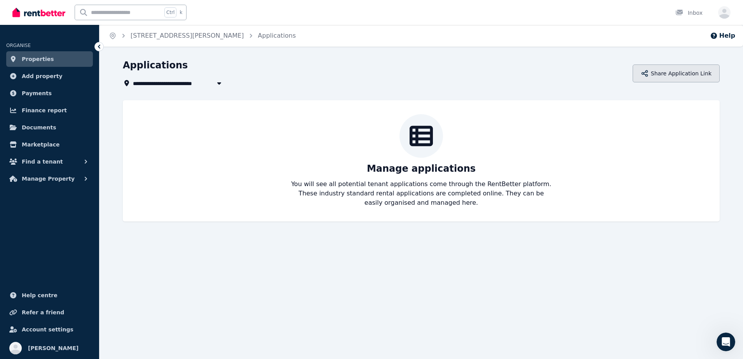
click at [671, 76] on button "Share Application Link" at bounding box center [675, 73] width 87 height 18
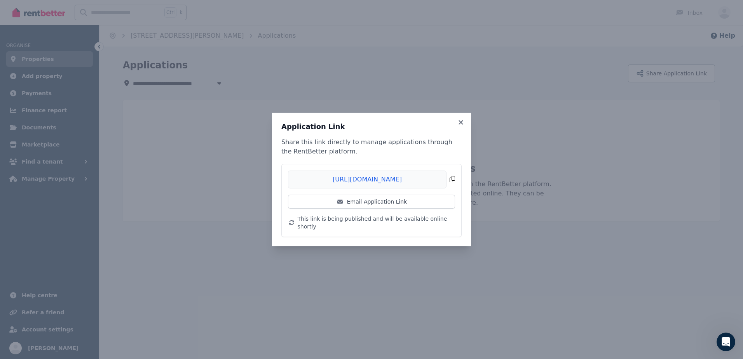
click at [379, 186] on span "Copied!" at bounding box center [371, 179] width 167 height 18
click at [421, 202] on link "Email Application Link" at bounding box center [371, 202] width 167 height 14
click at [461, 124] on icon at bounding box center [460, 122] width 4 height 4
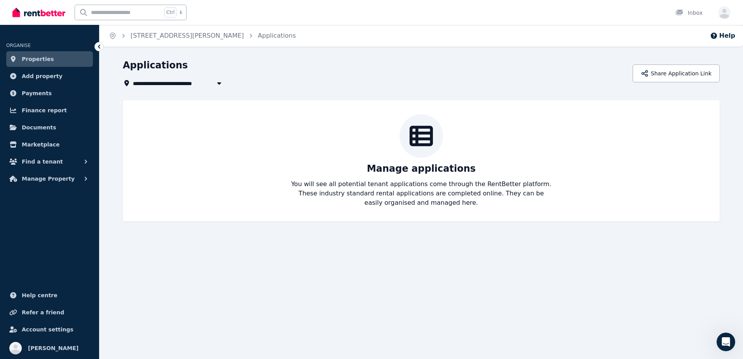
click at [213, 81] on button "button" at bounding box center [219, 82] width 14 height 9
type input "**********"
click at [228, 66] on div "Applications" at bounding box center [375, 66] width 505 height 15
click at [48, 164] on span "Find a tenant" at bounding box center [42, 161] width 41 height 9
